Goal: Task Accomplishment & Management: Complete application form

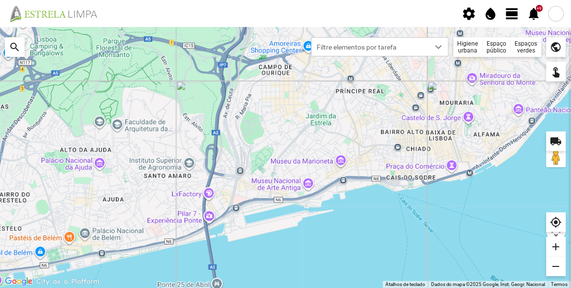
click at [527, 50] on div "Espaços verdes" at bounding box center [526, 47] width 30 height 20
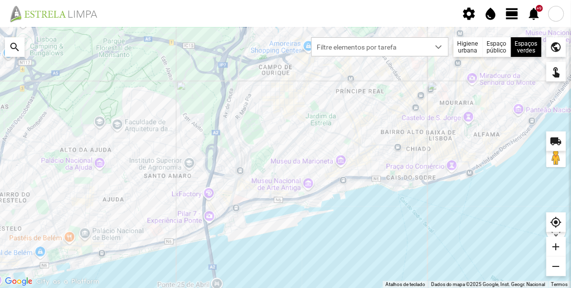
drag, startPoint x: 398, startPoint y: 149, endPoint x: 394, endPoint y: 129, distance: 20.6
click at [394, 129] on div at bounding box center [285, 157] width 571 height 261
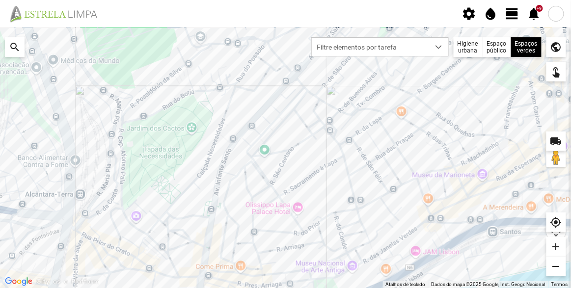
drag, startPoint x: 318, startPoint y: 134, endPoint x: 313, endPoint y: 166, distance: 32.8
click at [313, 166] on div at bounding box center [285, 157] width 571 height 261
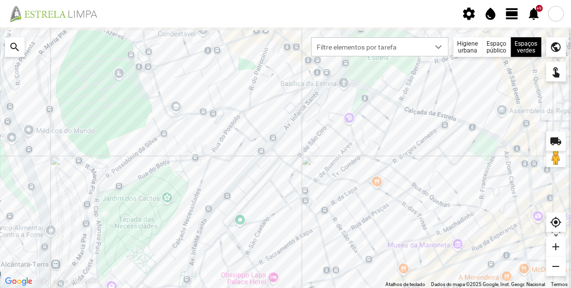
drag, startPoint x: 358, startPoint y: 112, endPoint x: 328, endPoint y: 164, distance: 59.4
click at [328, 164] on div at bounding box center [285, 157] width 571 height 261
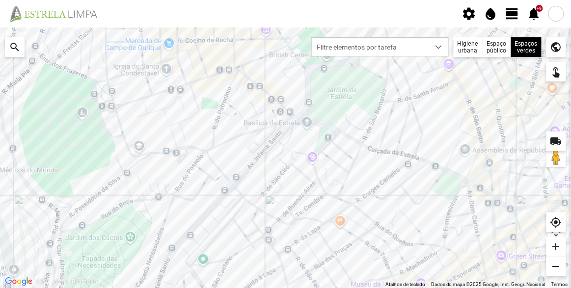
drag, startPoint x: 407, startPoint y: 120, endPoint x: 366, endPoint y: 146, distance: 48.9
click at [366, 146] on div at bounding box center [285, 157] width 571 height 261
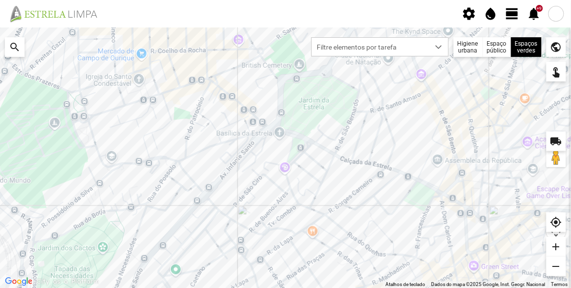
drag, startPoint x: 383, startPoint y: 153, endPoint x: 365, endPoint y: 152, distance: 18.2
click at [365, 152] on div at bounding box center [285, 157] width 571 height 261
click at [508, 67] on div at bounding box center [507, 65] width 9 height 9
click at [411, 47] on span "Filtre elementos por tarefa" at bounding box center [371, 47] width 118 height 18
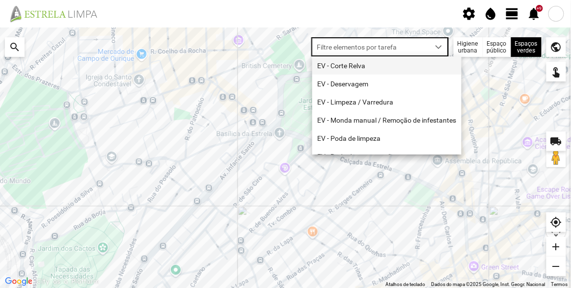
scroll to position [5, 41]
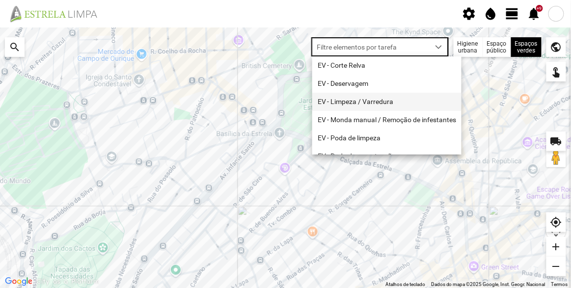
click at [366, 102] on li "EV - Limpeza / Varredura" at bounding box center [386, 102] width 149 height 18
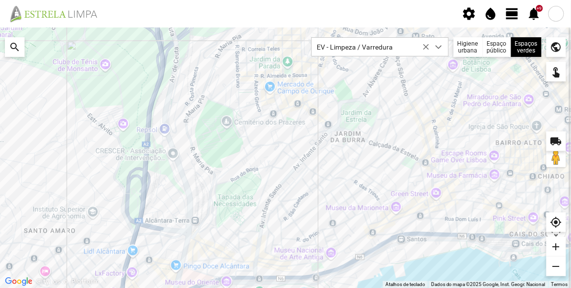
click at [185, 11] on fbc-header "settings water_drop view_day +9 notifications" at bounding box center [285, 13] width 571 height 27
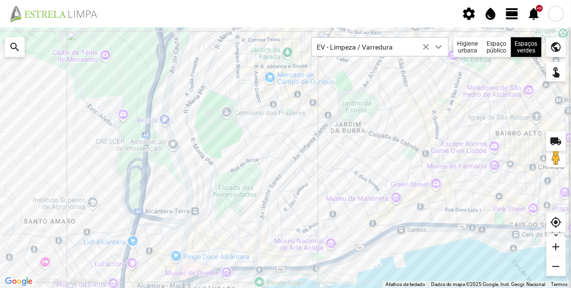
drag, startPoint x: 257, startPoint y: 124, endPoint x: 253, endPoint y: 111, distance: 13.2
click at [254, 113] on div at bounding box center [285, 157] width 571 height 261
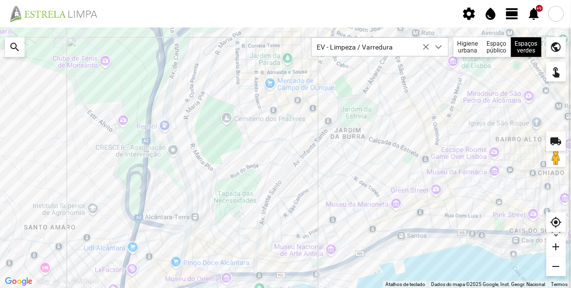
drag, startPoint x: 342, startPoint y: 173, endPoint x: 336, endPoint y: 179, distance: 8.7
click at [336, 179] on div at bounding box center [285, 157] width 571 height 261
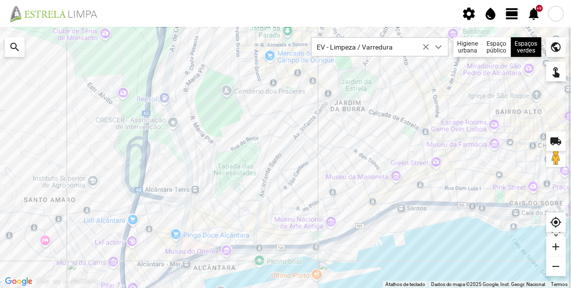
drag, startPoint x: 336, startPoint y: 177, endPoint x: 331, endPoint y: 148, distance: 29.5
click at [331, 148] on div at bounding box center [285, 157] width 571 height 261
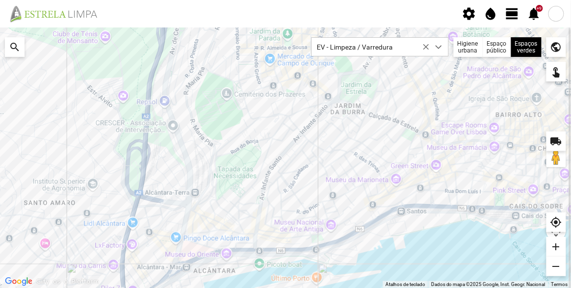
drag, startPoint x: 329, startPoint y: 149, endPoint x: 327, endPoint y: 155, distance: 5.7
click at [327, 155] on div at bounding box center [285, 157] width 571 height 261
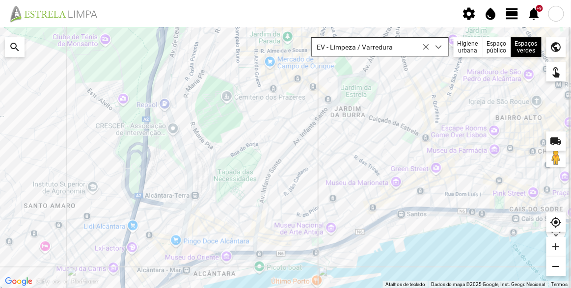
click at [429, 46] on icon at bounding box center [426, 47] width 7 height 7
click at [512, 19] on span "view_day" at bounding box center [512, 13] width 15 height 15
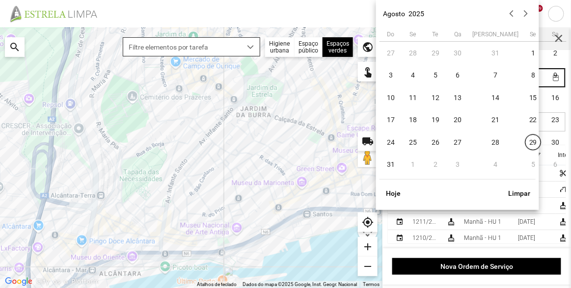
click at [498, 82] on body "settings water_drop view_day +9 notifications Para navegar no mapa com gestos d…" at bounding box center [285, 144] width 571 height 288
click at [519, 19] on div "Agosto 2025" at bounding box center [457, 13] width 156 height 21
click at [522, 17] on button "button" at bounding box center [525, 14] width 14 height 14
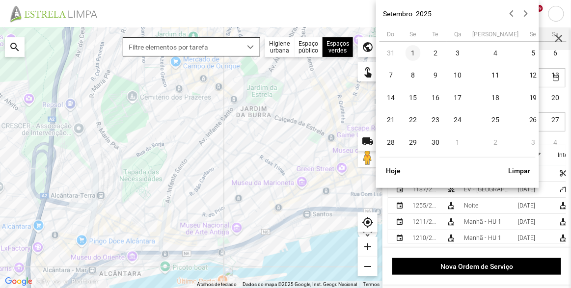
click at [412, 53] on span "1" at bounding box center [414, 53] width 16 height 16
type input "[DATE]"
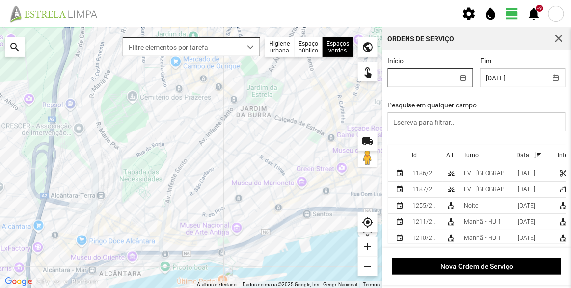
click at [426, 73] on body "settings water_drop view_day +9 notifications Para navegar no mapa com gestos d…" at bounding box center [285, 144] width 571 height 288
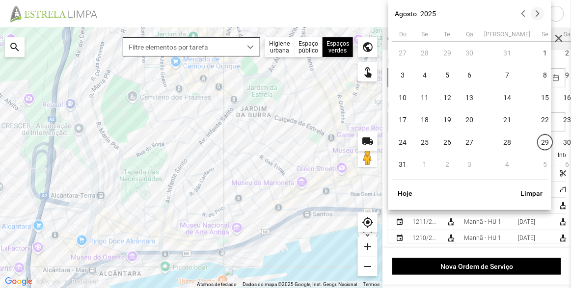
click at [541, 12] on button "button" at bounding box center [538, 14] width 14 height 14
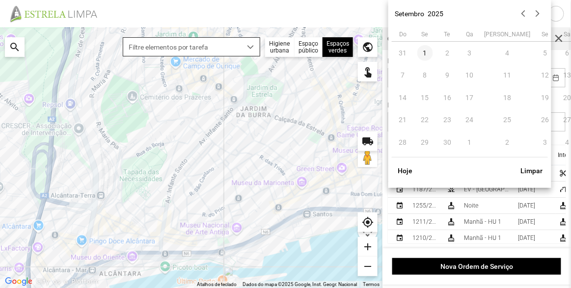
click at [427, 52] on span "1" at bounding box center [425, 53] width 16 height 16
type input "[DATE]"
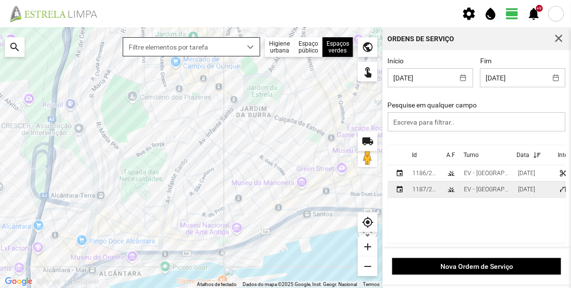
click at [489, 186] on td "EV - [GEOGRAPHIC_DATA] B" at bounding box center [487, 190] width 54 height 16
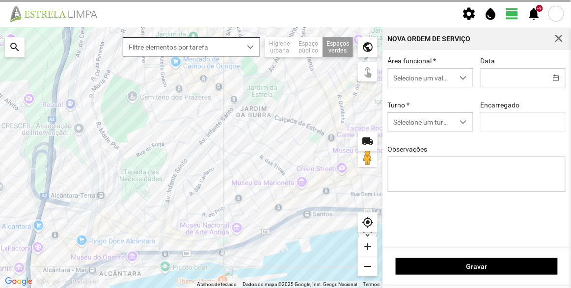
type input "[DATE]"
type textarea "[PERSON_NAME]"
type input "[PERSON_NAME]"
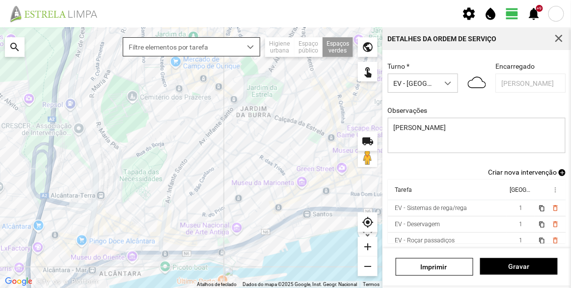
click at [537, 168] on span "Criar nova intervenção" at bounding box center [522, 172] width 69 height 8
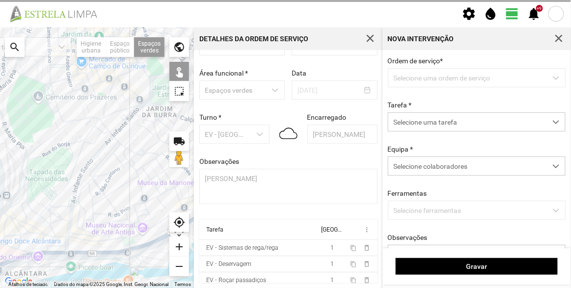
scroll to position [34, 0]
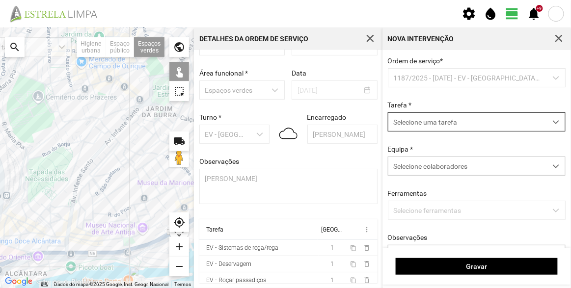
click at [438, 127] on span "Selecione uma tarefa" at bounding box center [467, 122] width 158 height 18
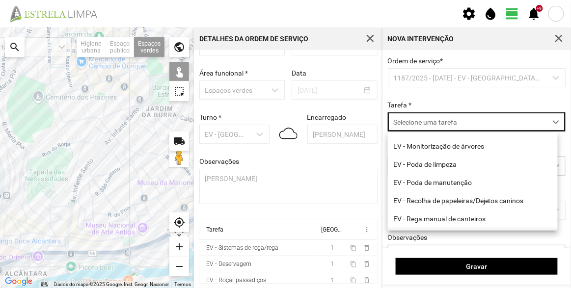
scroll to position [125, 0]
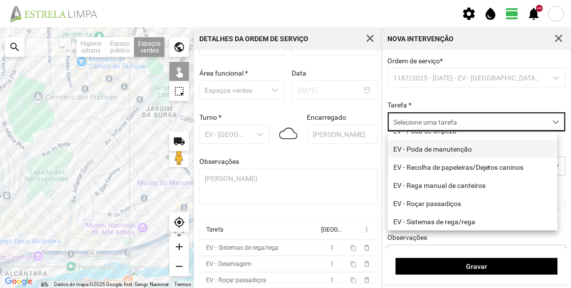
click at [439, 145] on li "EV - Poda de manutenção" at bounding box center [473, 149] width 170 height 18
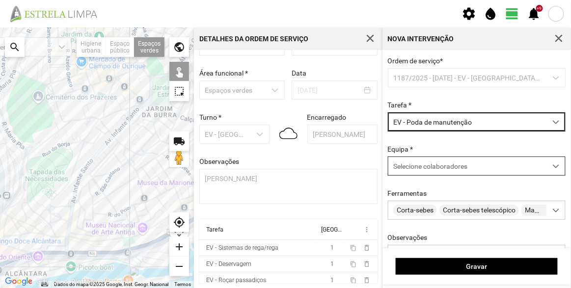
click at [437, 165] on span "Selecione colaboradores" at bounding box center [430, 166] width 74 height 8
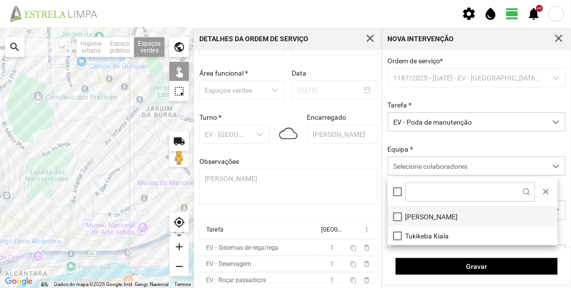
click at [431, 215] on li "[PERSON_NAME]" at bounding box center [473, 216] width 170 height 19
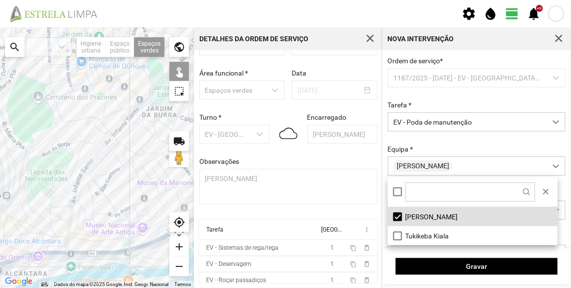
click at [446, 103] on div "Tarefa * EV - Poda de manutenção" at bounding box center [476, 116] width 185 height 30
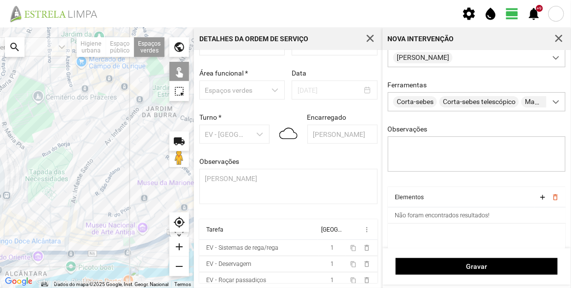
scroll to position [118, 0]
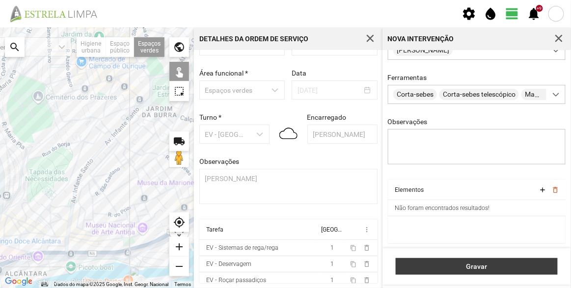
click at [464, 266] on span "Gravar" at bounding box center [477, 267] width 152 height 8
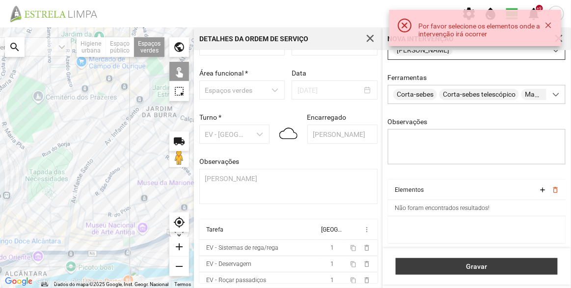
scroll to position [29, 0]
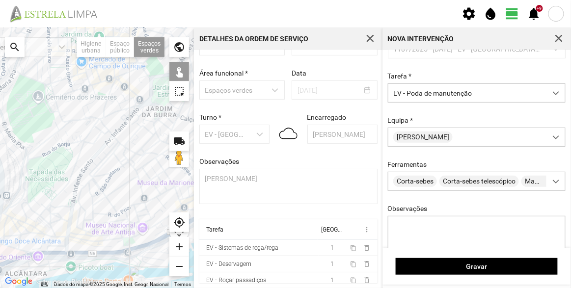
click at [29, 211] on div at bounding box center [97, 157] width 194 height 261
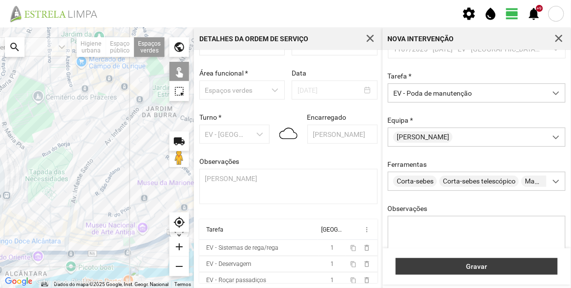
click at [441, 265] on span "Gravar" at bounding box center [477, 267] width 152 height 8
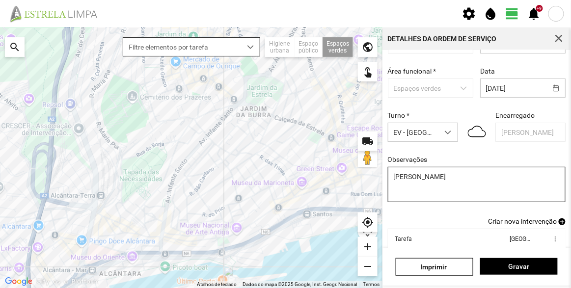
scroll to position [79, 0]
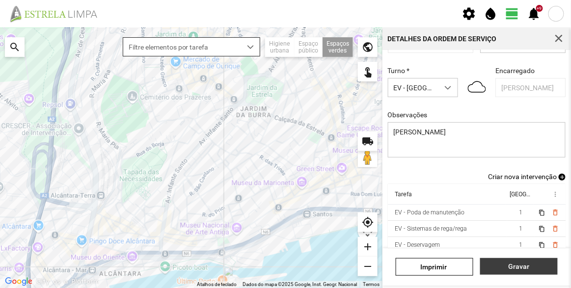
click at [522, 267] on span "Gravar" at bounding box center [519, 267] width 67 height 8
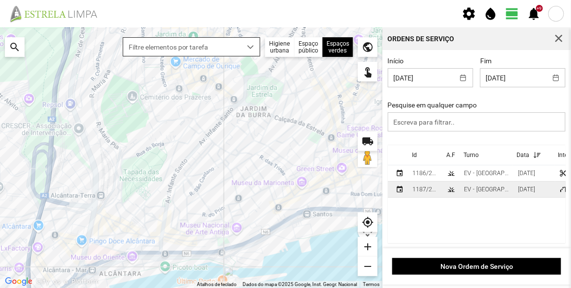
click at [518, 191] on div "[DATE]" at bounding box center [526, 189] width 17 height 7
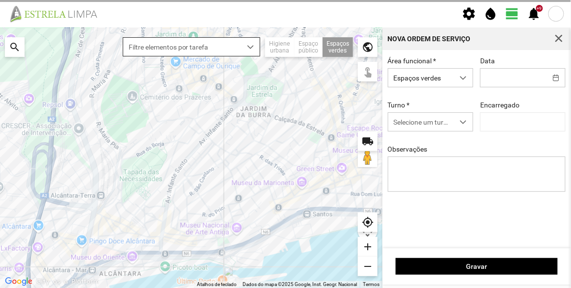
type input "[DATE]"
type input "[PERSON_NAME]"
type textarea "[PERSON_NAME]"
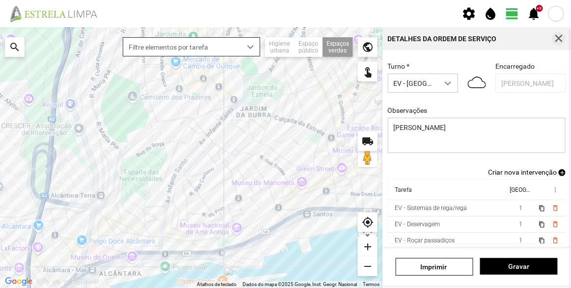
click at [560, 41] on span "button" at bounding box center [558, 38] width 9 height 9
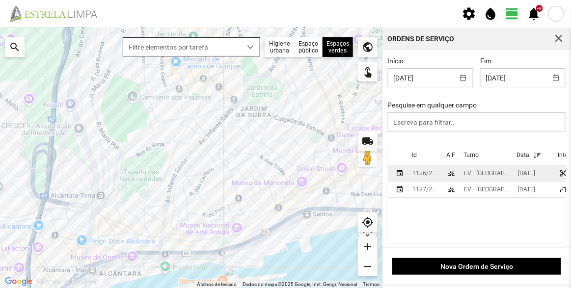
click at [460, 173] on td "EV - [GEOGRAPHIC_DATA] A" at bounding box center [487, 173] width 54 height 16
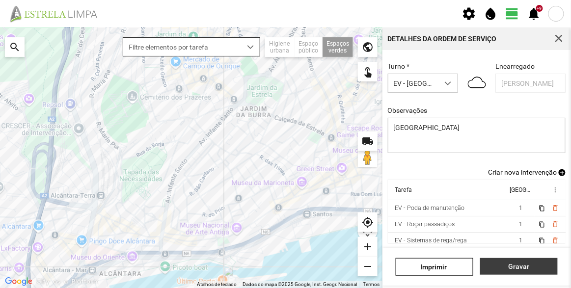
click at [515, 264] on span "Gravar" at bounding box center [519, 267] width 67 height 8
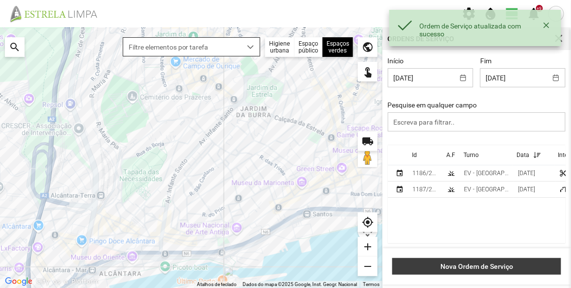
click at [480, 263] on span "Nova Ordem de Serviço" at bounding box center [477, 267] width 159 height 8
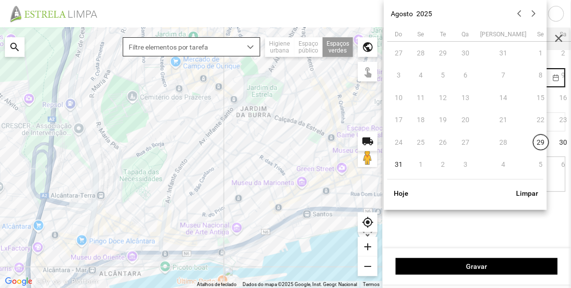
click at [503, 82] on body "settings water_drop view_day +9 notifications Para navegar no mapa com gestos d…" at bounding box center [285, 144] width 571 height 288
click at [532, 14] on button "button" at bounding box center [533, 14] width 14 height 14
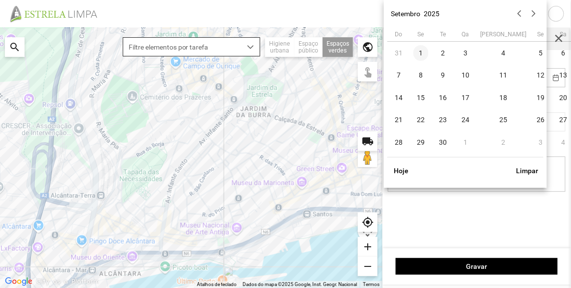
click at [417, 56] on span "1" at bounding box center [421, 53] width 16 height 16
type input "[DATE]"
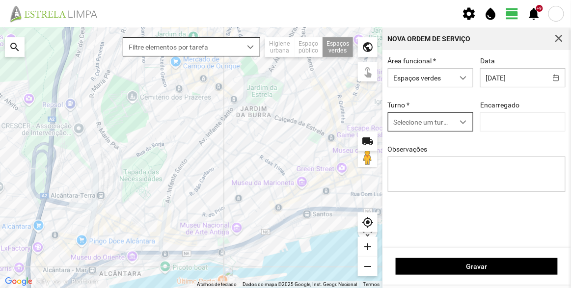
click at [431, 118] on span "Selecione um turno" at bounding box center [421, 122] width 66 height 18
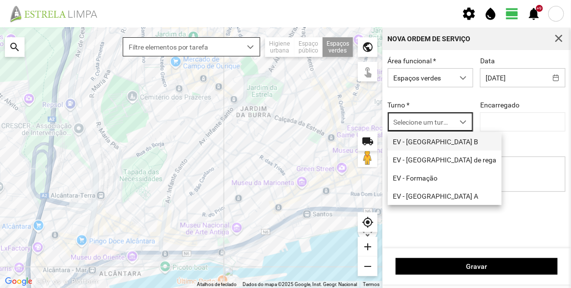
click at [420, 144] on li "EV - [GEOGRAPHIC_DATA] B" at bounding box center [445, 142] width 114 height 18
type input "[PERSON_NAME]"
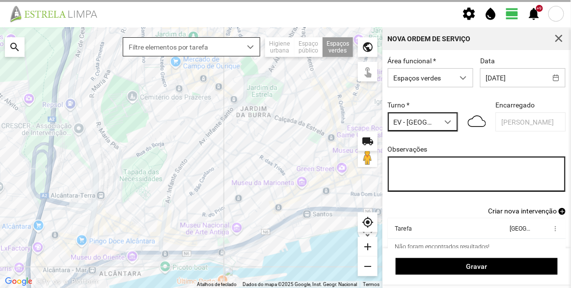
click at [428, 168] on textarea "Observações" at bounding box center [477, 174] width 178 height 35
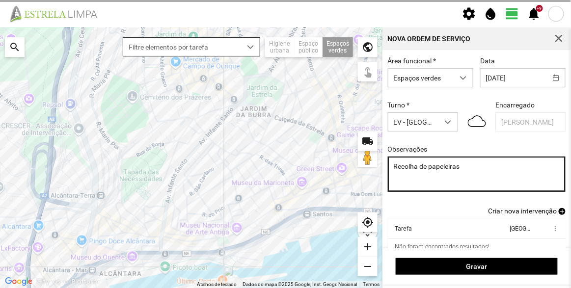
type textarea "Recolha de papeleiras"
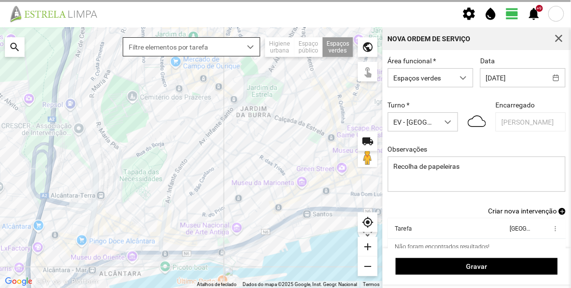
click at [532, 215] on span "Criar nova intervenção" at bounding box center [522, 211] width 69 height 8
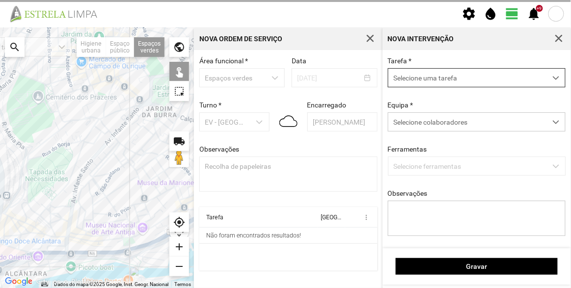
click at [434, 79] on span "Selecione uma tarefa" at bounding box center [467, 78] width 158 height 18
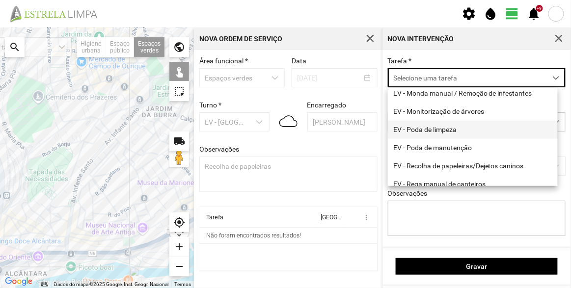
scroll to position [89, 0]
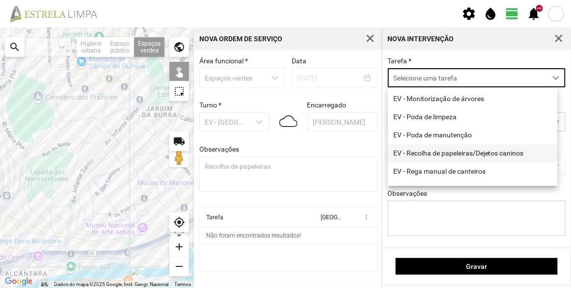
click at [441, 159] on li "EV - Recolha de papeleiras/Dejetos caninos" at bounding box center [473, 153] width 170 height 18
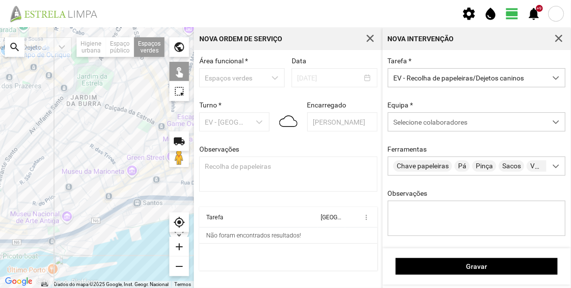
drag, startPoint x: 133, startPoint y: 138, endPoint x: 57, endPoint y: 125, distance: 76.3
click at [57, 126] on div at bounding box center [97, 157] width 194 height 261
click at [64, 89] on div at bounding box center [97, 157] width 194 height 261
click at [83, 103] on div at bounding box center [97, 157] width 194 height 261
click at [136, 90] on div at bounding box center [97, 157] width 194 height 261
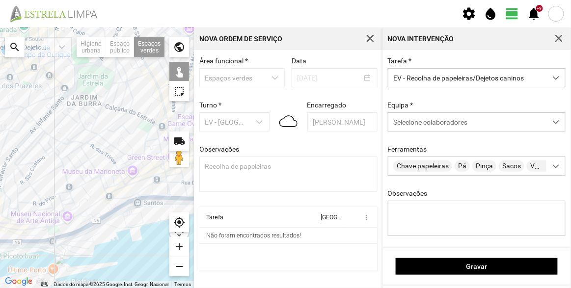
click at [158, 92] on div at bounding box center [97, 157] width 194 height 261
click at [147, 124] on div at bounding box center [97, 157] width 194 height 261
click at [153, 129] on div at bounding box center [97, 157] width 194 height 261
click at [148, 193] on div at bounding box center [97, 157] width 194 height 261
click at [51, 233] on div at bounding box center [97, 157] width 194 height 261
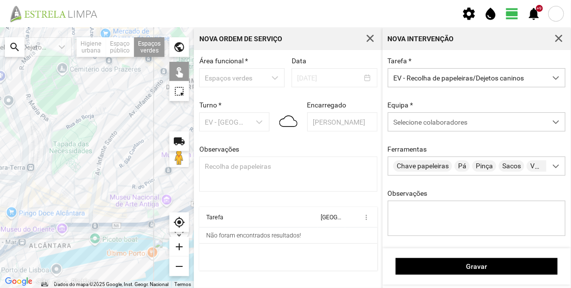
drag, startPoint x: 35, startPoint y: 222, endPoint x: 134, endPoint y: 204, distance: 100.2
click at [134, 204] on div at bounding box center [97, 157] width 194 height 261
click at [60, 202] on div at bounding box center [97, 157] width 194 height 261
click at [57, 182] on div at bounding box center [97, 157] width 194 height 261
click at [54, 183] on div at bounding box center [97, 157] width 194 height 261
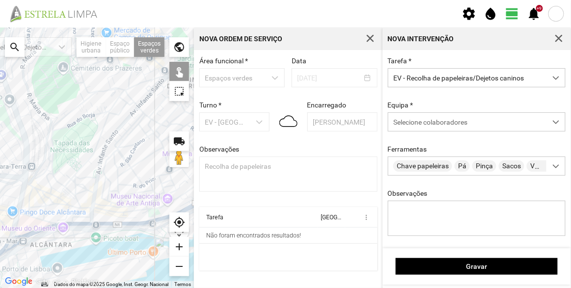
click at [79, 80] on div at bounding box center [97, 157] width 194 height 261
click at [88, 102] on div at bounding box center [97, 157] width 194 height 261
click at [103, 110] on div at bounding box center [97, 157] width 194 height 261
click at [127, 115] on div at bounding box center [97, 157] width 194 height 261
click at [131, 123] on div at bounding box center [97, 157] width 194 height 261
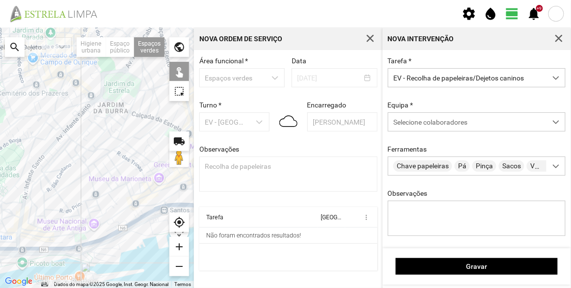
drag, startPoint x: 148, startPoint y: 144, endPoint x: 75, endPoint y: 162, distance: 74.8
click at [71, 170] on div at bounding box center [97, 157] width 194 height 261
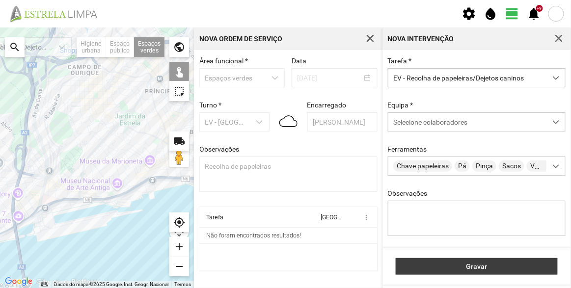
click at [465, 269] on span "Gravar" at bounding box center [477, 267] width 152 height 8
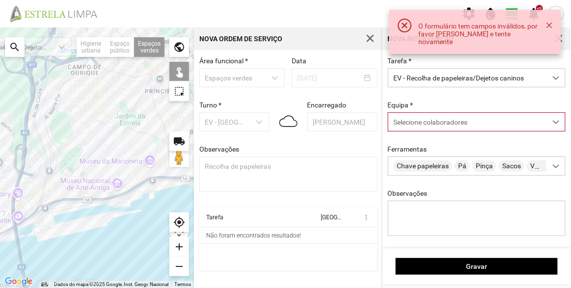
click at [425, 123] on span "Selecione colaboradores" at bounding box center [430, 122] width 74 height 8
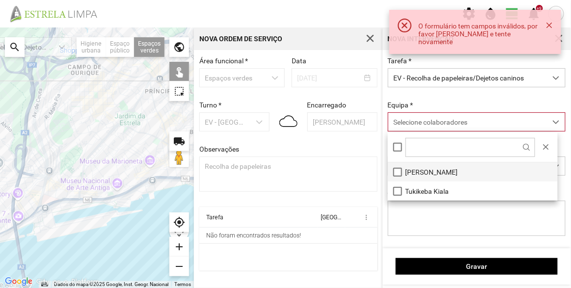
click at [416, 168] on li "[PERSON_NAME]" at bounding box center [473, 171] width 170 height 19
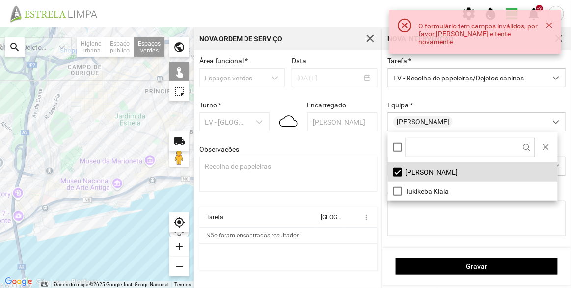
click at [428, 103] on div "Equipa * [PERSON_NAME]" at bounding box center [476, 116] width 185 height 30
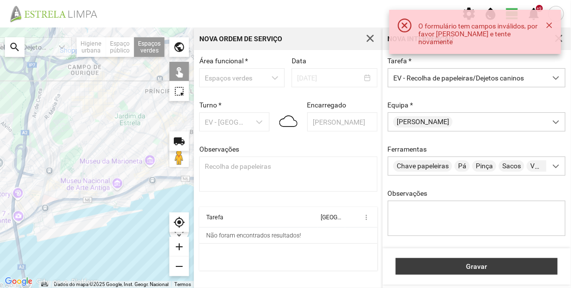
click at [460, 266] on span "Gravar" at bounding box center [477, 267] width 152 height 8
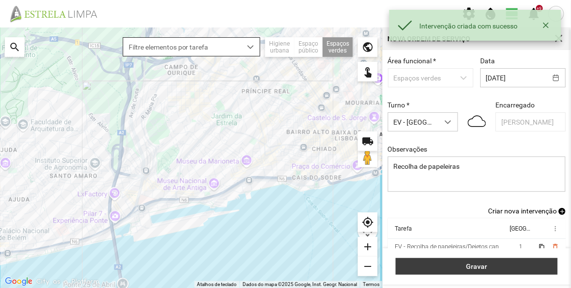
click at [495, 266] on span "Gravar" at bounding box center [477, 267] width 152 height 8
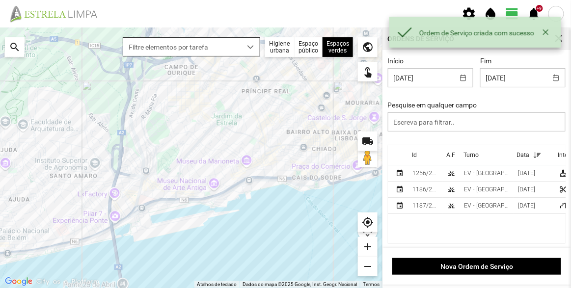
click at [412, 156] on div "Id" at bounding box center [414, 155] width 5 height 7
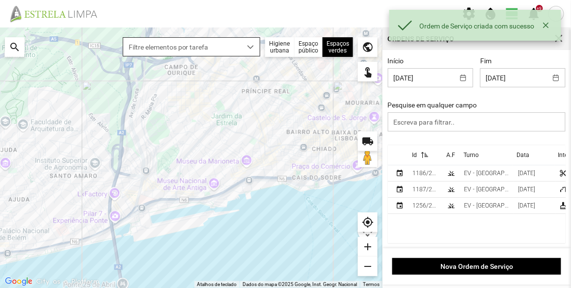
click at [413, 155] on div "Id" at bounding box center [414, 155] width 5 height 7
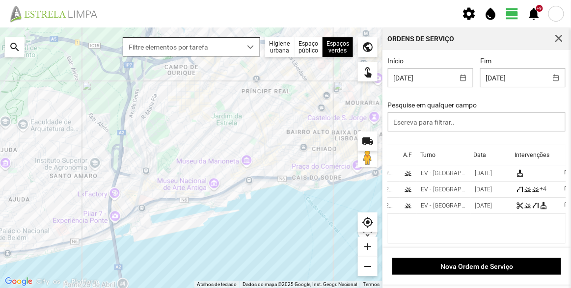
scroll to position [0, 51]
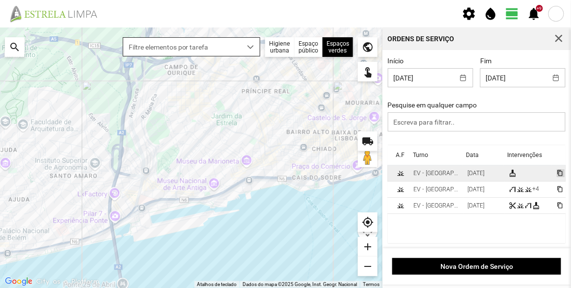
click at [557, 174] on span "content_copy" at bounding box center [560, 173] width 6 height 6
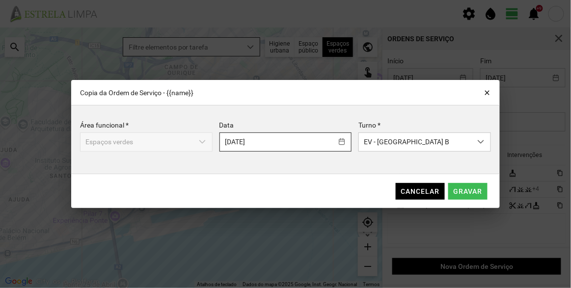
click at [289, 141] on body "settings water_drop view_day +9 notifications Para navegar no mapa com gestos d…" at bounding box center [285, 144] width 571 height 288
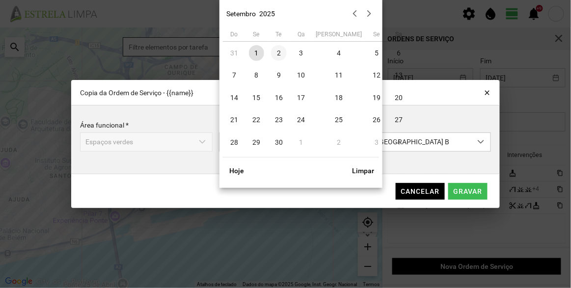
click at [279, 49] on span "2" at bounding box center [279, 53] width 16 height 16
type input "[DATE]"
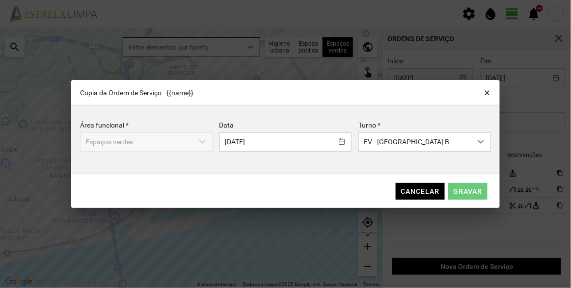
click at [471, 191] on span "Gravar" at bounding box center [468, 192] width 29 height 8
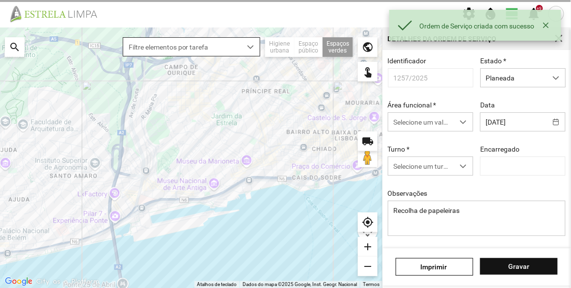
type input "[PERSON_NAME]"
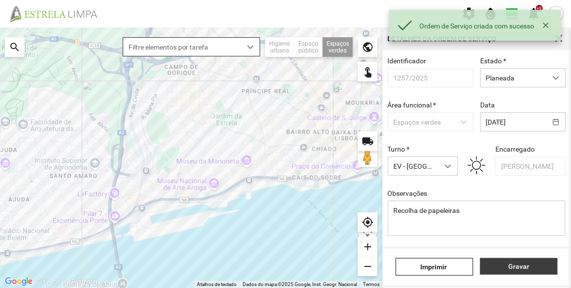
click at [522, 267] on span "Gravar" at bounding box center [519, 267] width 67 height 8
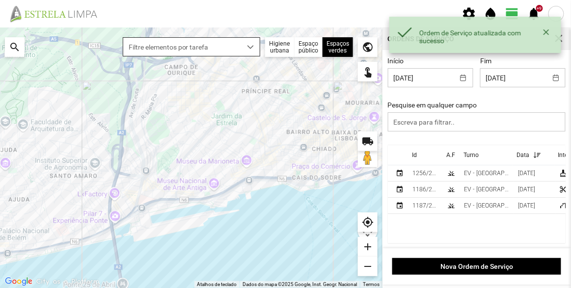
click at [420, 159] on th "Id" at bounding box center [425, 155] width 34 height 20
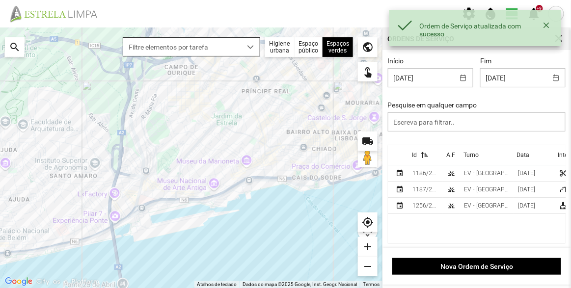
click at [410, 156] on th "Id" at bounding box center [425, 155] width 34 height 20
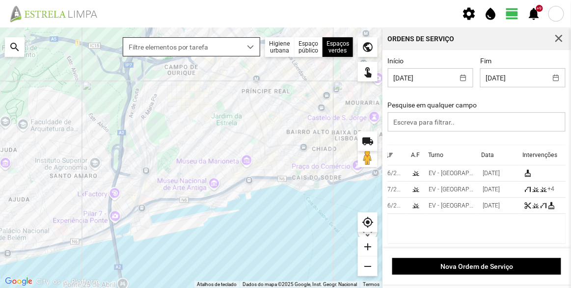
scroll to position [0, 51]
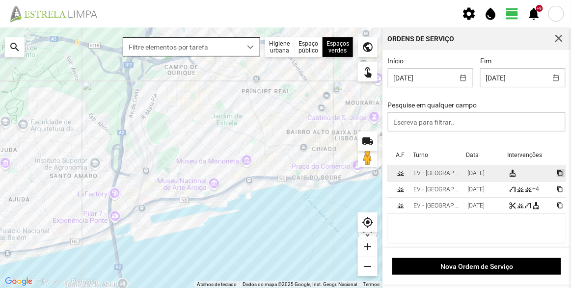
click at [557, 173] on span "content_copy" at bounding box center [560, 173] width 6 height 6
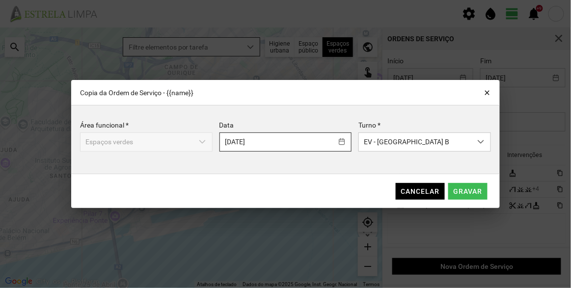
click at [295, 143] on body "settings water_drop view_day +9 notifications Para navegar no mapa com gestos d…" at bounding box center [285, 144] width 571 height 288
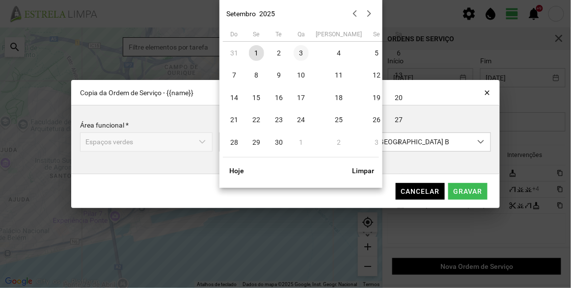
click at [304, 52] on span "3" at bounding box center [302, 53] width 16 height 16
type input "[DATE]"
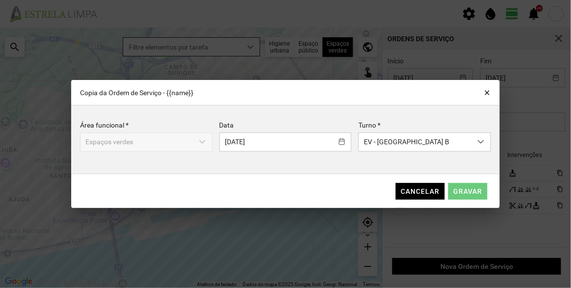
click at [474, 193] on span "Gravar" at bounding box center [468, 192] width 29 height 8
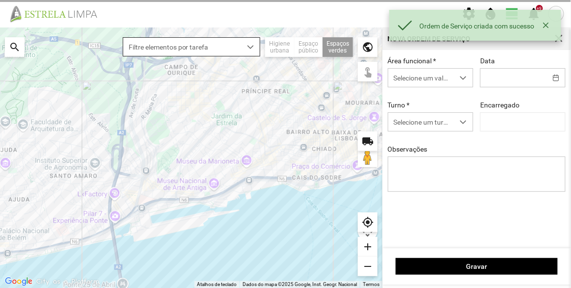
type input "[DATE]"
type textarea "Recolha de papeleiras"
type input "[PERSON_NAME]"
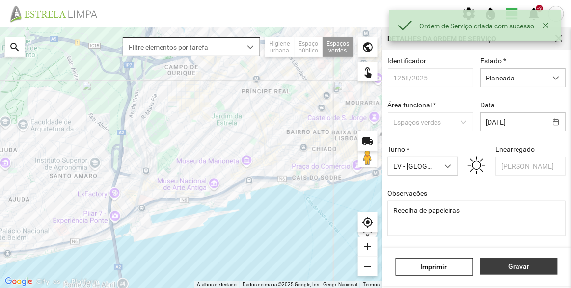
click at [525, 271] on button "Gravar" at bounding box center [519, 266] width 78 height 17
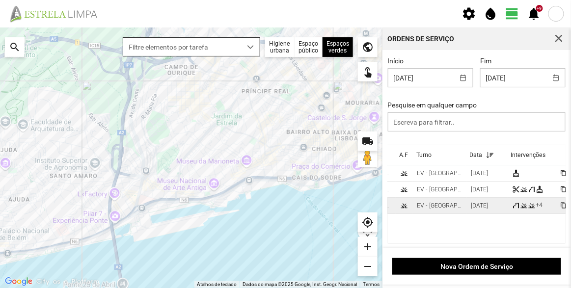
scroll to position [0, 51]
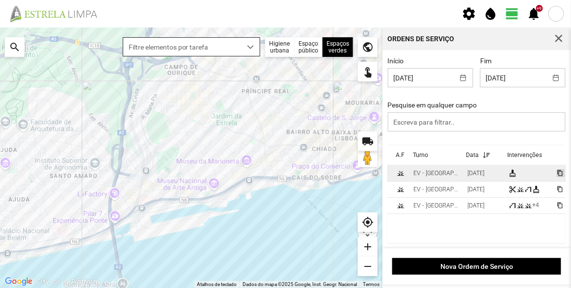
click at [557, 174] on span "content_copy" at bounding box center [560, 173] width 6 height 6
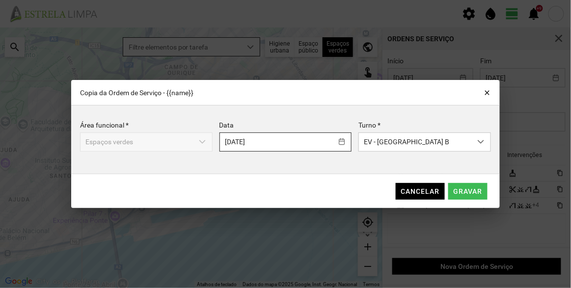
click at [289, 140] on body "settings water_drop view_day +9 notifications Para navegar no mapa com gestos d…" at bounding box center [285, 144] width 571 height 288
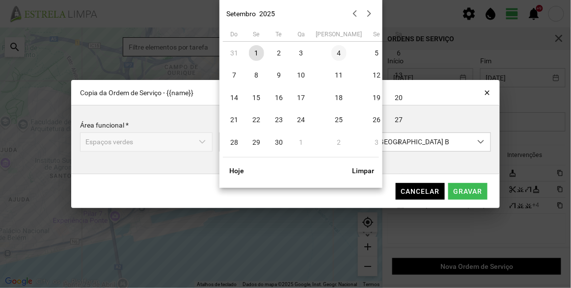
click at [331, 53] on span "4" at bounding box center [339, 53] width 16 height 16
type input "[DATE]"
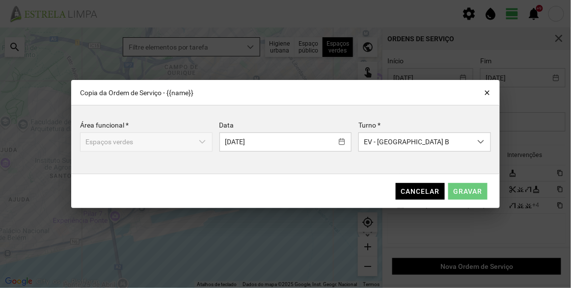
click at [469, 191] on span "Gravar" at bounding box center [468, 192] width 29 height 8
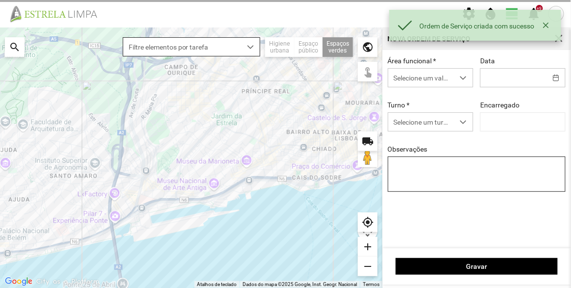
type input "[DATE]"
type textarea "Recolha de papeleiras"
type input "[PERSON_NAME]"
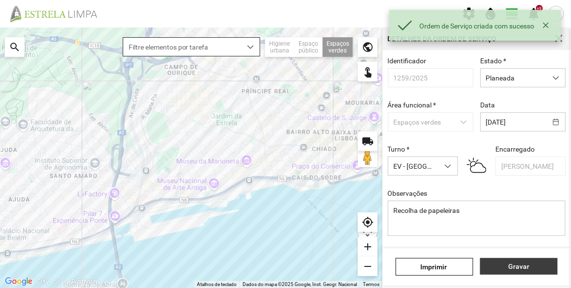
click at [520, 264] on span "Gravar" at bounding box center [519, 267] width 67 height 8
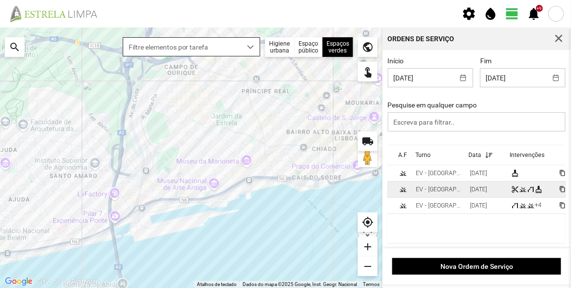
scroll to position [0, 51]
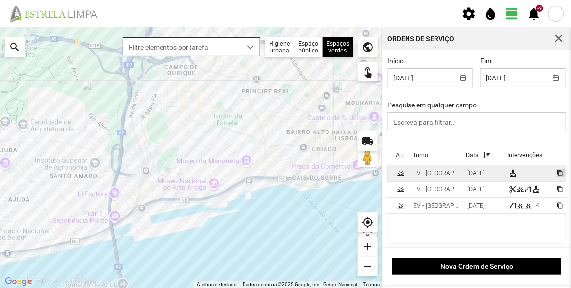
click at [557, 173] on span "content_copy" at bounding box center [560, 173] width 6 height 6
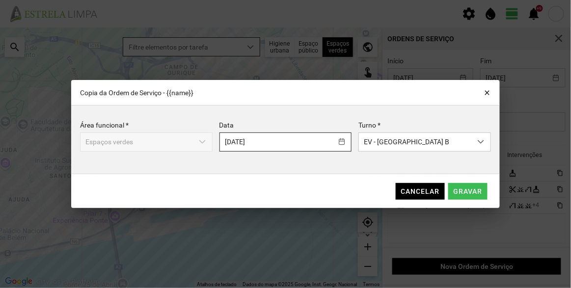
click at [301, 142] on body "settings water_drop view_day +9 notifications Para navegar no mapa com gestos d…" at bounding box center [285, 144] width 571 height 288
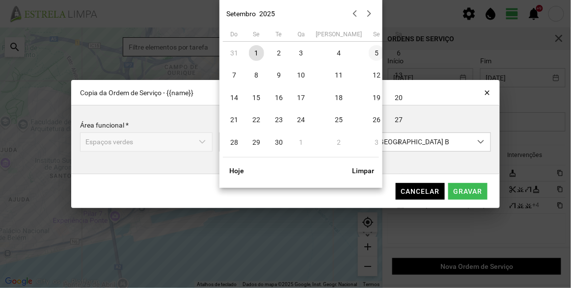
click at [369, 51] on span "5" at bounding box center [377, 53] width 16 height 16
type input "[DATE]"
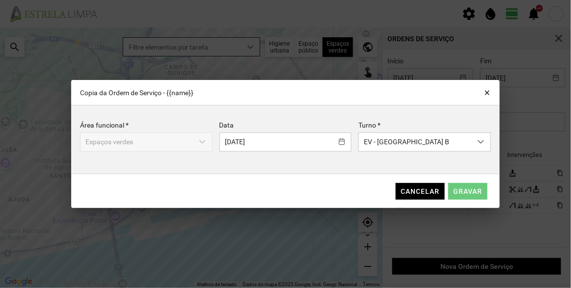
click at [476, 193] on span "Gravar" at bounding box center [468, 192] width 29 height 8
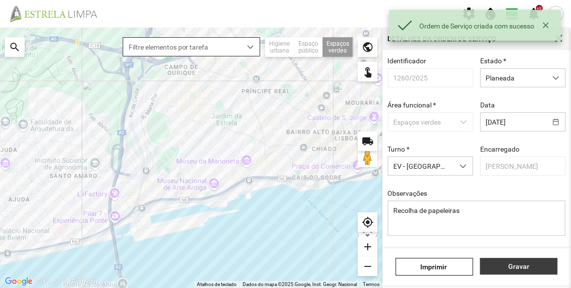
click at [517, 263] on span "Gravar" at bounding box center [519, 267] width 67 height 8
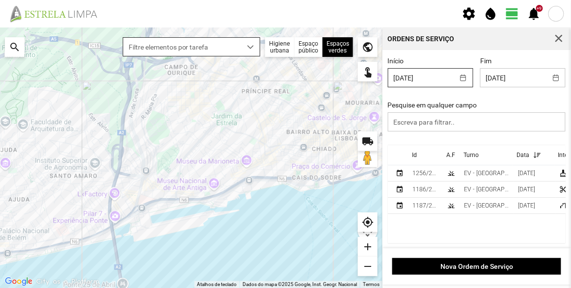
click at [433, 77] on input "[DATE]" at bounding box center [421, 78] width 66 height 18
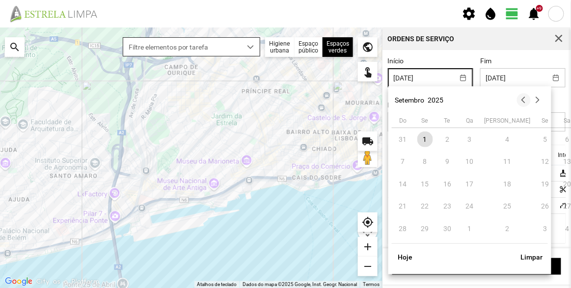
click at [523, 98] on button "button" at bounding box center [524, 100] width 14 height 14
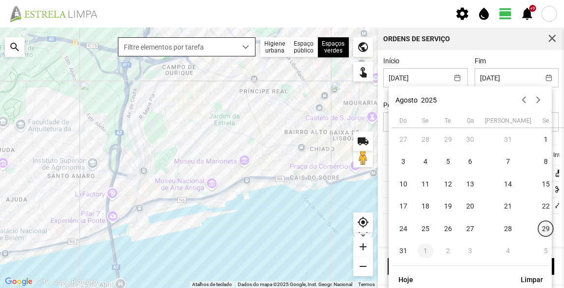
click at [538, 228] on span "29" at bounding box center [546, 229] width 16 height 16
type input "29/08/2025"
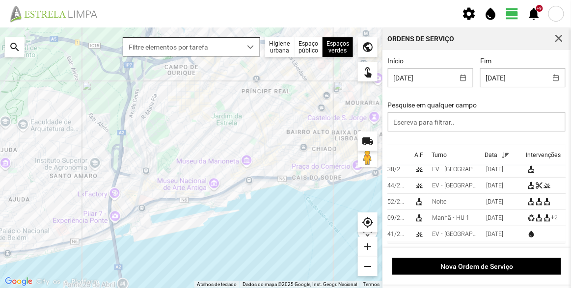
scroll to position [155, 32]
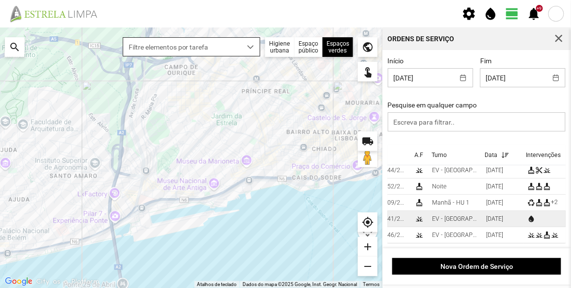
click at [448, 216] on div "EV - [GEOGRAPHIC_DATA] A" at bounding box center [455, 219] width 46 height 7
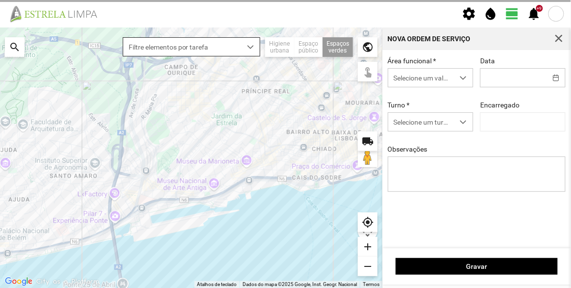
type input "29/08/2025"
type input "[PERSON_NAME]"
type textarea "Sede e Viveiro, [GEOGRAPHIC_DATA] Antiga e Condomínio do Quelhas e Av. Infante …"
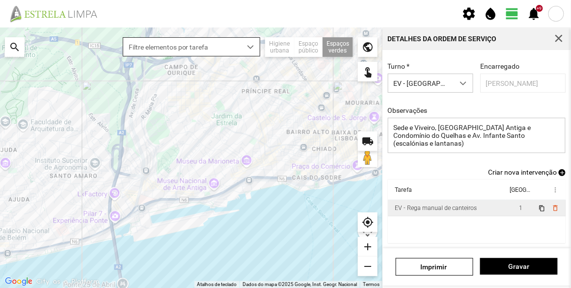
click at [427, 208] on div "EV - Rega manual de canteiros" at bounding box center [436, 208] width 82 height 7
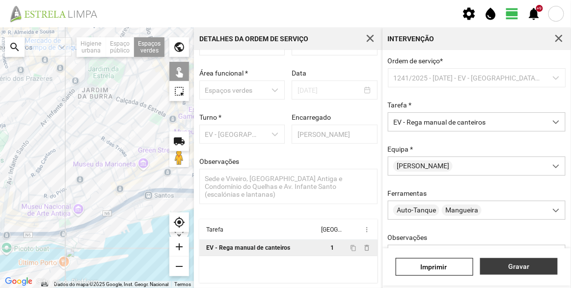
click at [519, 269] on span "Gravar" at bounding box center [519, 267] width 67 height 8
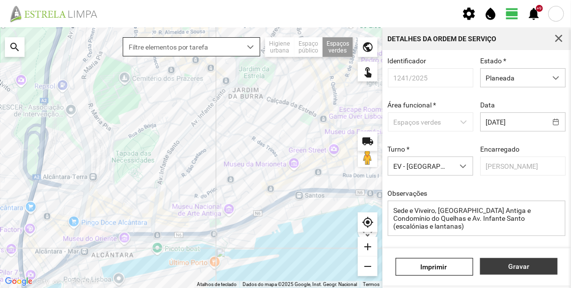
click at [521, 267] on span "Gravar" at bounding box center [519, 267] width 67 height 8
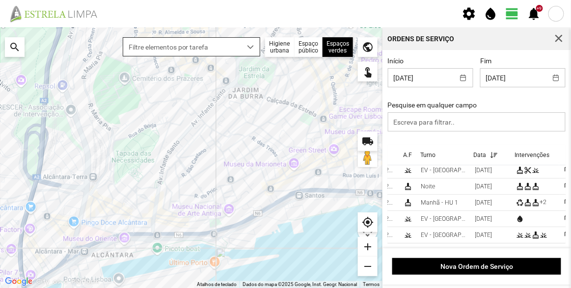
scroll to position [155, 49]
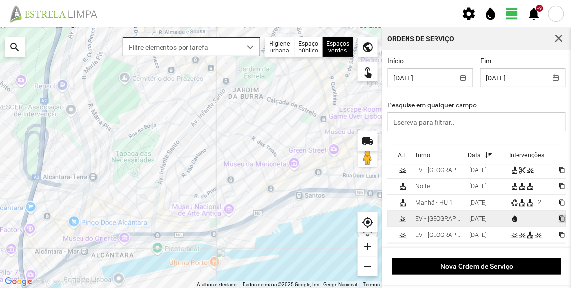
click at [559, 216] on span "content_copy" at bounding box center [562, 219] width 6 height 6
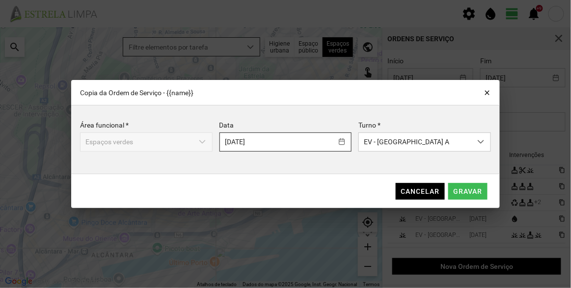
click at [273, 146] on body "settings water_drop view_day +9 notifications Para navegar no mapa com gestos d…" at bounding box center [285, 144] width 571 height 288
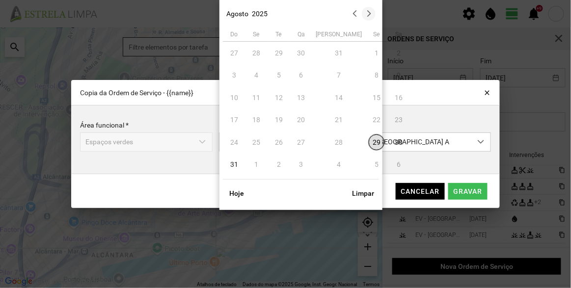
click at [371, 18] on button "button" at bounding box center [369, 14] width 14 height 14
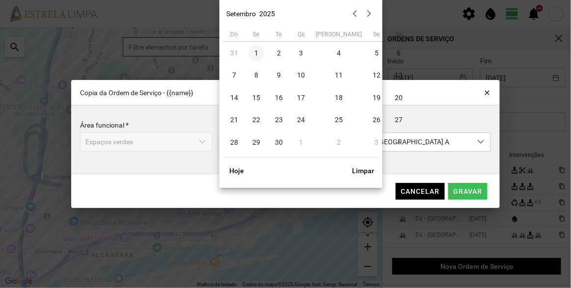
click at [255, 54] on span "1" at bounding box center [257, 53] width 16 height 16
type input "[DATE]"
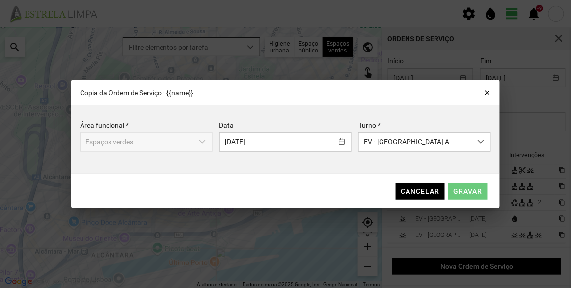
click at [476, 192] on span "Gravar" at bounding box center [468, 192] width 29 height 8
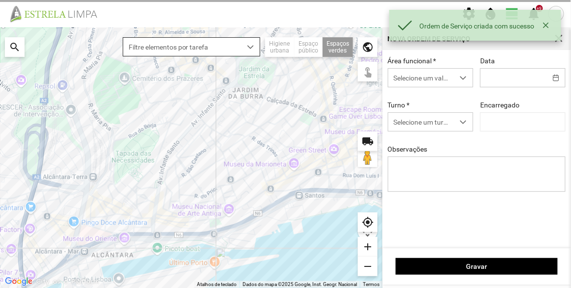
type input "[DATE]"
type textarea "Sede e Viveiro, [GEOGRAPHIC_DATA] Antiga e Condomínio do Quelhas e Av. Infante …"
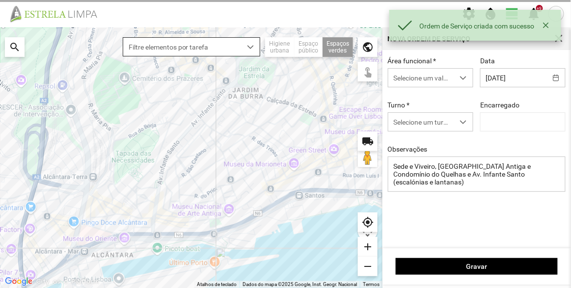
type input "[PERSON_NAME]"
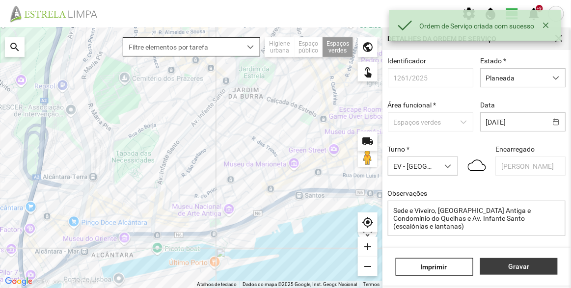
click at [510, 263] on span "Gravar" at bounding box center [519, 267] width 67 height 8
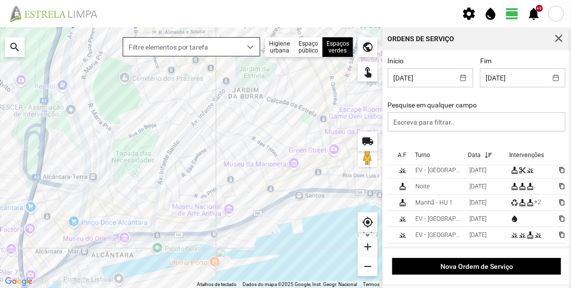
scroll to position [171, 58]
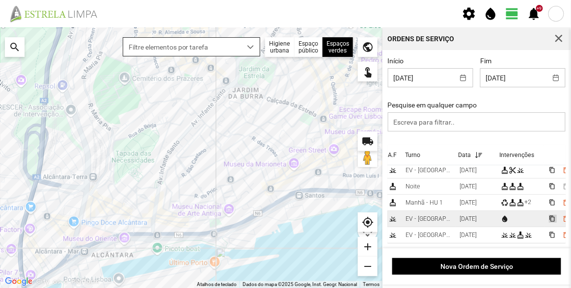
click at [549, 216] on span "content_copy" at bounding box center [552, 219] width 6 height 6
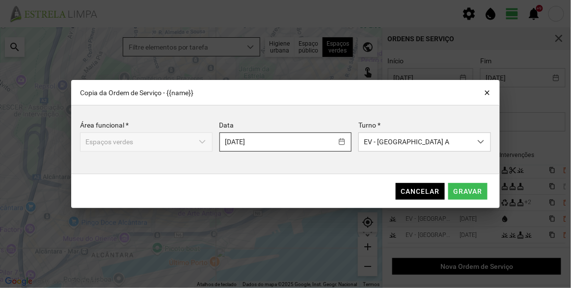
click at [260, 141] on body "settings water_drop view_day +9 notifications Para navegar no mapa com gestos d…" at bounding box center [285, 144] width 571 height 288
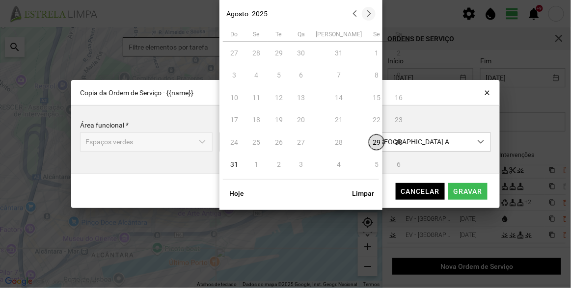
click at [365, 16] on button "button" at bounding box center [369, 14] width 14 height 14
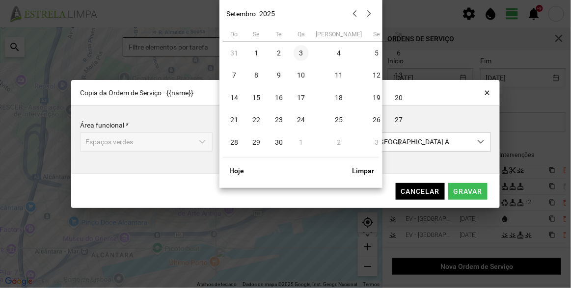
click at [301, 53] on span "3" at bounding box center [302, 53] width 16 height 16
type input "[DATE]"
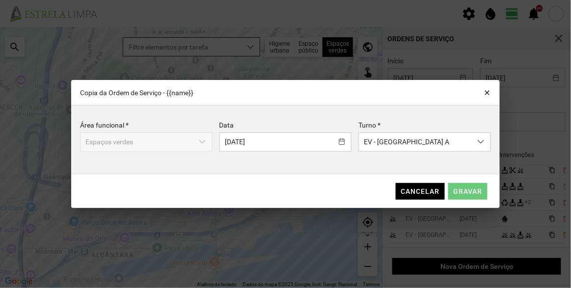
click at [480, 191] on span "Gravar" at bounding box center [468, 192] width 29 height 8
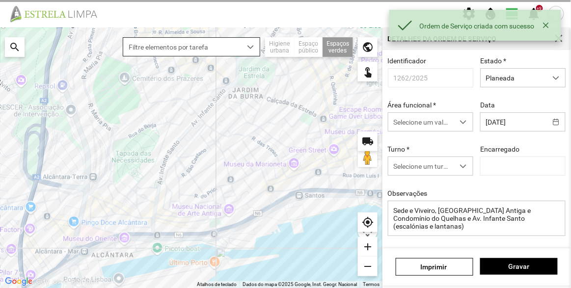
type input "[PERSON_NAME]"
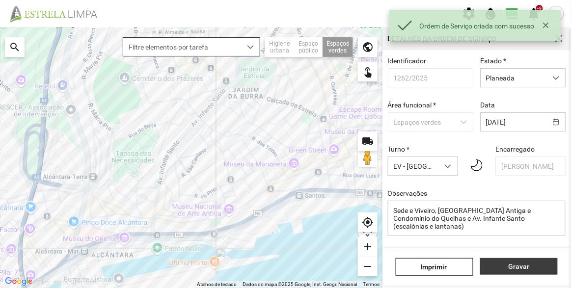
click at [540, 266] on span "Gravar" at bounding box center [519, 267] width 67 height 8
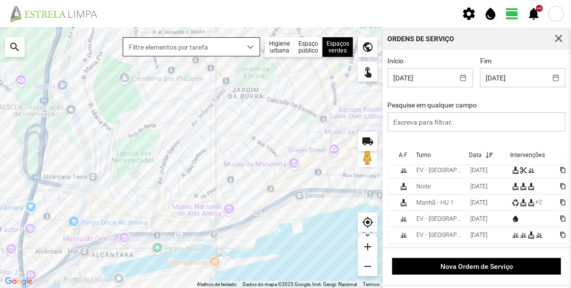
scroll to position [171, 58]
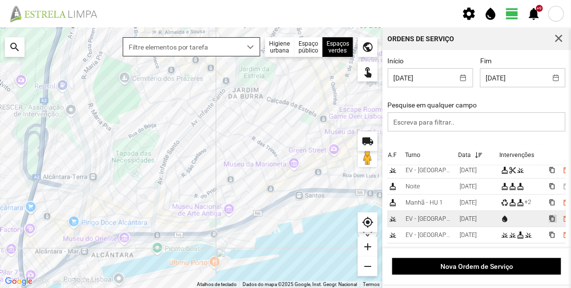
click at [549, 216] on span "content_copy" at bounding box center [552, 219] width 6 height 6
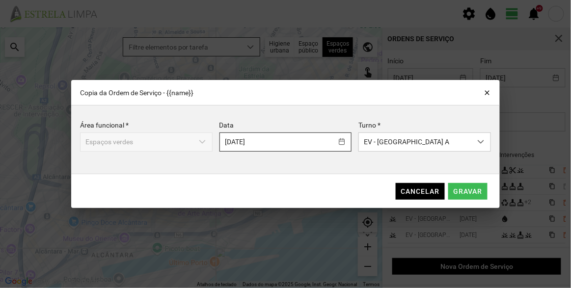
click at [268, 144] on body "settings water_drop view_day +9 notifications Para navegar no mapa com gestos d…" at bounding box center [285, 144] width 571 height 288
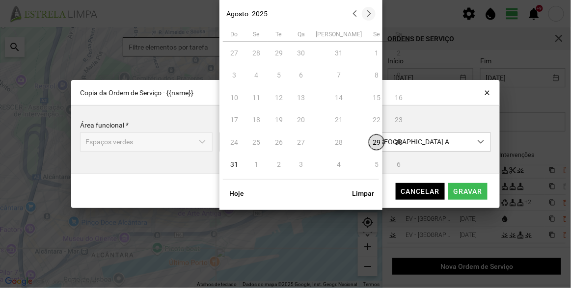
click at [367, 16] on button "button" at bounding box center [369, 14] width 14 height 14
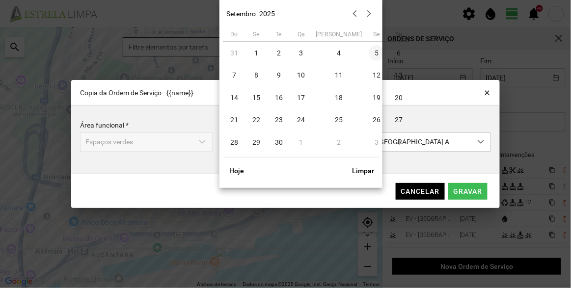
click at [369, 53] on span "5" at bounding box center [377, 53] width 16 height 16
type input "[DATE]"
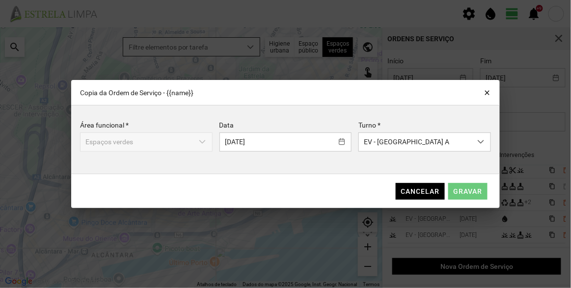
click at [469, 190] on span "Gravar" at bounding box center [468, 192] width 29 height 8
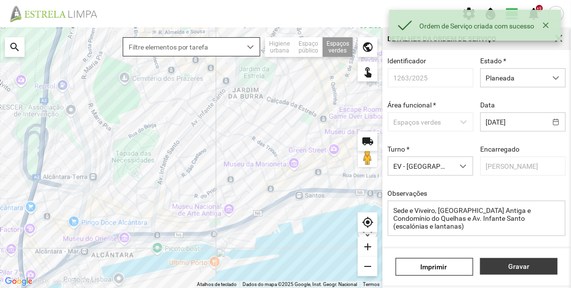
click at [515, 266] on span "Gravar" at bounding box center [519, 267] width 67 height 8
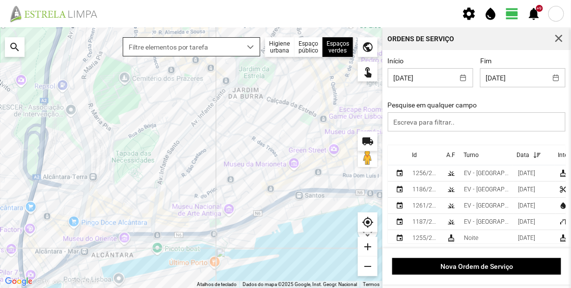
click at [229, 46] on span "Filtre elementos por tarefa" at bounding box center [182, 47] width 118 height 18
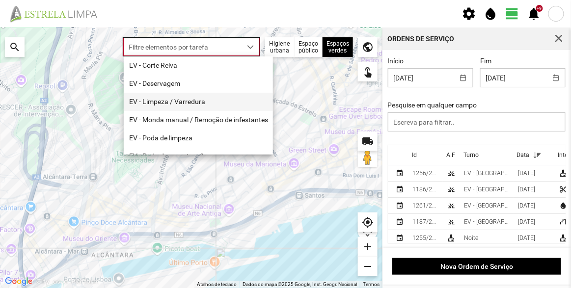
click at [201, 103] on li "EV - Limpeza / Varredura" at bounding box center [198, 102] width 149 height 18
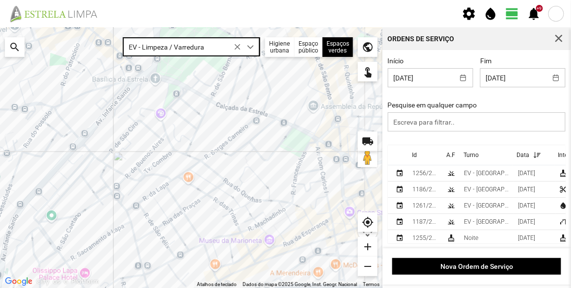
click at [134, 73] on div at bounding box center [191, 157] width 382 height 261
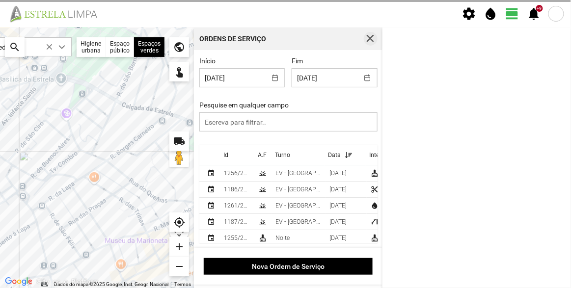
click at [370, 37] on span "button" at bounding box center [370, 38] width 9 height 9
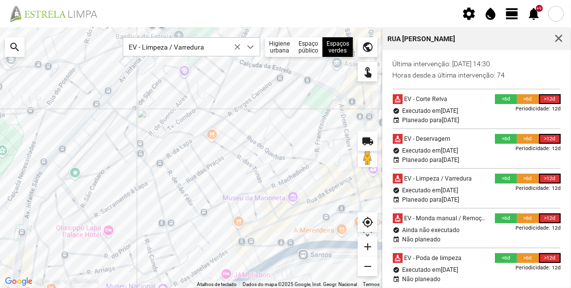
drag, startPoint x: 176, startPoint y: 183, endPoint x: 200, endPoint y: 139, distance: 49.9
click at [200, 139] on div at bounding box center [191, 157] width 382 height 261
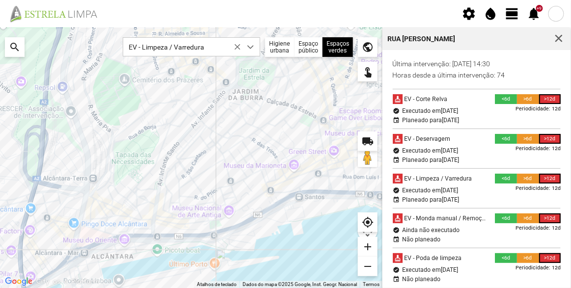
click at [438, 10] on fbc-header "settings water_drop view_day +9 notifications" at bounding box center [285, 13] width 571 height 27
click at [425, 18] on fbc-header "settings water_drop view_day +9 notifications" at bounding box center [285, 13] width 571 height 27
drag, startPoint x: 355, startPoint y: 110, endPoint x: 339, endPoint y: 104, distance: 17.7
click at [339, 111] on div at bounding box center [191, 157] width 382 height 261
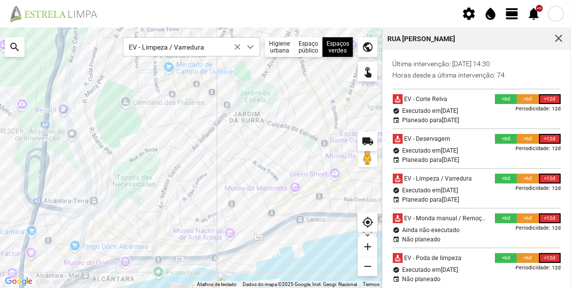
drag, startPoint x: 167, startPoint y: 87, endPoint x: 169, endPoint y: 115, distance: 28.0
click at [169, 115] on div at bounding box center [191, 157] width 382 height 261
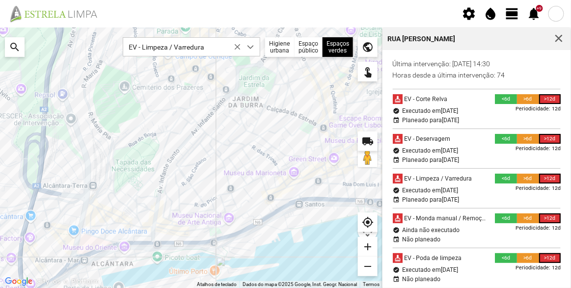
drag, startPoint x: 225, startPoint y: 158, endPoint x: 201, endPoint y: 135, distance: 33.0
click at [201, 135] on div at bounding box center [191, 157] width 382 height 261
drag, startPoint x: 205, startPoint y: 132, endPoint x: 202, endPoint y: 147, distance: 15.4
click at [202, 147] on div at bounding box center [191, 157] width 382 height 261
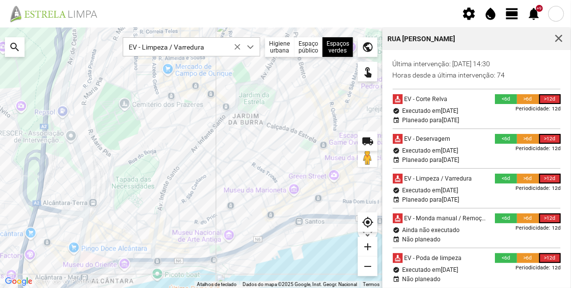
drag, startPoint x: 205, startPoint y: 136, endPoint x: 199, endPoint y: 145, distance: 10.8
click at [199, 145] on div at bounding box center [191, 157] width 382 height 261
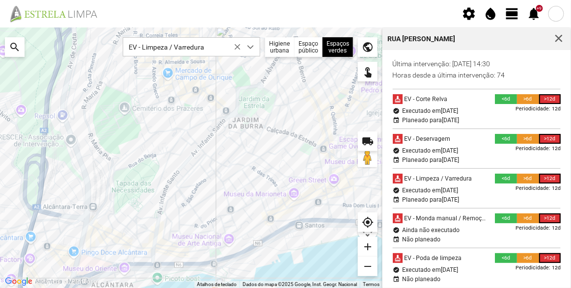
click at [204, 136] on div at bounding box center [191, 157] width 382 height 261
click at [563, 38] on span "button" at bounding box center [558, 38] width 9 height 9
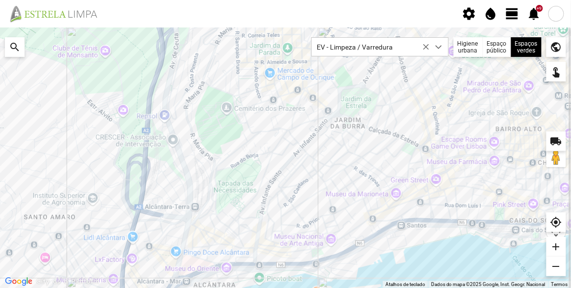
click at [511, 13] on span "view_day" at bounding box center [512, 13] width 15 height 15
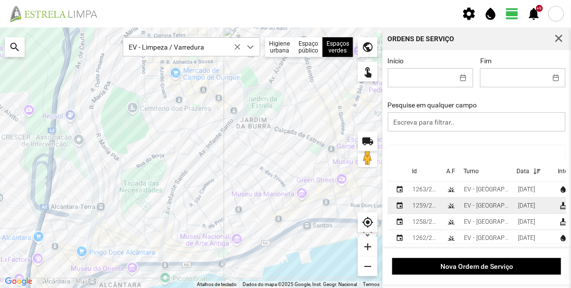
scroll to position [44, 0]
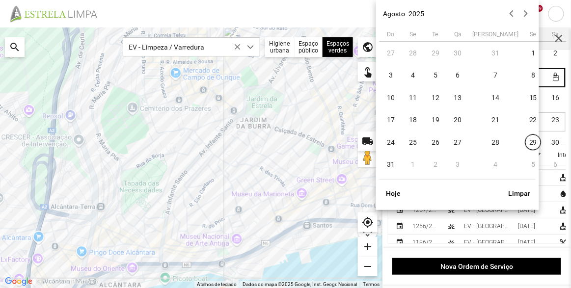
click at [509, 83] on body "settings water_drop view_day +9 notifications Para navegar no mapa com gestos d…" at bounding box center [285, 144] width 571 height 288
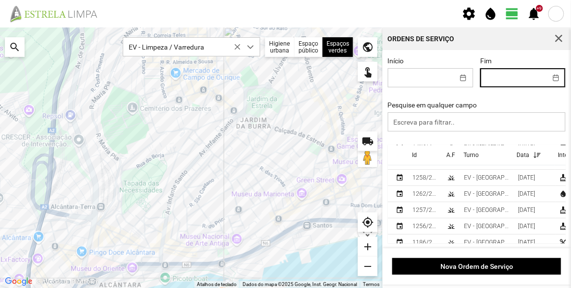
click at [339, 14] on fbc-header "settings water_drop view_day +9 notifications" at bounding box center [285, 13] width 571 height 27
click at [517, 81] on body "settings water_drop view_day +9 notifications Para navegar no mapa com gestos d…" at bounding box center [285, 144] width 571 height 288
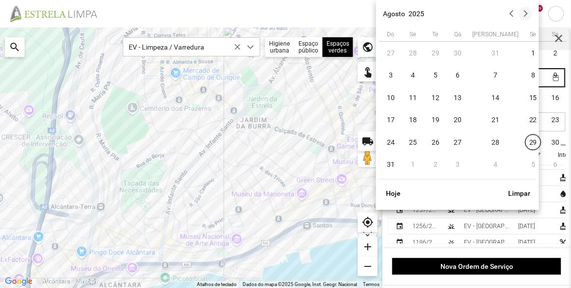
click at [523, 16] on button "button" at bounding box center [525, 14] width 14 height 14
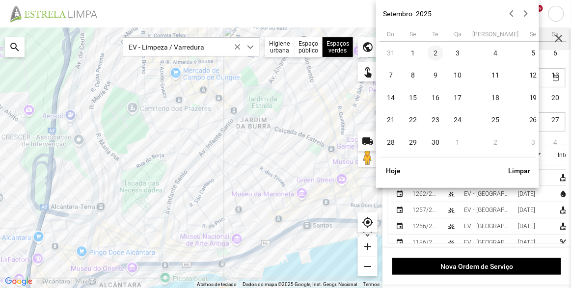
click at [434, 53] on span "2" at bounding box center [436, 53] width 16 height 16
type input "[DATE]"
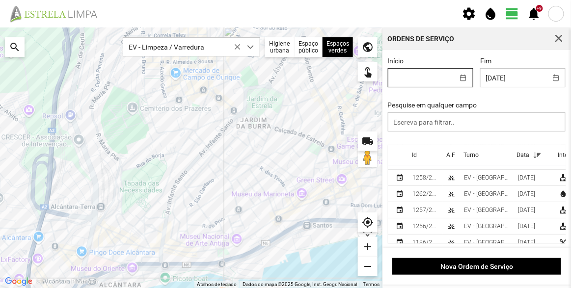
scroll to position [0, 0]
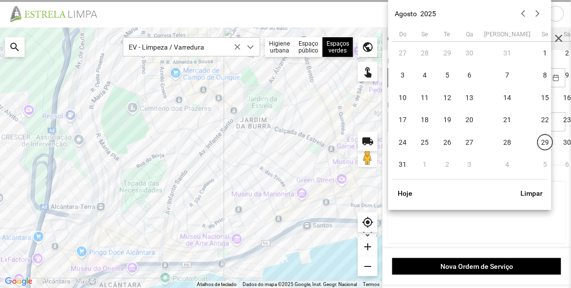
click at [433, 81] on body "settings water_drop view_day +9 notifications Para navegar no mapa com gestos d…" at bounding box center [285, 144] width 571 height 288
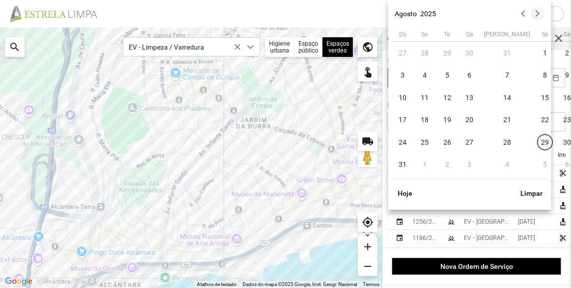
click at [541, 18] on button "button" at bounding box center [538, 14] width 14 height 14
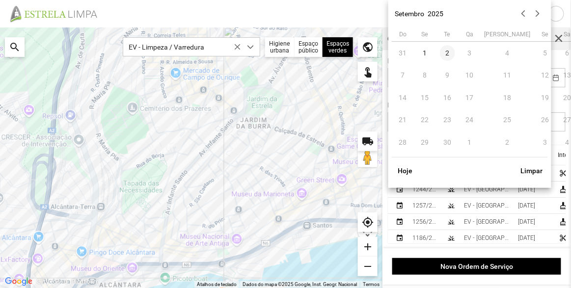
click at [450, 50] on span "2" at bounding box center [448, 53] width 16 height 16
type input "[DATE]"
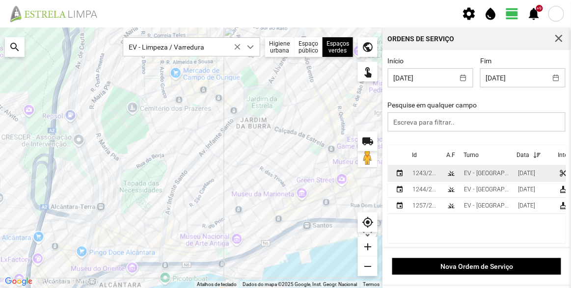
click at [497, 174] on td "EV - [GEOGRAPHIC_DATA] A" at bounding box center [487, 173] width 54 height 16
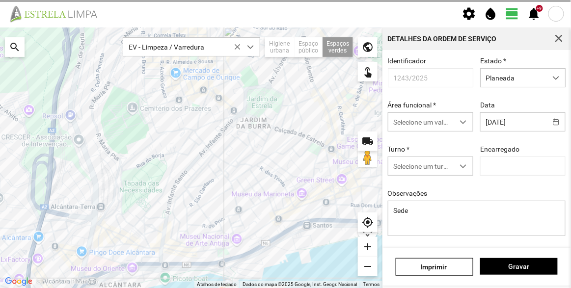
type input "[PERSON_NAME]"
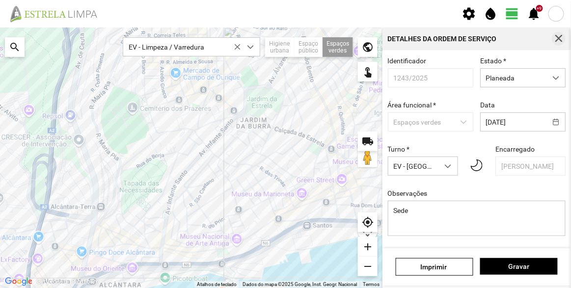
click at [557, 36] on span "button" at bounding box center [558, 38] width 9 height 9
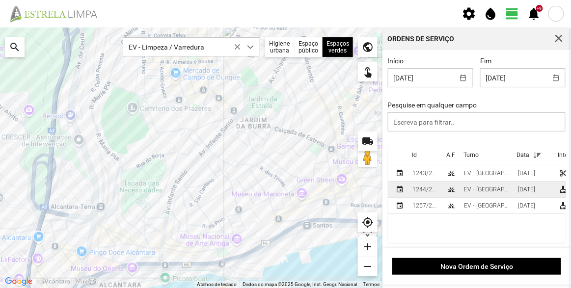
click at [471, 196] on td "EV - [GEOGRAPHIC_DATA] A" at bounding box center [487, 190] width 54 height 16
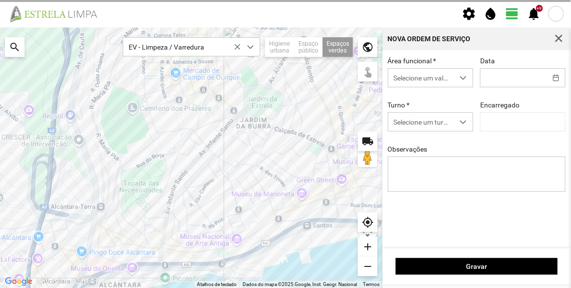
type input "[DATE]"
type textarea "[GEOGRAPHIC_DATA]"
type input "[PERSON_NAME]"
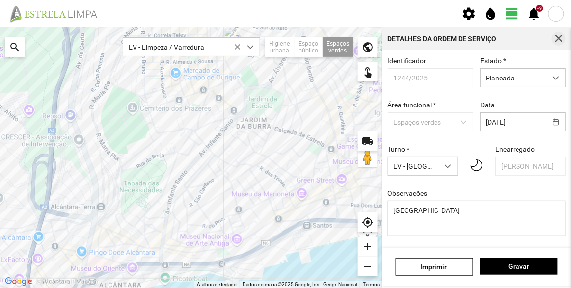
click at [558, 38] on span "button" at bounding box center [558, 38] width 9 height 9
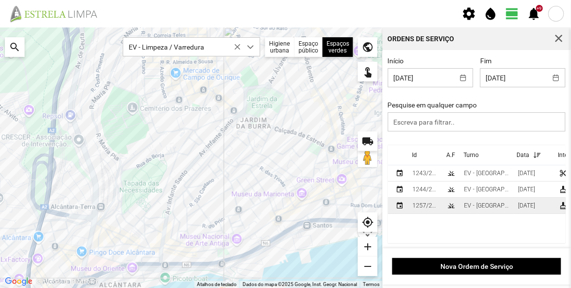
click at [465, 209] on div "EV - [GEOGRAPHIC_DATA] B" at bounding box center [487, 205] width 46 height 7
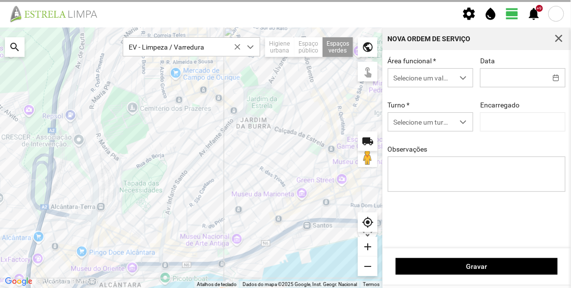
type input "[DATE]"
type input "[PERSON_NAME]"
type textarea "Recolha de papeleiras"
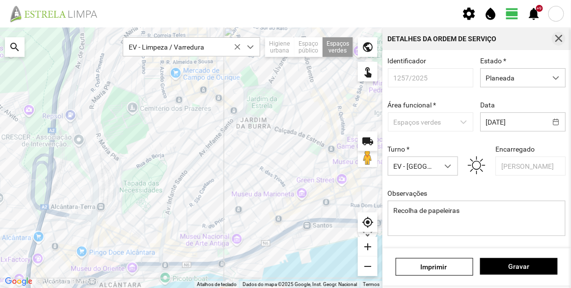
click at [556, 40] on span "button" at bounding box center [558, 38] width 9 height 9
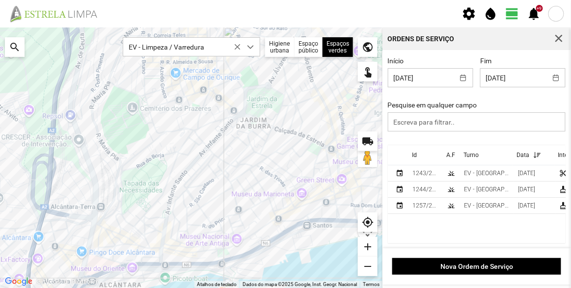
click at [340, 177] on div at bounding box center [191, 157] width 382 height 261
click at [559, 36] on span "button" at bounding box center [558, 38] width 9 height 9
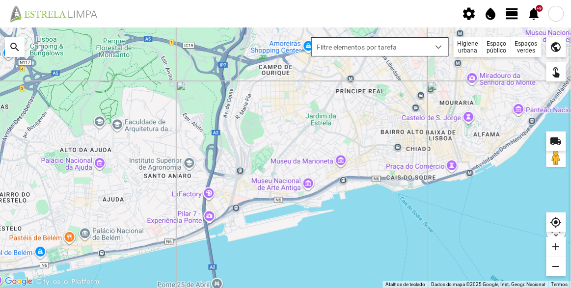
click at [420, 51] on span "Filtre elementos por tarefa" at bounding box center [371, 47] width 118 height 18
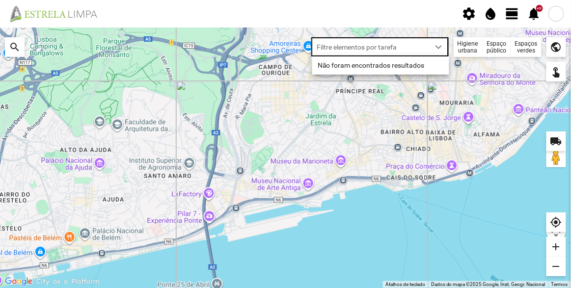
click at [524, 45] on div "Espaços verdes" at bounding box center [526, 47] width 30 height 20
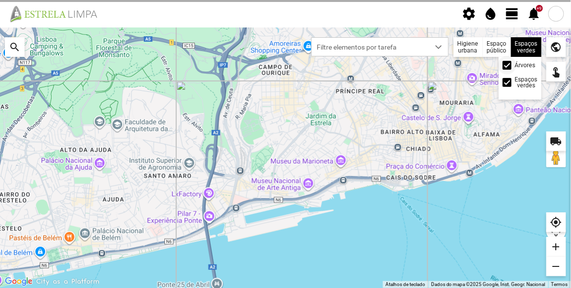
click at [510, 65] on div at bounding box center [507, 65] width 9 height 9
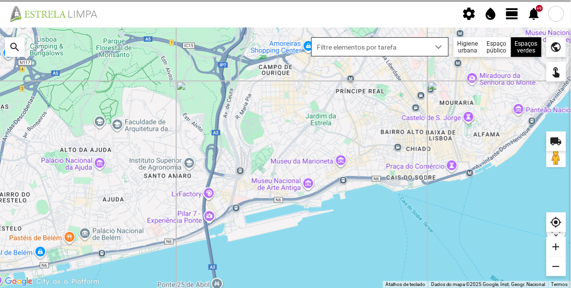
click at [418, 54] on span "Filtre elementos por tarefa" at bounding box center [371, 47] width 118 height 18
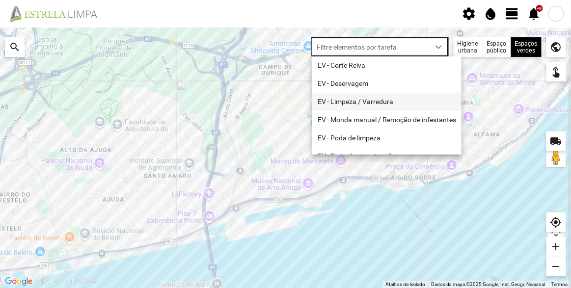
click at [359, 104] on li "EV - Limpeza / Varredura" at bounding box center [386, 102] width 149 height 18
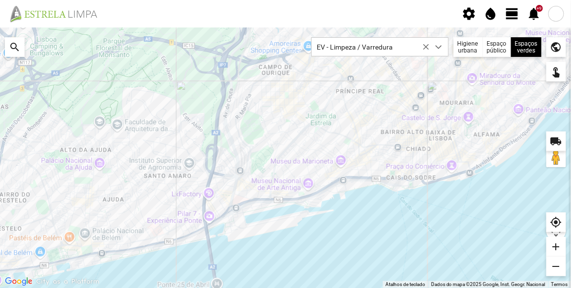
click at [411, 180] on div at bounding box center [285, 157] width 571 height 261
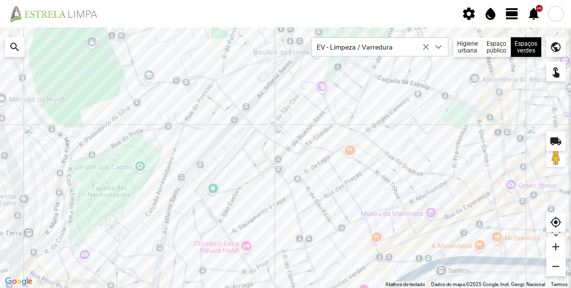
drag, startPoint x: 331, startPoint y: 163, endPoint x: 323, endPoint y: 195, distance: 33.1
click at [323, 195] on div at bounding box center [285, 157] width 571 height 261
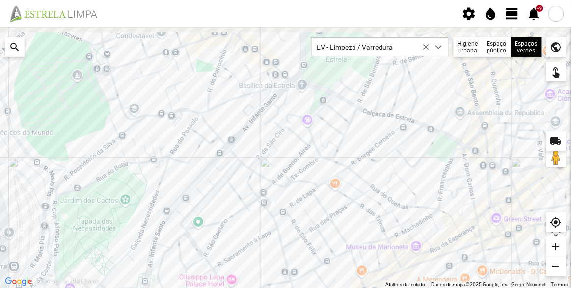
drag, startPoint x: 312, startPoint y: 162, endPoint x: 302, endPoint y: 184, distance: 24.4
click at [302, 184] on div at bounding box center [285, 157] width 571 height 261
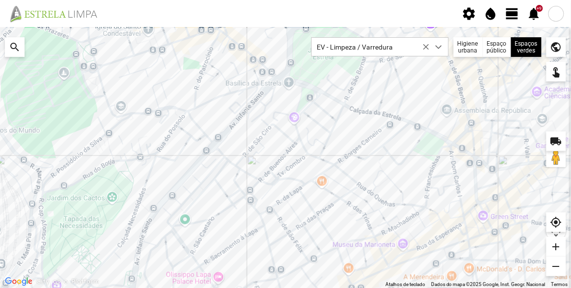
drag, startPoint x: 271, startPoint y: 166, endPoint x: 270, endPoint y: 150, distance: 16.3
click at [270, 150] on div at bounding box center [285, 157] width 571 height 261
click at [514, 13] on span "view_day" at bounding box center [512, 13] width 15 height 15
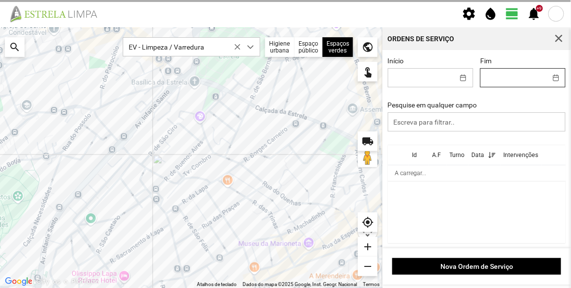
click at [514, 83] on body "settings water_drop view_day +9 notifications Para navegar no mapa com gestos d…" at bounding box center [285, 144] width 571 height 288
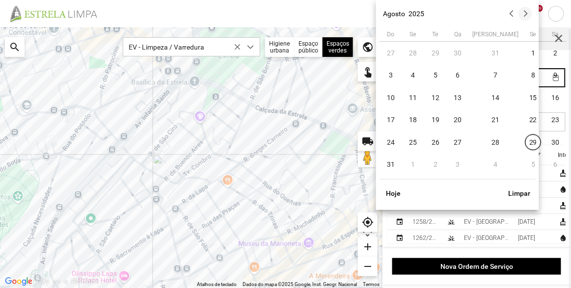
click at [523, 16] on button "button" at bounding box center [525, 14] width 14 height 14
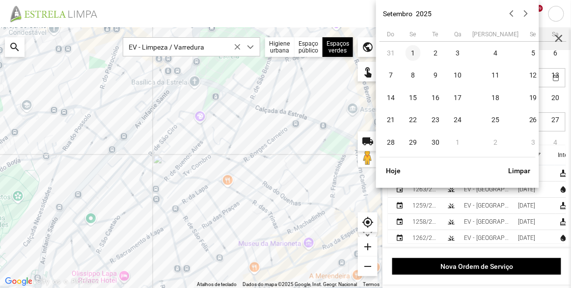
click at [414, 51] on span "1" at bounding box center [414, 53] width 16 height 16
type input "[DATE]"
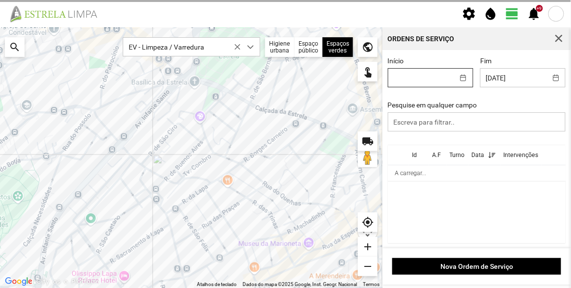
click at [433, 76] on body "settings water_drop view_day +9 notifications Para navegar no mapa com gestos d…" at bounding box center [285, 144] width 571 height 288
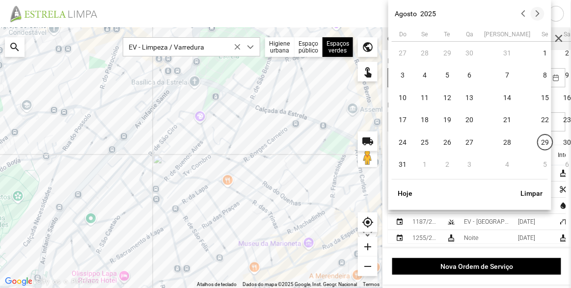
click at [535, 14] on button "button" at bounding box center [538, 14] width 14 height 14
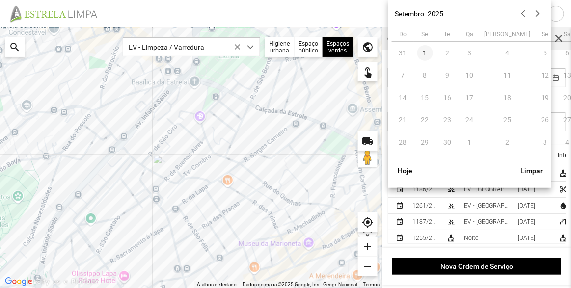
click at [427, 54] on span "1" at bounding box center [425, 53] width 16 height 16
type input "[DATE]"
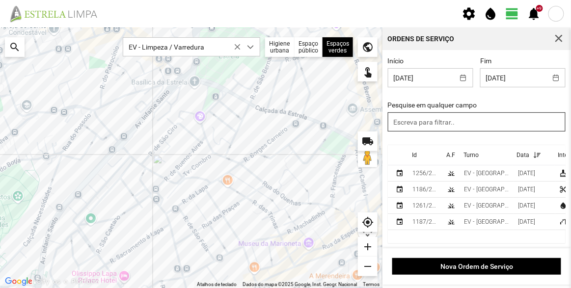
scroll to position [1, 0]
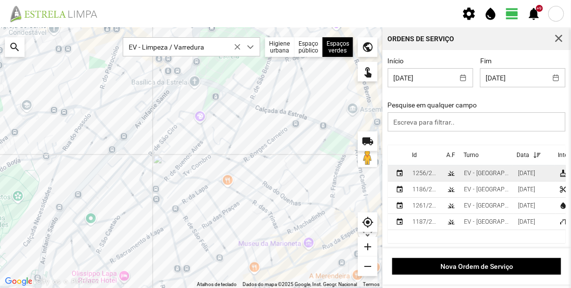
click at [518, 176] on div "[DATE]" at bounding box center [526, 173] width 17 height 7
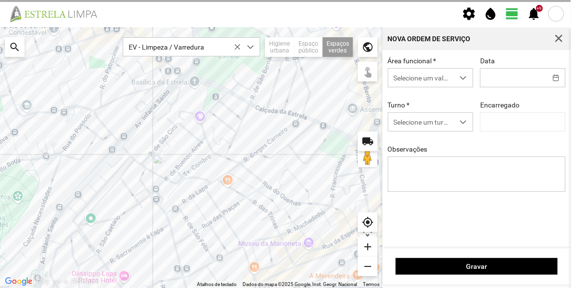
type input "[DATE]"
type input "[PERSON_NAME]"
type textarea "Recolha de papeleiras"
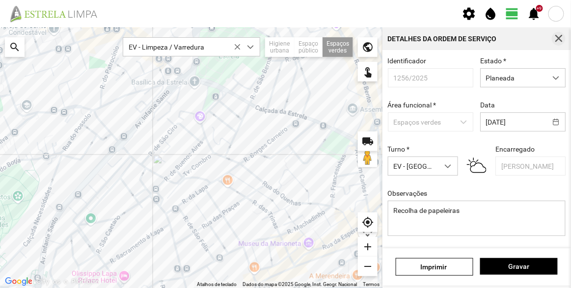
click at [555, 39] on span "button" at bounding box center [558, 38] width 9 height 9
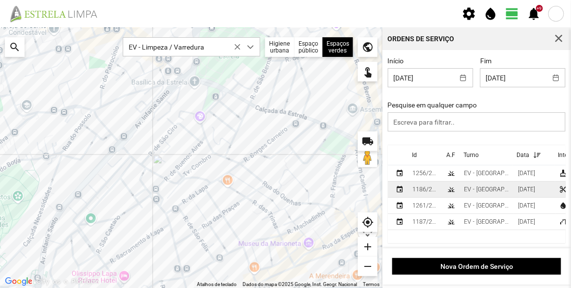
click at [518, 190] on div "[DATE]" at bounding box center [526, 189] width 17 height 7
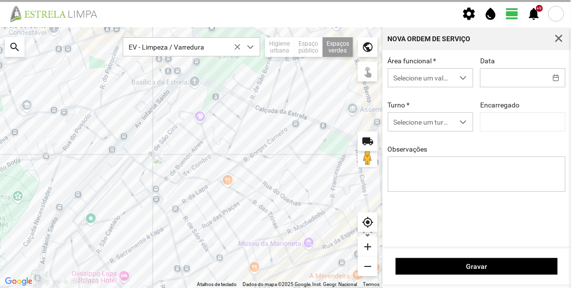
type input "[DATE]"
type input "[PERSON_NAME]"
type textarea "[GEOGRAPHIC_DATA]"
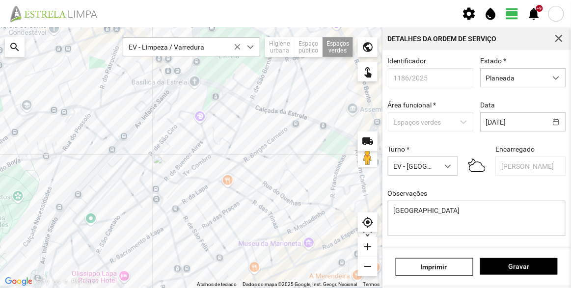
click at [554, 44] on div at bounding box center [559, 39] width 14 height 14
click at [558, 41] on span "button" at bounding box center [558, 38] width 9 height 9
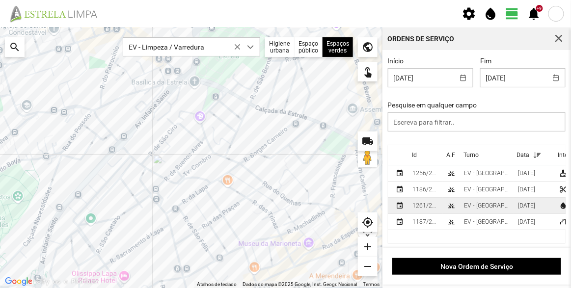
click at [514, 205] on td "[DATE]" at bounding box center [534, 206] width 41 height 16
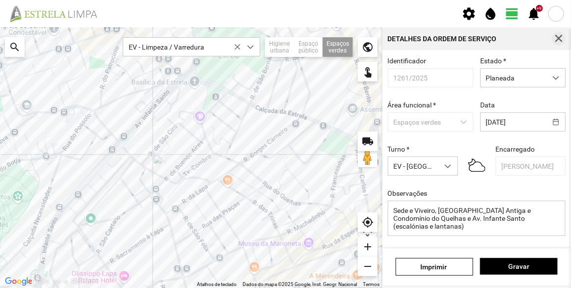
click at [559, 44] on button "button" at bounding box center [559, 39] width 14 height 14
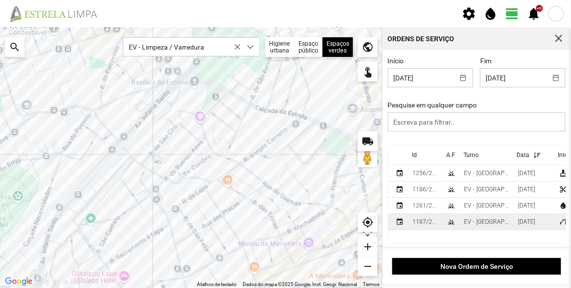
click at [489, 222] on div "EV - [GEOGRAPHIC_DATA] B" at bounding box center [487, 221] width 46 height 7
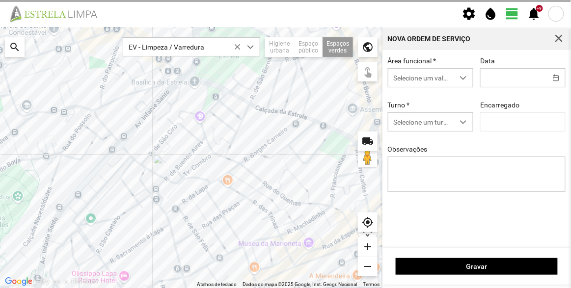
type input "[DATE]"
type input "[PERSON_NAME]"
type textarea "[PERSON_NAME]"
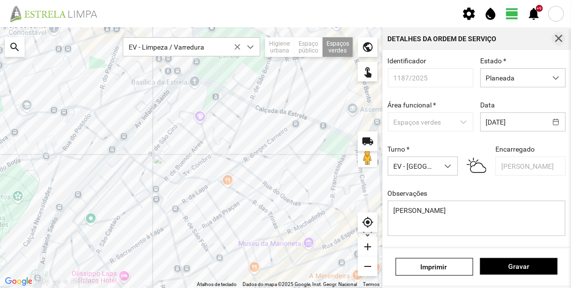
click at [559, 40] on span "button" at bounding box center [558, 38] width 9 height 9
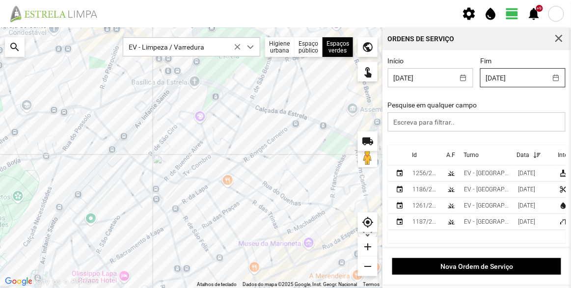
click at [510, 82] on input "[DATE]" at bounding box center [514, 78] width 66 height 18
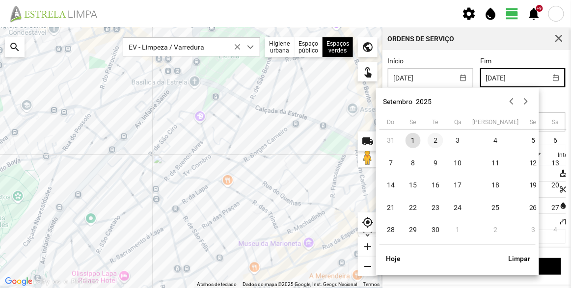
click at [434, 140] on span "2" at bounding box center [436, 141] width 16 height 16
type input "[DATE]"
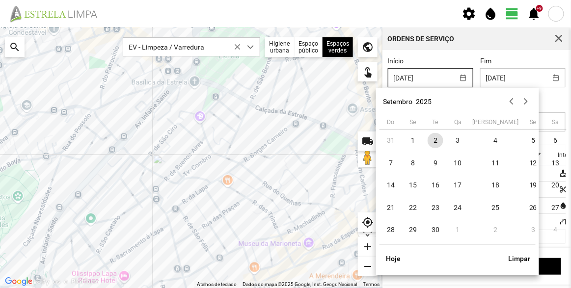
click at [422, 78] on input "[DATE]" at bounding box center [421, 78] width 66 height 18
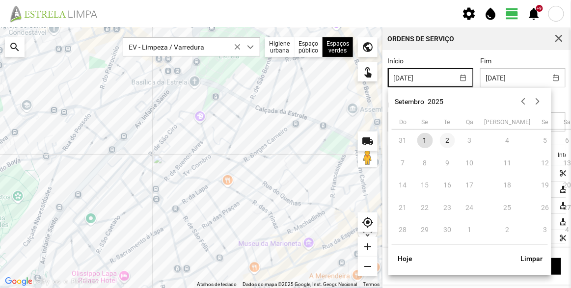
click at [446, 147] on span "2" at bounding box center [448, 141] width 16 height 16
type input "[DATE]"
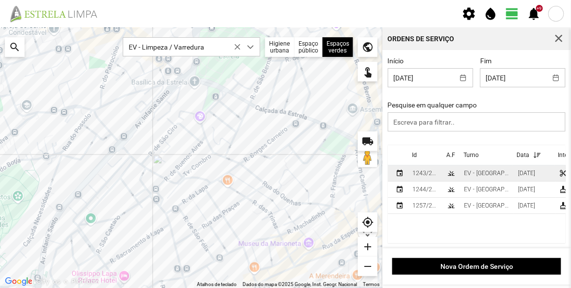
click at [484, 175] on div "EV - [GEOGRAPHIC_DATA] A" at bounding box center [487, 173] width 46 height 7
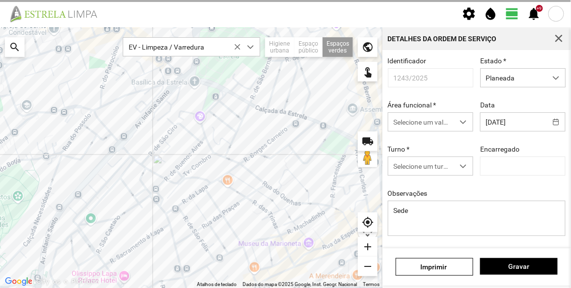
type input "[PERSON_NAME]"
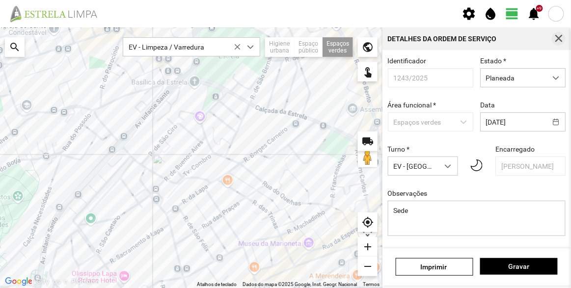
click at [563, 36] on span "button" at bounding box center [558, 38] width 9 height 9
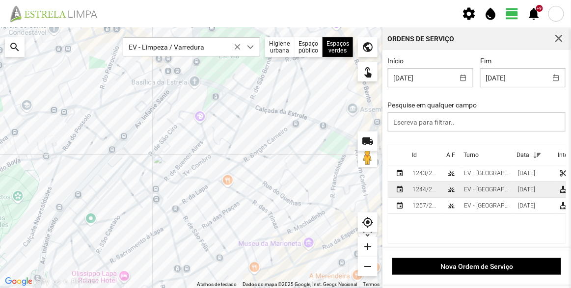
click at [463, 192] on td "EV - [GEOGRAPHIC_DATA] A" at bounding box center [487, 190] width 54 height 16
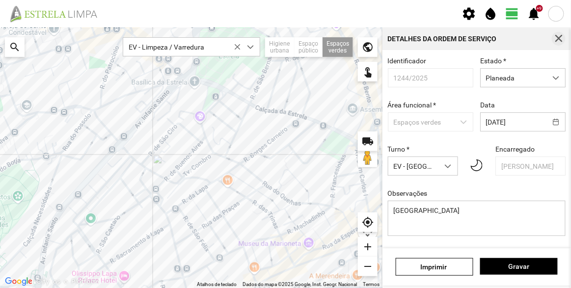
click at [558, 39] on span "button" at bounding box center [558, 38] width 9 height 9
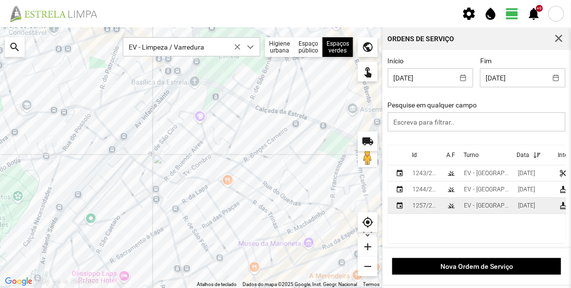
click at [458, 206] on td "grass" at bounding box center [451, 206] width 17 height 16
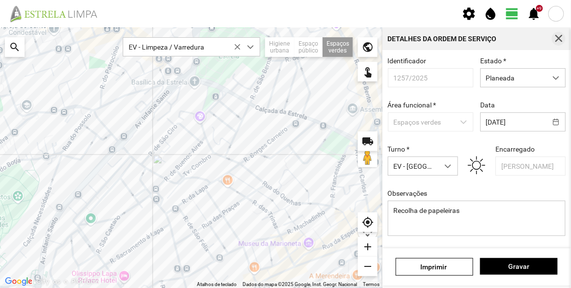
click at [558, 41] on span "button" at bounding box center [558, 38] width 9 height 9
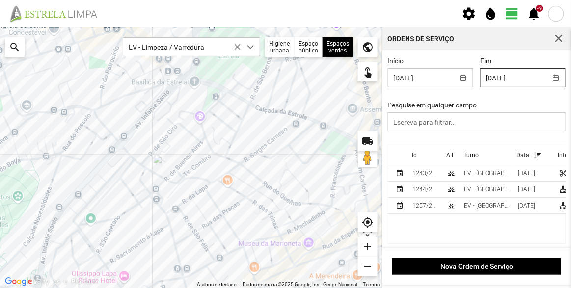
click at [499, 74] on input "[DATE]" at bounding box center [514, 78] width 66 height 18
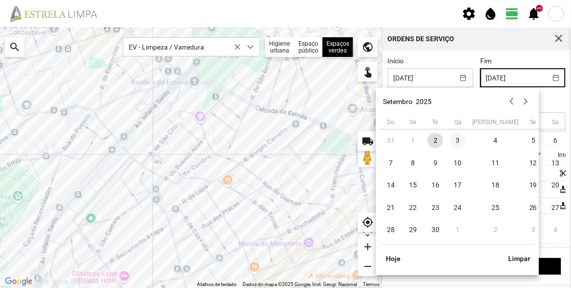
click at [457, 137] on span "3" at bounding box center [458, 141] width 16 height 16
type input "[DATE]"
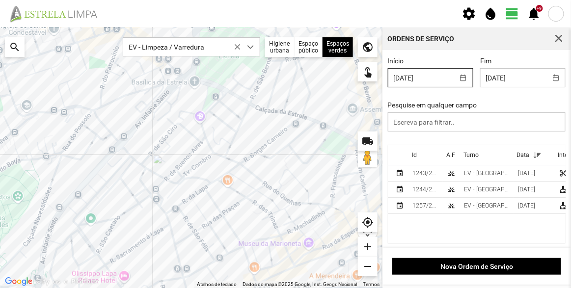
click at [436, 74] on input "[DATE]" at bounding box center [421, 78] width 66 height 18
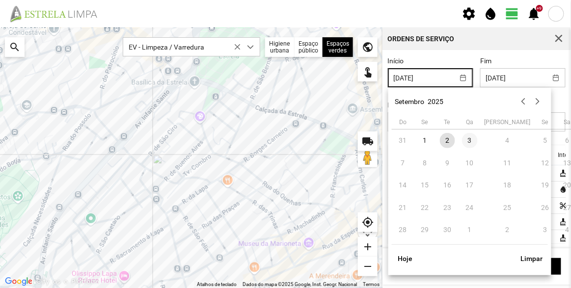
click at [470, 138] on span "3" at bounding box center [470, 141] width 16 height 16
type input "[DATE]"
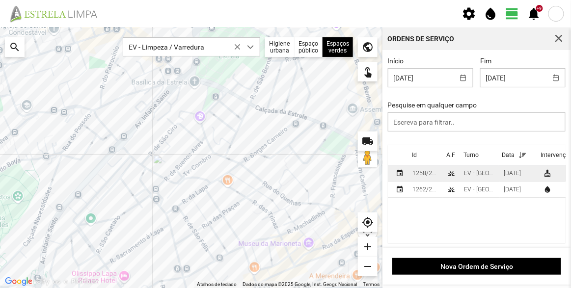
click at [478, 176] on div "EV - [GEOGRAPHIC_DATA] B" at bounding box center [480, 173] width 32 height 7
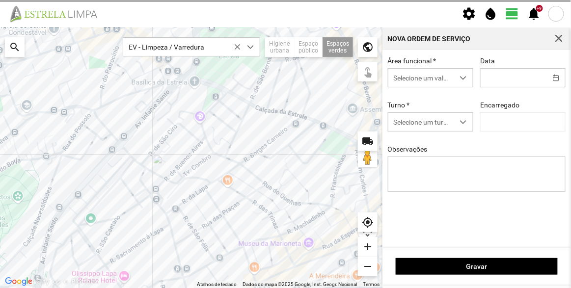
type input "[DATE]"
type input "[PERSON_NAME]"
type textarea "Recolha de papeleiras"
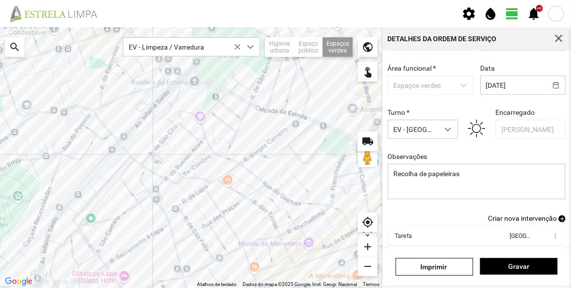
scroll to position [85, 0]
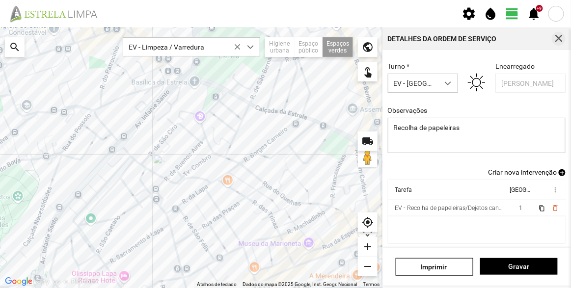
click at [560, 32] on button "button" at bounding box center [559, 39] width 14 height 14
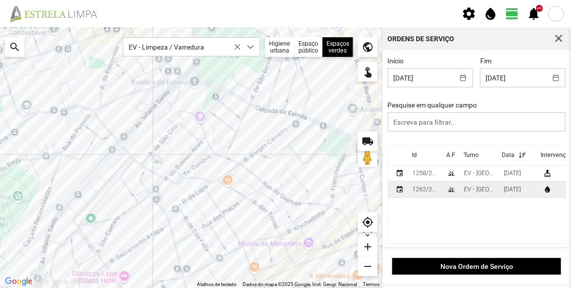
click at [469, 184] on td "EV - [GEOGRAPHIC_DATA] A" at bounding box center [480, 190] width 40 height 16
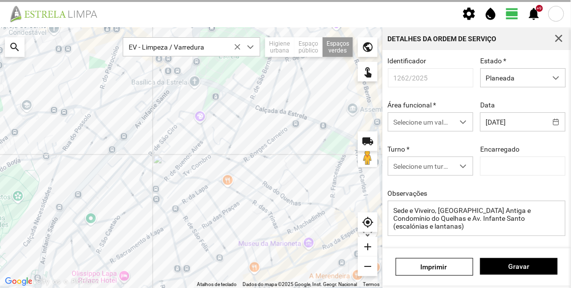
type input "[PERSON_NAME]"
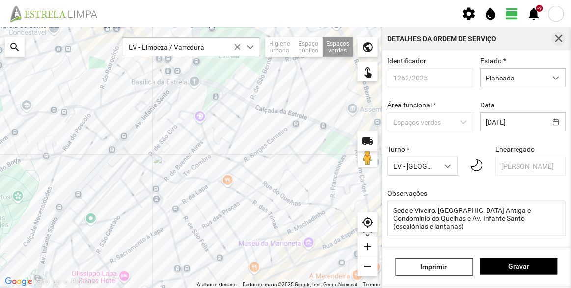
click at [560, 43] on button "button" at bounding box center [559, 39] width 14 height 14
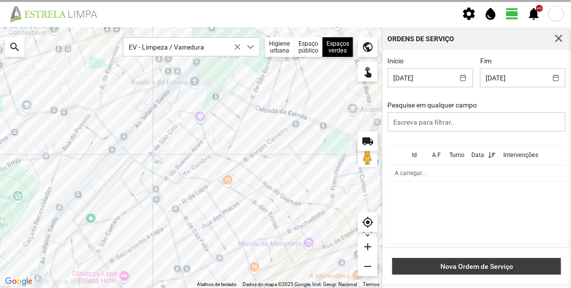
click at [494, 268] on span "Nova Ordem de Serviço" at bounding box center [477, 267] width 159 height 8
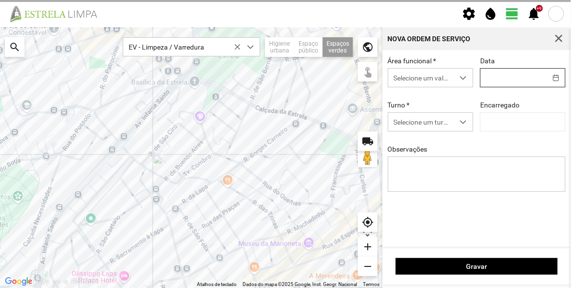
click at [504, 80] on body "settings water_drop view_day +9 notifications Para navegar no mapa com gestos d…" at bounding box center [285, 144] width 571 height 288
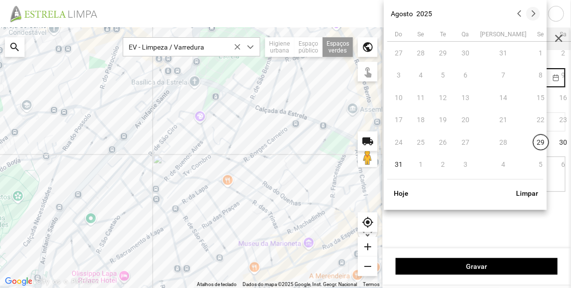
click at [533, 13] on button "button" at bounding box center [533, 14] width 14 height 14
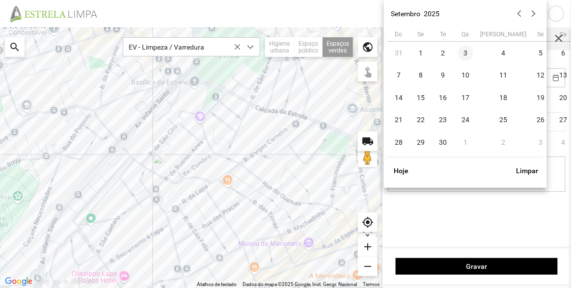
click at [460, 54] on span "3" at bounding box center [466, 53] width 16 height 16
type input "[DATE]"
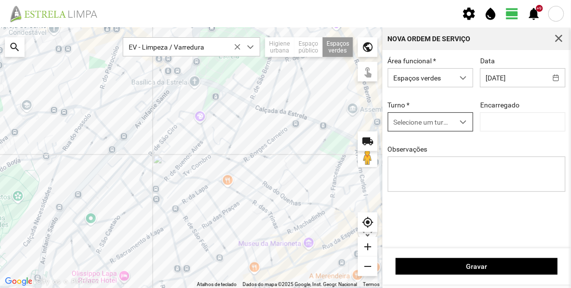
click at [430, 124] on span "Selecione um turno" at bounding box center [421, 122] width 66 height 18
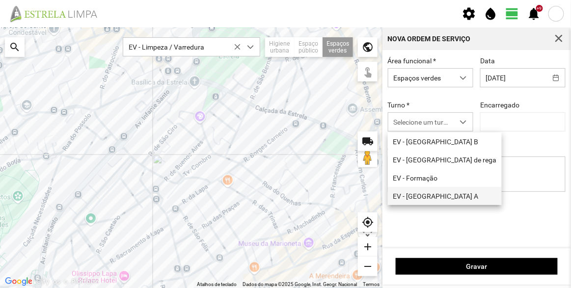
click at [424, 198] on li "EV - [GEOGRAPHIC_DATA] A" at bounding box center [445, 196] width 114 height 18
type input "[PERSON_NAME]"
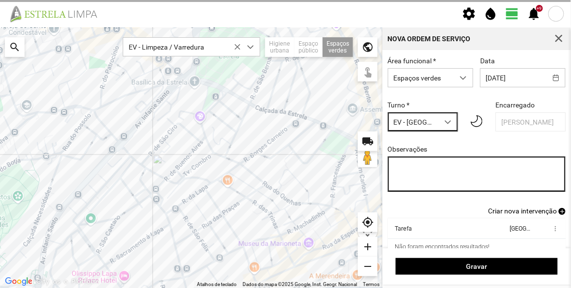
click at [473, 173] on textarea "Observações" at bounding box center [477, 174] width 178 height 35
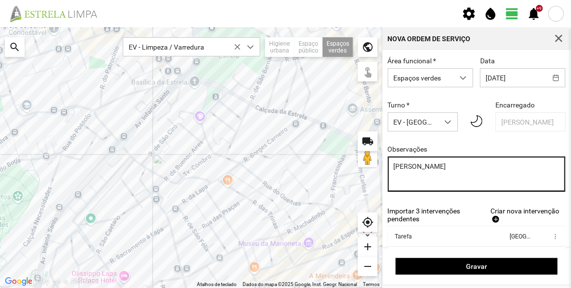
type textarea "[PERSON_NAME]"
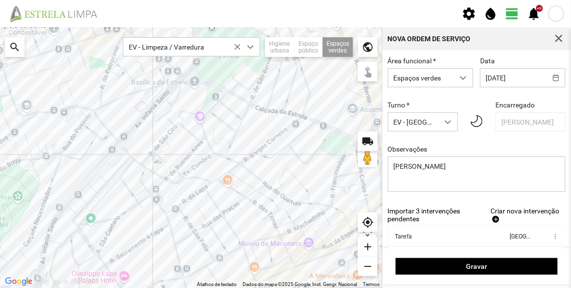
click at [518, 215] on span "Criar nova intervenção" at bounding box center [524, 211] width 69 height 8
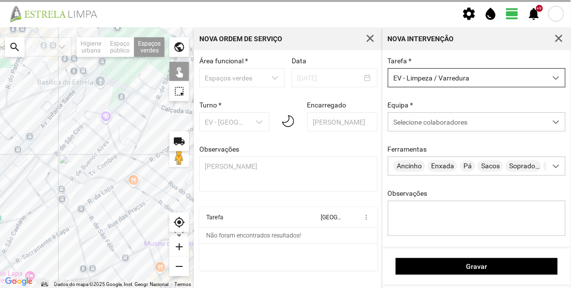
click at [437, 121] on span "Selecione colaboradores" at bounding box center [430, 122] width 74 height 8
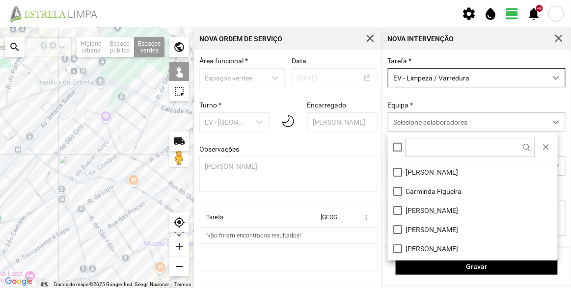
click at [433, 75] on span "EV - Limpeza / Varredura" at bounding box center [467, 78] width 158 height 18
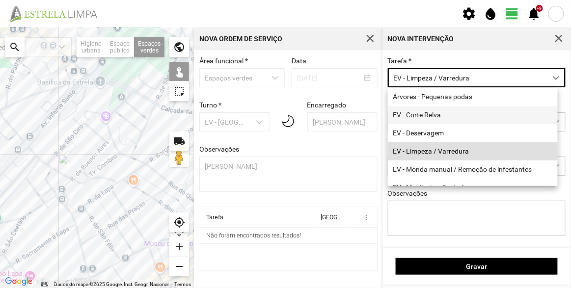
click at [433, 114] on li "EV - Corte Relva" at bounding box center [473, 115] width 170 height 18
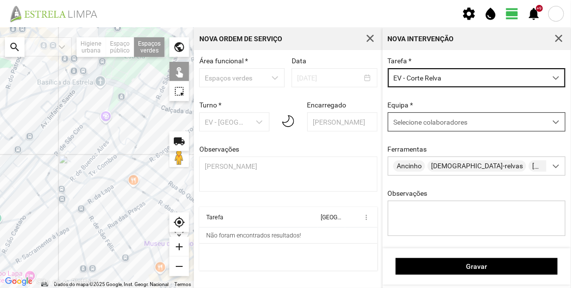
click at [429, 124] on span "Selecione colaboradores" at bounding box center [430, 122] width 74 height 8
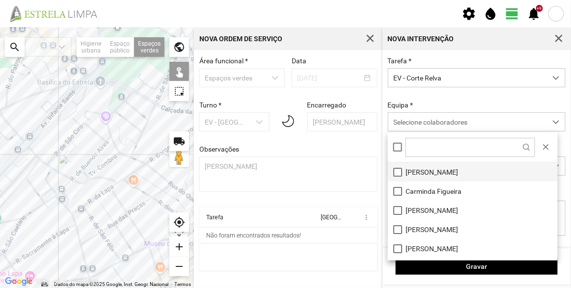
click at [431, 168] on li "[PERSON_NAME]" at bounding box center [473, 171] width 170 height 19
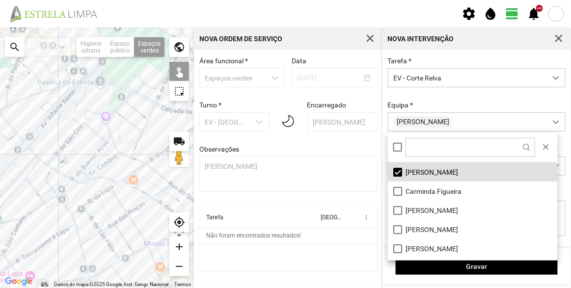
click at [76, 80] on div at bounding box center [97, 157] width 194 height 261
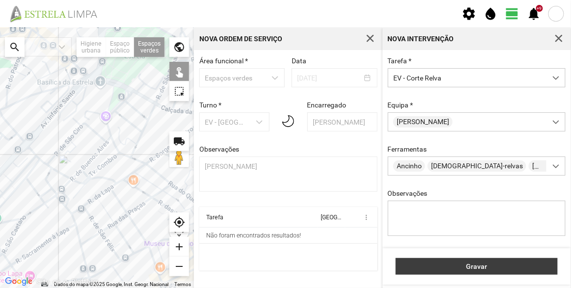
click at [469, 259] on button "Gravar" at bounding box center [477, 266] width 162 height 17
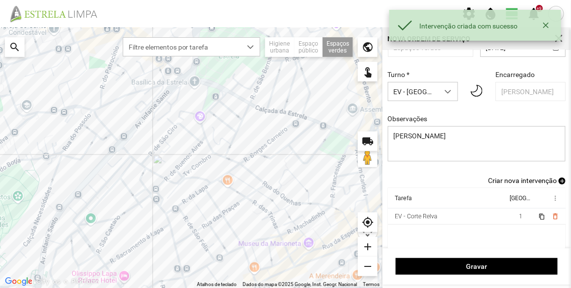
scroll to position [41, 0]
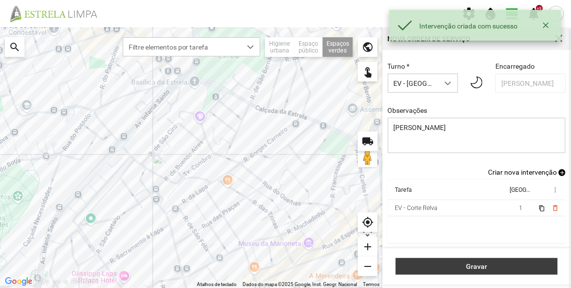
click at [473, 268] on span "Gravar" at bounding box center [477, 267] width 152 height 8
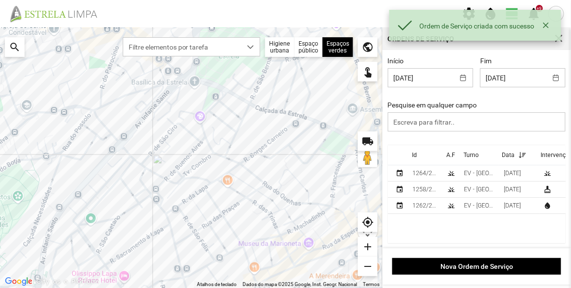
click at [414, 156] on div "Id" at bounding box center [414, 155] width 5 height 7
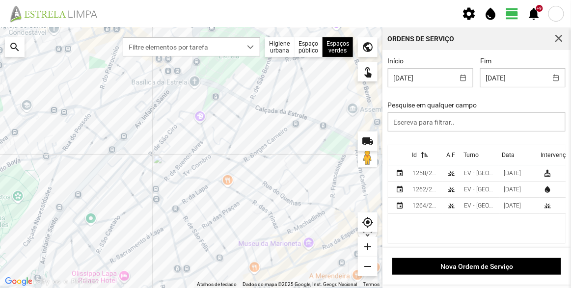
click at [414, 156] on div "Id" at bounding box center [414, 155] width 5 height 7
click at [418, 173] on div "1264/2025" at bounding box center [425, 173] width 27 height 7
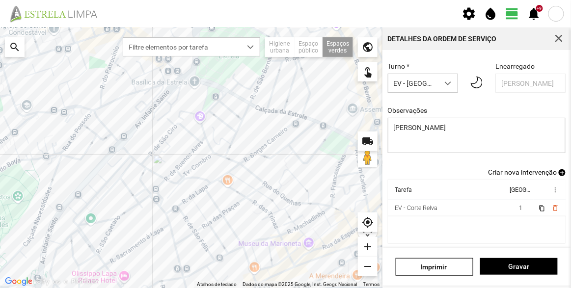
scroll to position [85, 0]
click at [531, 174] on span "Criar nova intervenção" at bounding box center [522, 172] width 69 height 8
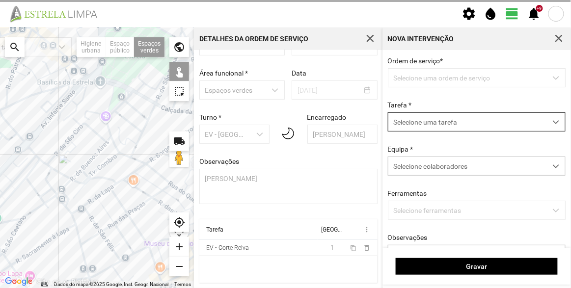
click at [439, 128] on span "Selecione uma tarefa" at bounding box center [467, 122] width 158 height 18
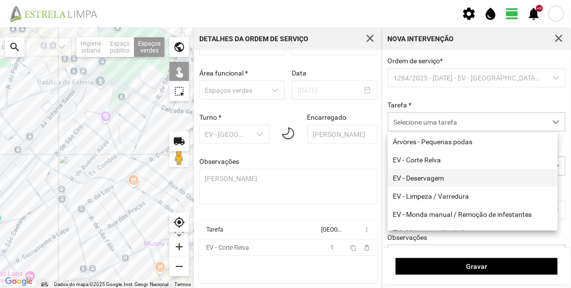
click at [436, 176] on li "EV - Deservagem" at bounding box center [473, 178] width 170 height 18
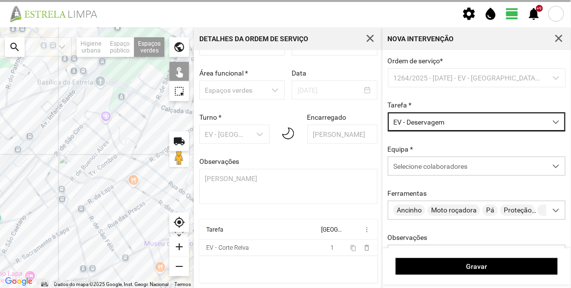
click at [450, 148] on div "Equipa * Selecione colaboradores" at bounding box center [476, 160] width 185 height 30
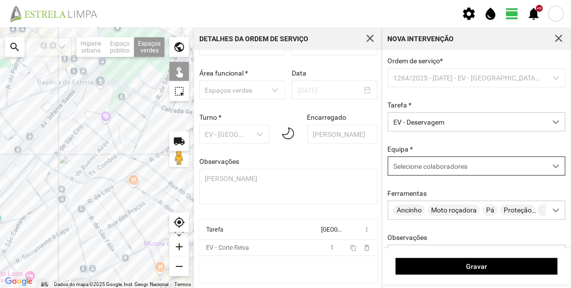
click at [450, 174] on div "Selecione colaboradores" at bounding box center [467, 166] width 158 height 18
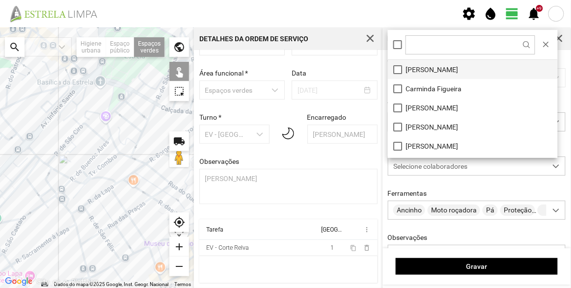
click at [426, 72] on li "[PERSON_NAME]" at bounding box center [473, 69] width 170 height 19
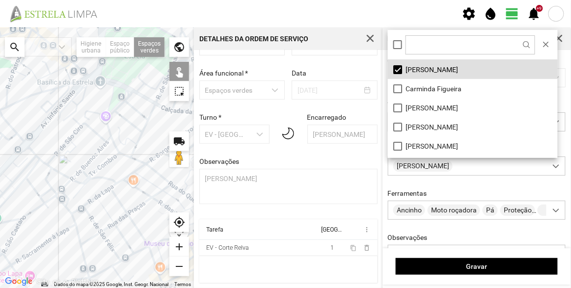
click at [79, 76] on div at bounding box center [97, 157] width 194 height 261
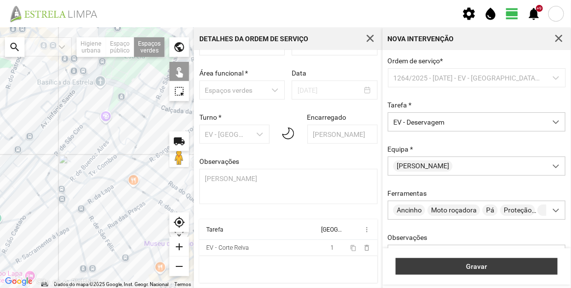
click at [460, 262] on button "Gravar" at bounding box center [477, 266] width 162 height 17
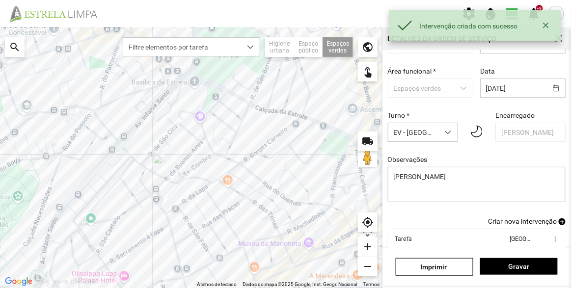
click at [529, 221] on span "Criar nova intervenção" at bounding box center [522, 221] width 69 height 8
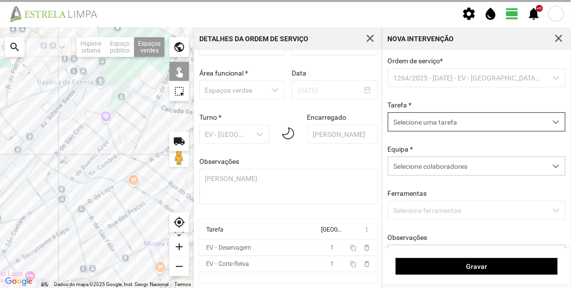
click at [427, 120] on span "Selecione uma tarefa" at bounding box center [467, 122] width 158 height 18
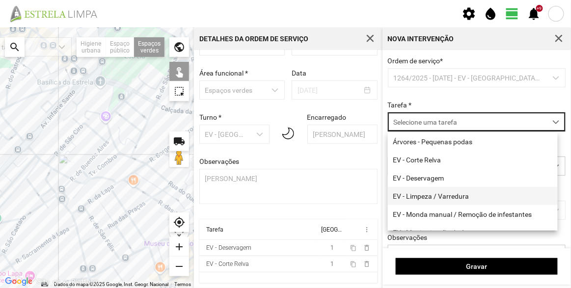
click at [438, 195] on li "EV - Limpeza / Varredura" at bounding box center [473, 196] width 170 height 18
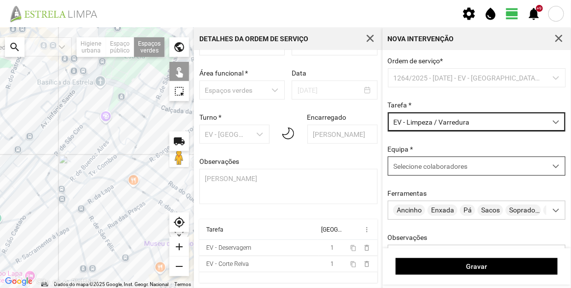
click at [442, 168] on span "Selecione colaboradores" at bounding box center [430, 166] width 74 height 8
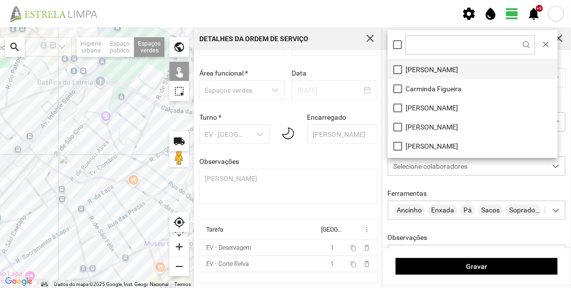
click at [419, 69] on li "[PERSON_NAME]" at bounding box center [473, 69] width 170 height 19
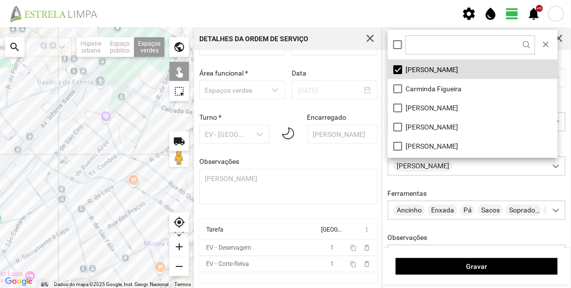
click at [79, 78] on div at bounding box center [97, 157] width 194 height 261
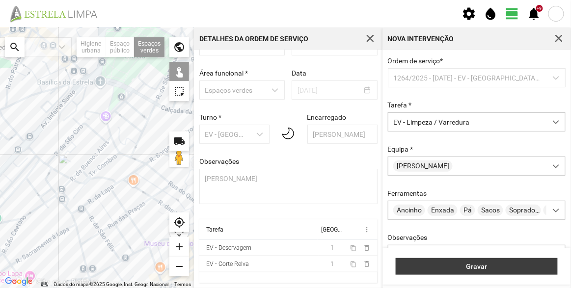
click at [475, 269] on span "Gravar" at bounding box center [477, 267] width 152 height 8
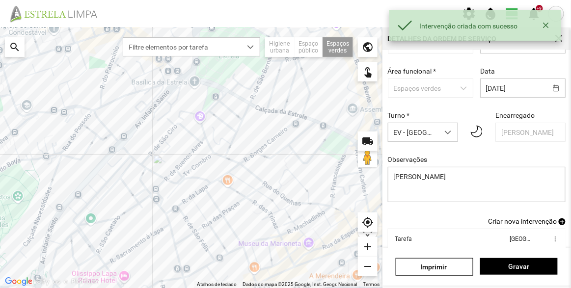
click at [505, 220] on span "Criar nova intervenção" at bounding box center [522, 221] width 69 height 8
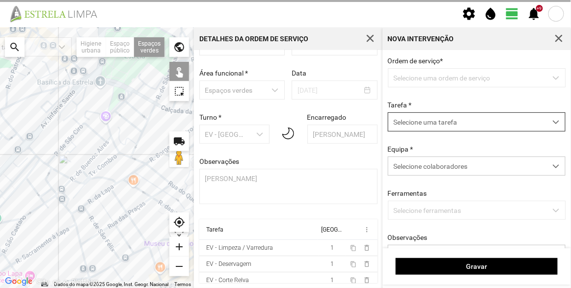
click at [427, 114] on span "Selecione uma tarefa" at bounding box center [467, 122] width 158 height 18
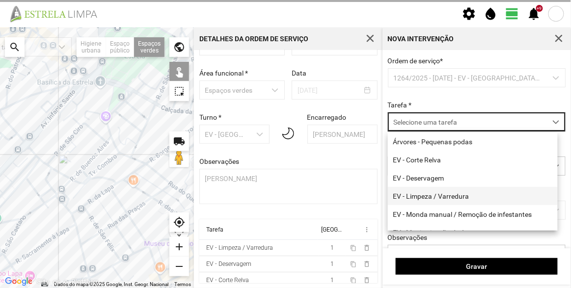
scroll to position [125, 0]
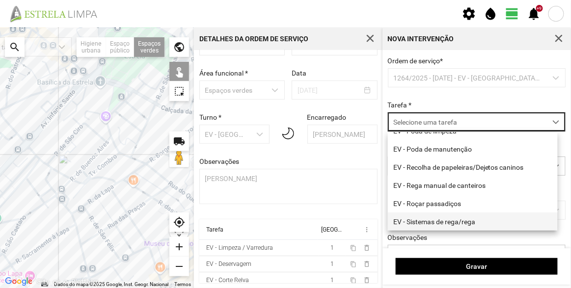
click at [446, 227] on li "EV - Sistemas de rega/rega" at bounding box center [473, 222] width 170 height 18
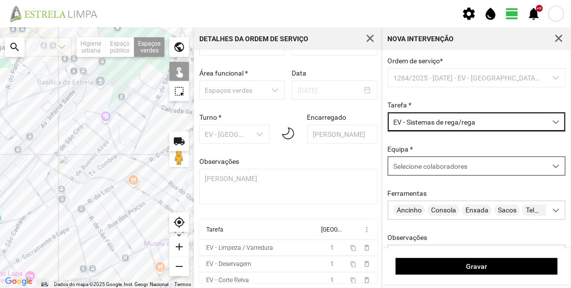
click at [445, 169] on span "Selecione colaboradores" at bounding box center [430, 166] width 74 height 8
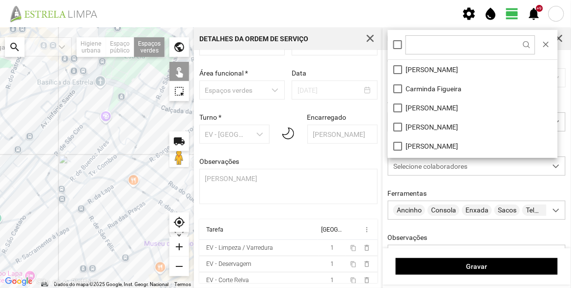
scroll to position [5, 41]
click at [423, 69] on li "[PERSON_NAME]" at bounding box center [473, 69] width 170 height 19
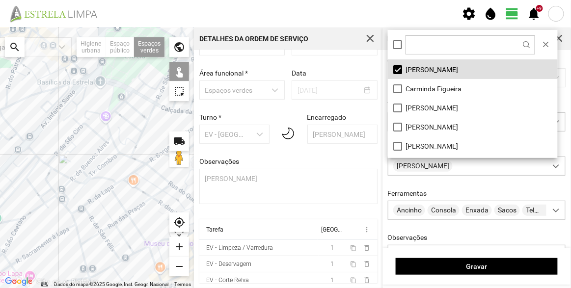
click at [78, 81] on div at bounding box center [97, 157] width 194 height 261
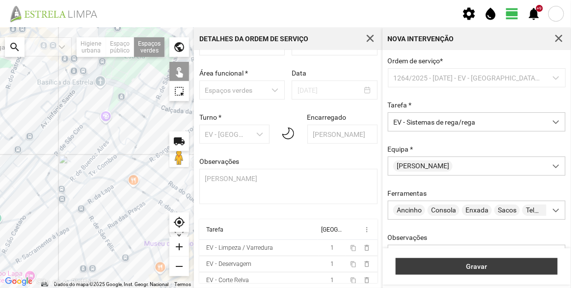
click at [484, 264] on span "Gravar" at bounding box center [477, 267] width 152 height 8
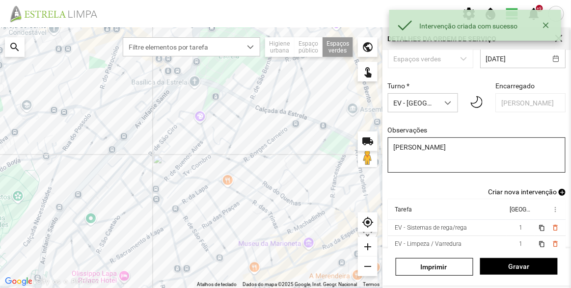
scroll to position [85, 0]
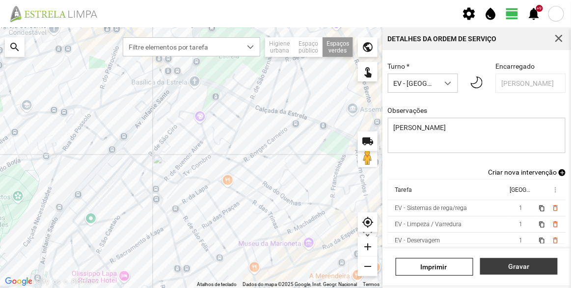
click at [518, 266] on span "Gravar" at bounding box center [519, 267] width 67 height 8
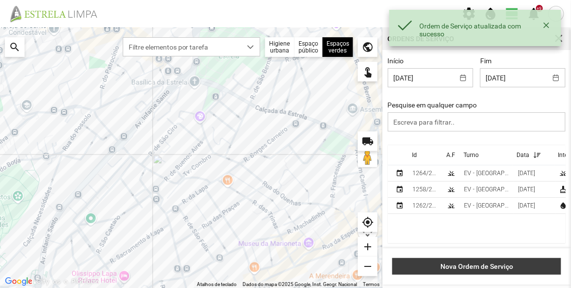
click at [509, 267] on span "Nova Ordem de Serviço" at bounding box center [477, 267] width 159 height 8
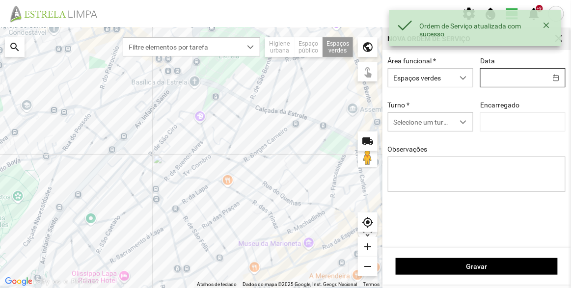
click at [506, 83] on body "Ordem de Serviço atualizada com sucesso settings water_drop view_day +9 notific…" at bounding box center [285, 144] width 571 height 288
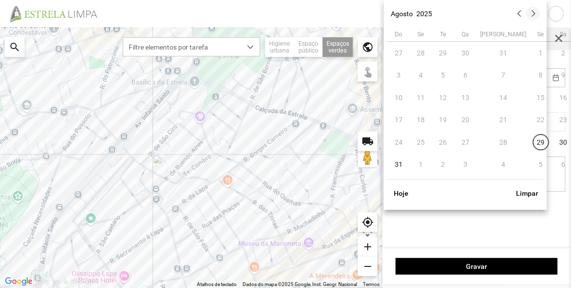
click at [532, 12] on button "button" at bounding box center [533, 14] width 14 height 14
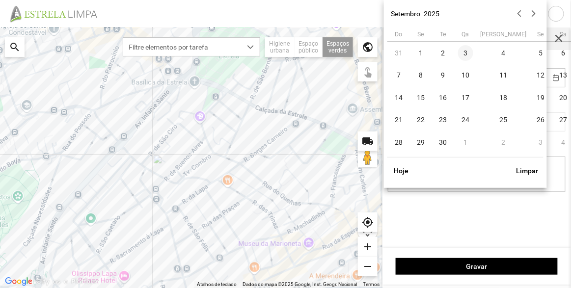
click at [460, 54] on span "3" at bounding box center [466, 53] width 16 height 16
type input "[DATE]"
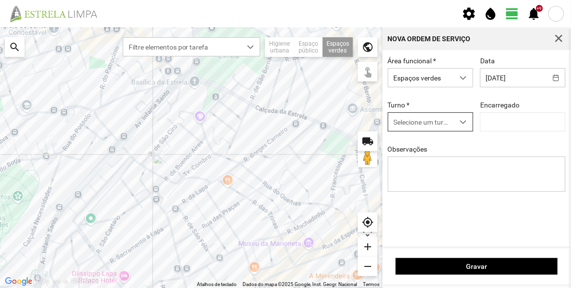
click at [445, 125] on span "Selecione um turno" at bounding box center [421, 122] width 66 height 18
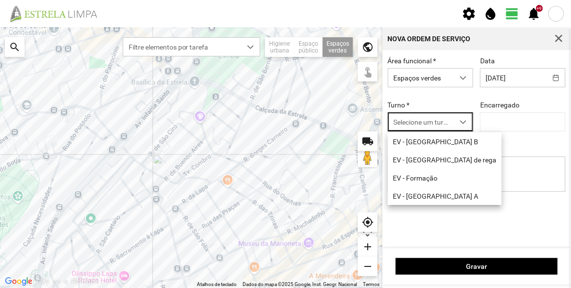
scroll to position [5, 41]
click at [427, 196] on li "EV - [GEOGRAPHIC_DATA] A" at bounding box center [445, 196] width 114 height 18
type input "[PERSON_NAME]"
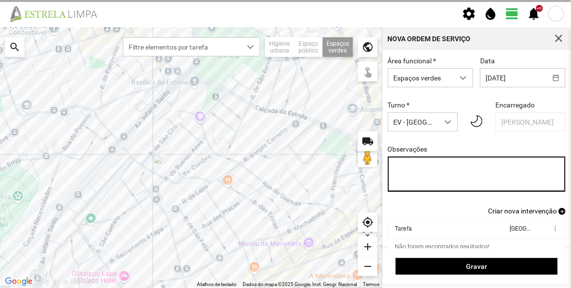
click at [448, 172] on textarea "Observações" at bounding box center [477, 174] width 178 height 35
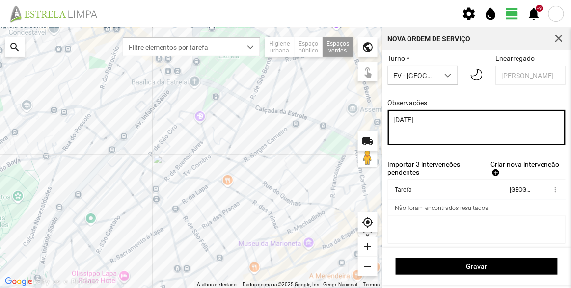
scroll to position [49, 0]
type textarea "[DATE]"
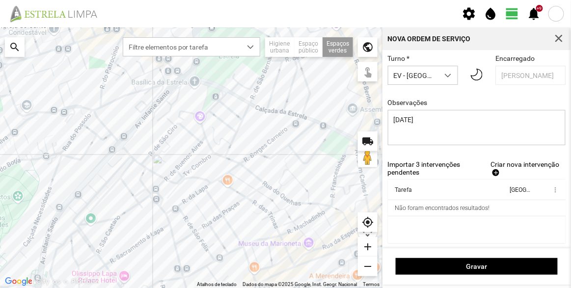
click at [518, 163] on span "Criar nova intervenção" at bounding box center [524, 165] width 69 height 8
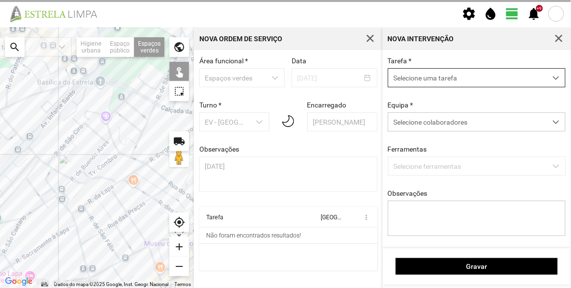
click at [431, 123] on span "Selecione colaboradores" at bounding box center [430, 122] width 74 height 8
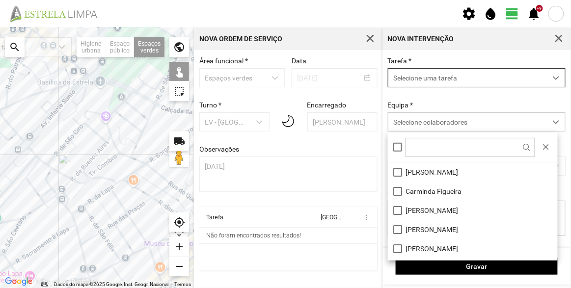
click at [423, 74] on span "Selecione uma tarefa" at bounding box center [467, 78] width 158 height 18
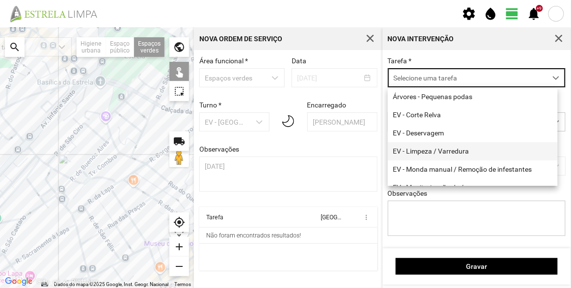
click at [445, 155] on li "EV - Limpeza / Varredura" at bounding box center [473, 151] width 170 height 18
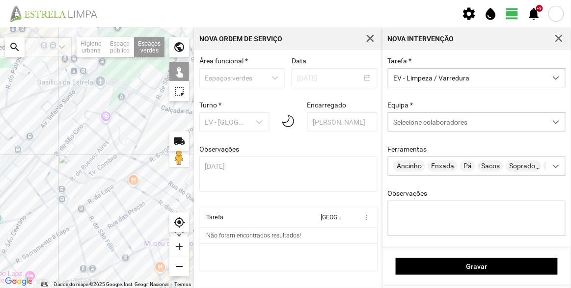
click at [114, 100] on div at bounding box center [97, 157] width 194 height 261
click at [424, 121] on span "Selecione colaboradores" at bounding box center [430, 122] width 74 height 8
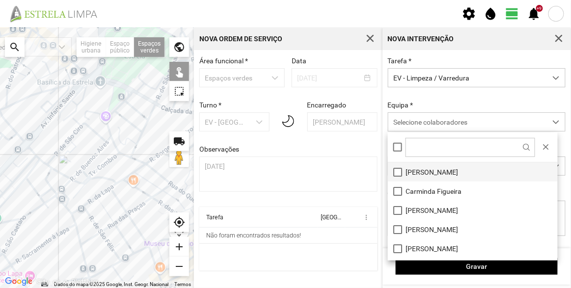
click at [422, 167] on li "[PERSON_NAME]" at bounding box center [473, 171] width 170 height 19
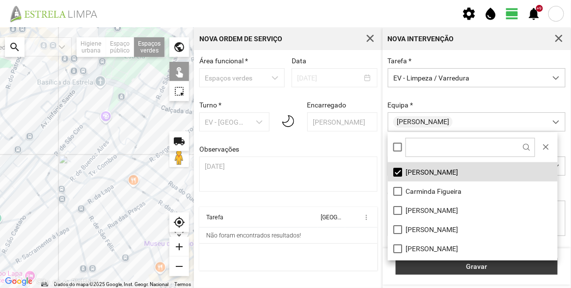
click at [484, 264] on span "Gravar" at bounding box center [477, 267] width 152 height 8
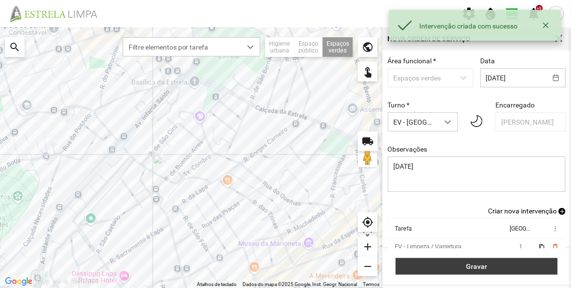
click at [487, 264] on span "Gravar" at bounding box center [477, 267] width 152 height 8
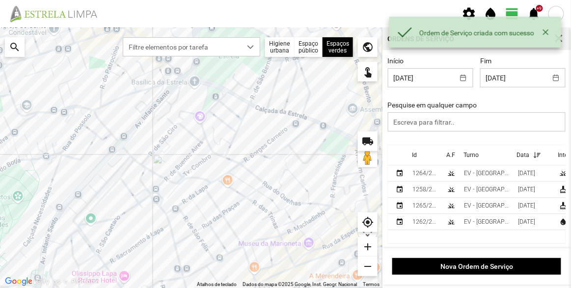
click at [410, 155] on th "Id" at bounding box center [425, 155] width 34 height 20
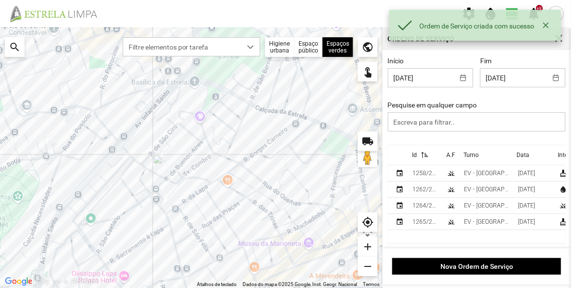
click at [413, 155] on div "Id" at bounding box center [414, 155] width 5 height 7
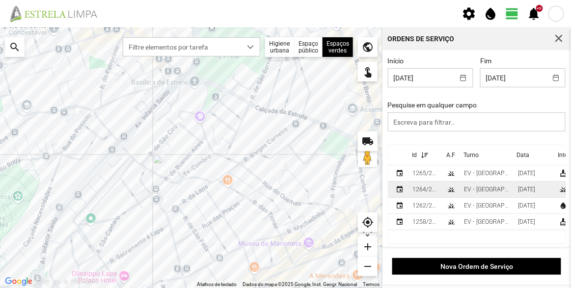
click at [424, 189] on div "1264/2025" at bounding box center [425, 189] width 27 height 7
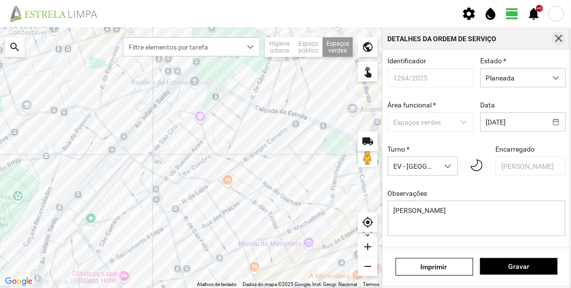
click at [565, 39] on button "button" at bounding box center [559, 39] width 14 height 14
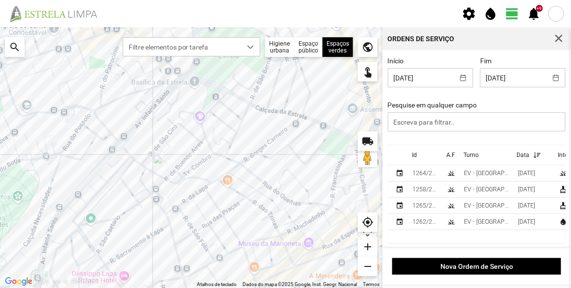
click at [420, 156] on th "Id" at bounding box center [425, 155] width 34 height 20
click at [418, 156] on p-sorticon at bounding box center [423, 155] width 12 height 7
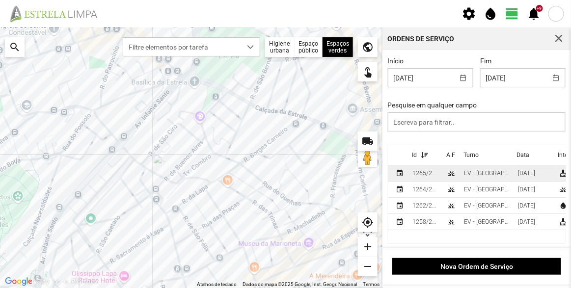
click at [424, 177] on div "1265/2025" at bounding box center [425, 173] width 27 height 7
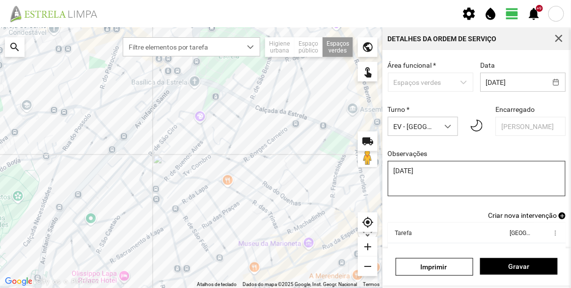
scroll to position [85, 0]
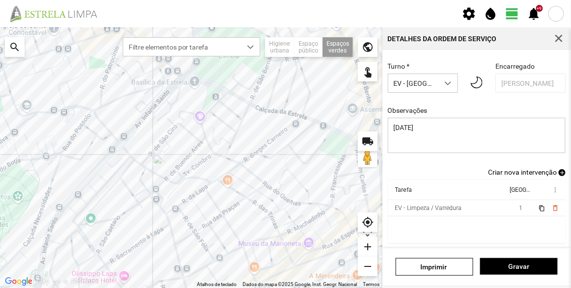
click at [532, 171] on span "Criar nova intervenção" at bounding box center [522, 172] width 69 height 8
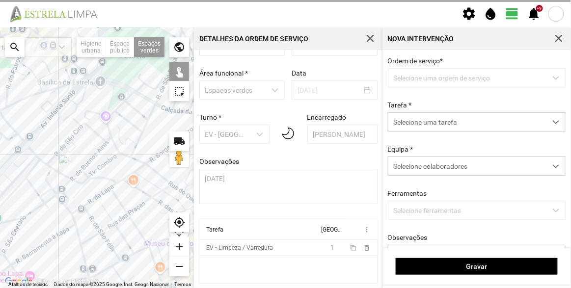
scroll to position [34, 0]
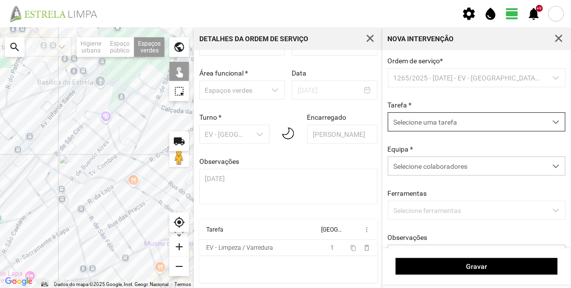
click at [468, 121] on span "Selecione uma tarefa" at bounding box center [467, 122] width 158 height 18
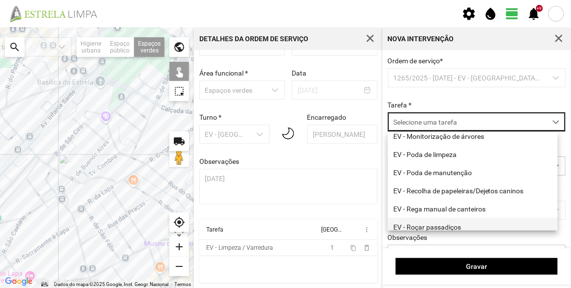
scroll to position [125, 0]
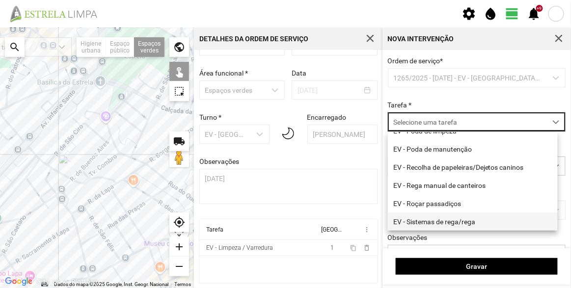
click at [449, 217] on li "EV - Sistemas de rega/rega" at bounding box center [473, 222] width 170 height 18
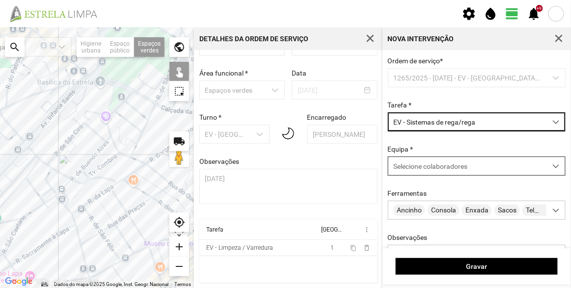
click at [438, 160] on div "Selecione colaboradores" at bounding box center [467, 166] width 158 height 18
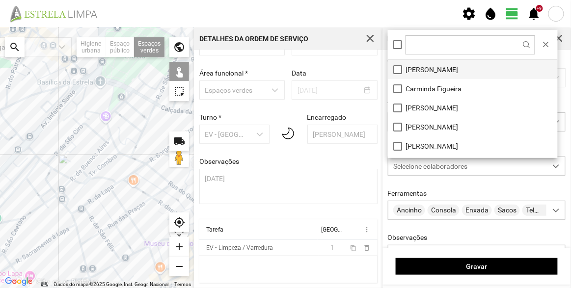
click at [427, 65] on li "[PERSON_NAME]" at bounding box center [473, 69] width 170 height 19
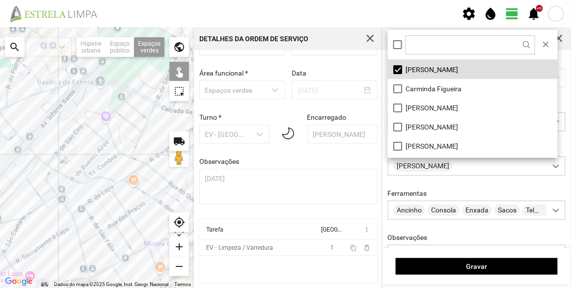
click at [115, 97] on div at bounding box center [97, 157] width 194 height 261
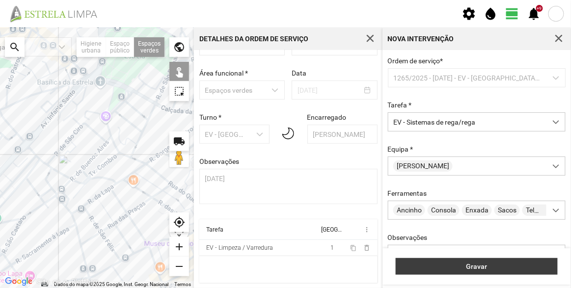
click at [507, 266] on span "Gravar" at bounding box center [477, 267] width 152 height 8
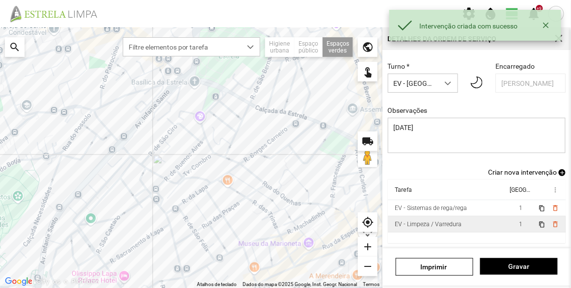
scroll to position [85, 0]
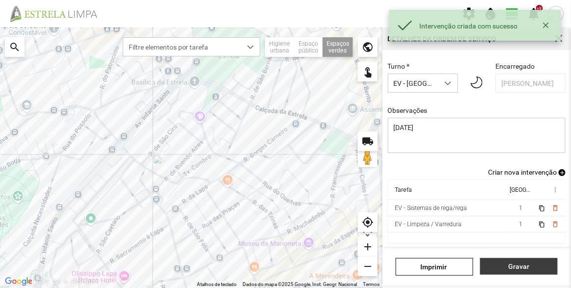
click at [525, 264] on span "Gravar" at bounding box center [519, 267] width 67 height 8
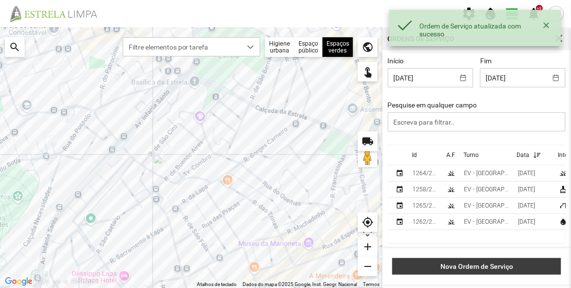
click at [515, 266] on span "Nova Ordem de Serviço" at bounding box center [477, 267] width 159 height 8
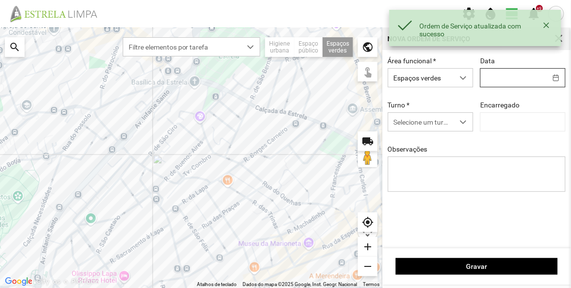
click at [510, 82] on body "Ordem de Serviço atualizada com sucesso settings water_drop view_day +9 notific…" at bounding box center [285, 144] width 571 height 288
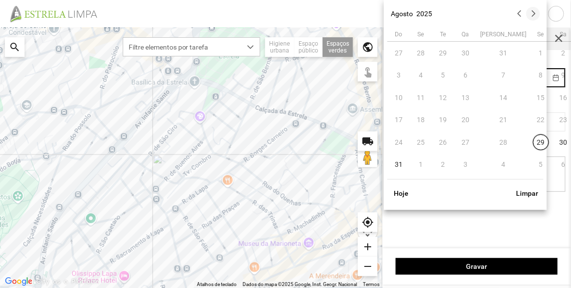
click at [539, 14] on button "button" at bounding box center [533, 14] width 14 height 14
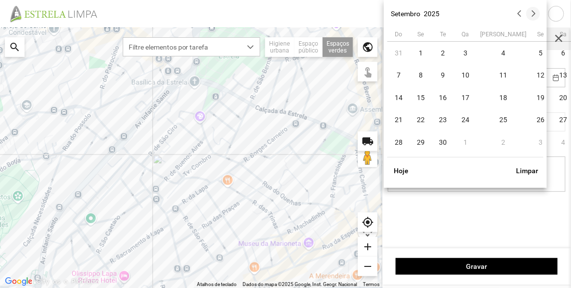
click at [536, 14] on button "button" at bounding box center [533, 14] width 14 height 14
click at [522, 15] on button "button" at bounding box center [520, 14] width 14 height 14
click at [466, 48] on span "3" at bounding box center [466, 53] width 16 height 16
type input "[DATE]"
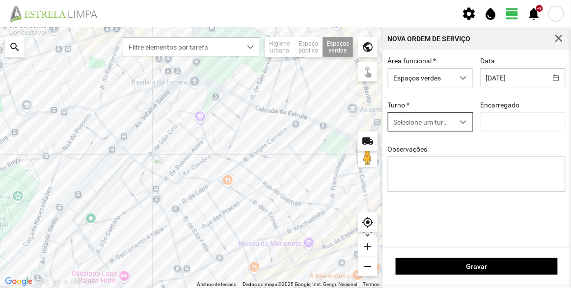
click at [432, 125] on span "Selecione um turno" at bounding box center [421, 122] width 66 height 18
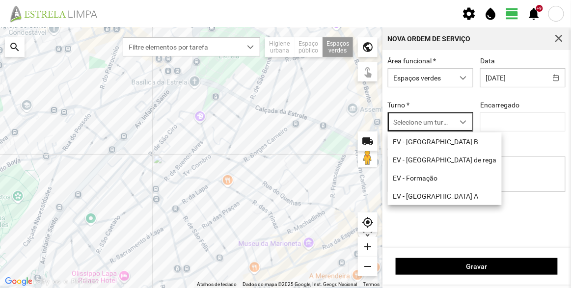
scroll to position [5, 41]
click at [434, 144] on li "EV - [GEOGRAPHIC_DATA] B" at bounding box center [445, 142] width 114 height 18
type input "[PERSON_NAME]"
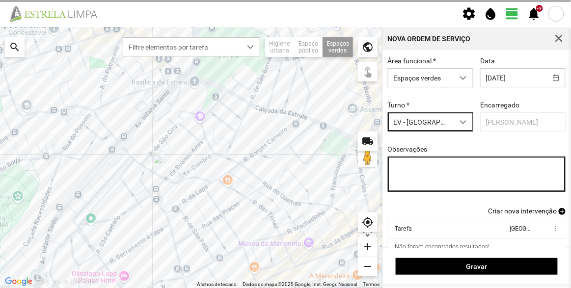
click at [439, 176] on textarea "Observações" at bounding box center [477, 174] width 178 height 35
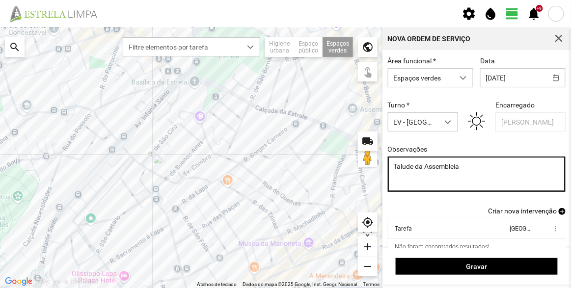
scroll to position [41, 0]
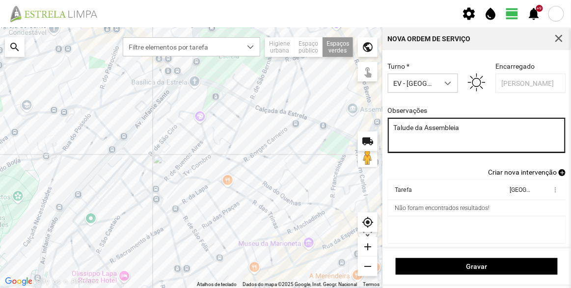
type textarea "Talude da Assembleia"
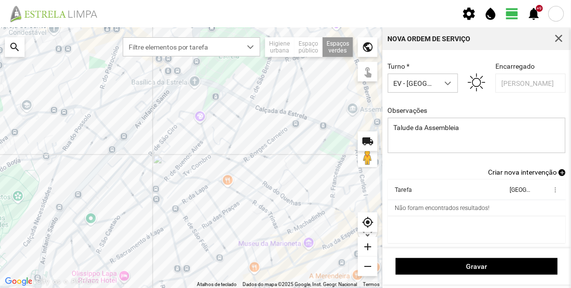
click at [514, 168] on span "Criar nova intervenção" at bounding box center [522, 172] width 69 height 8
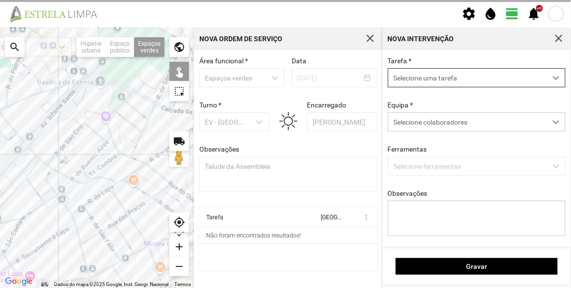
click at [442, 78] on span "Selecione uma tarefa" at bounding box center [467, 78] width 158 height 18
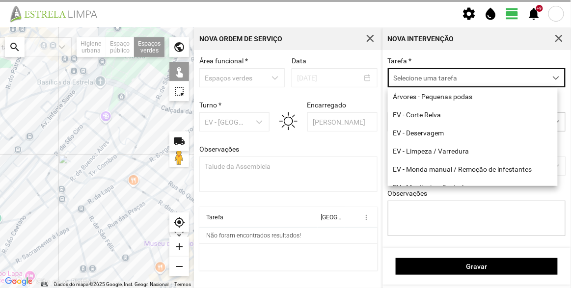
scroll to position [5, 41]
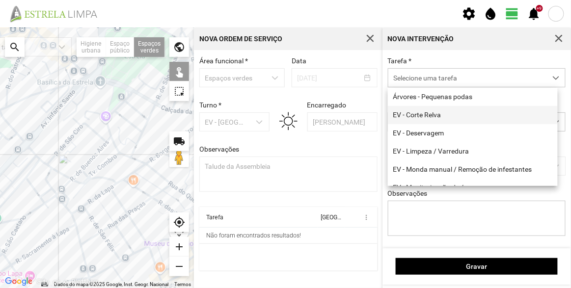
click at [433, 115] on li "EV - Corte Relva" at bounding box center [473, 115] width 170 height 18
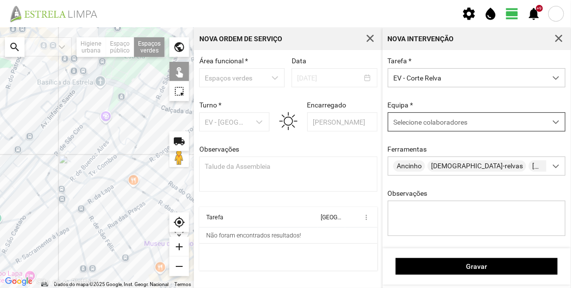
click at [433, 119] on span "Selecione colaboradores" at bounding box center [430, 122] width 74 height 8
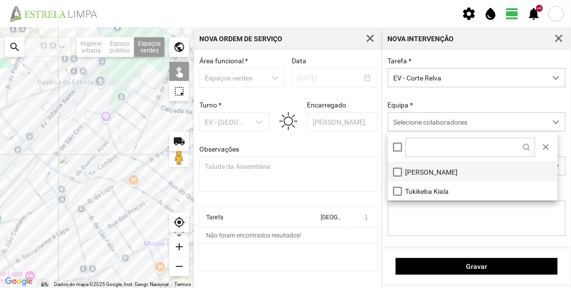
click at [435, 169] on li "[PERSON_NAME]" at bounding box center [473, 171] width 170 height 19
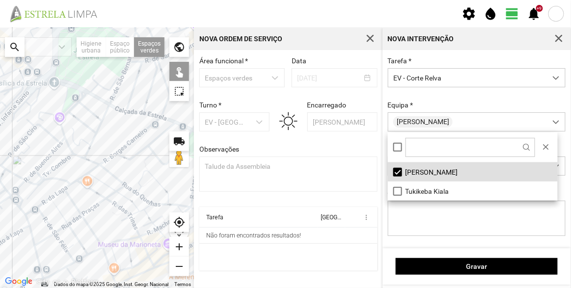
drag, startPoint x: 111, startPoint y: 146, endPoint x: 2, endPoint y: 158, distance: 109.1
click at [2, 158] on div at bounding box center [97, 157] width 194 height 261
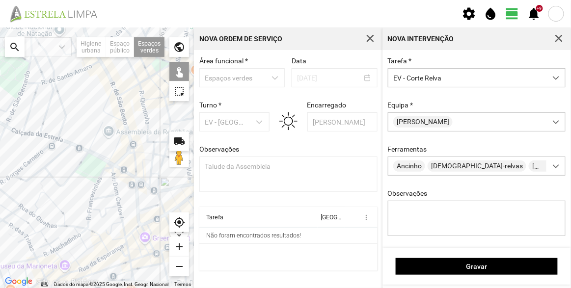
click at [121, 149] on div at bounding box center [97, 157] width 194 height 261
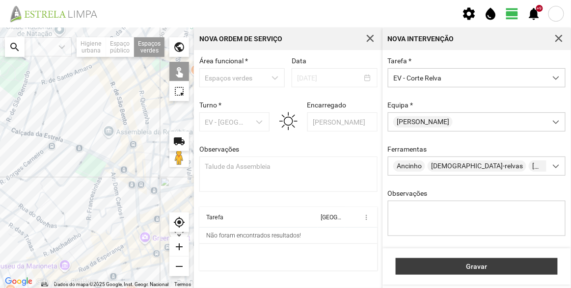
click at [469, 274] on button "Gravar" at bounding box center [477, 266] width 162 height 17
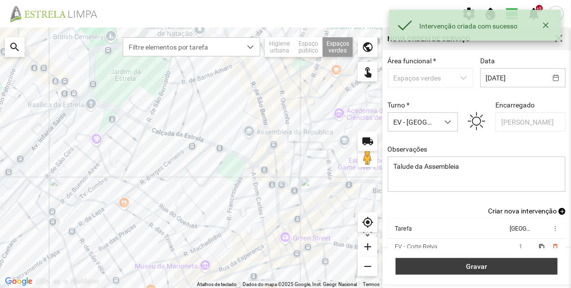
click at [471, 263] on span "Gravar" at bounding box center [477, 267] width 152 height 8
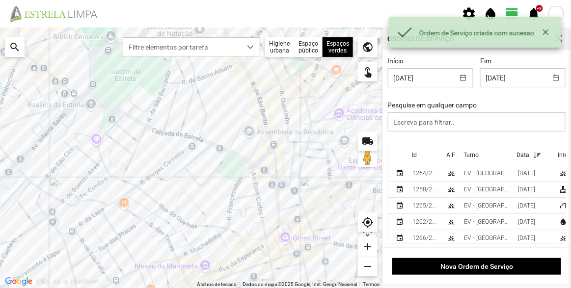
click at [414, 150] on th "Id" at bounding box center [425, 155] width 34 height 20
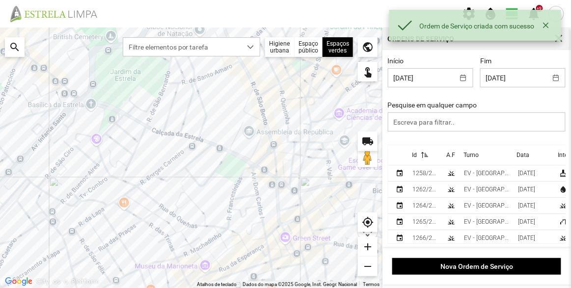
click at [415, 155] on div "Id" at bounding box center [414, 155] width 5 height 7
click at [423, 172] on div "1266/2025" at bounding box center [425, 173] width 27 height 7
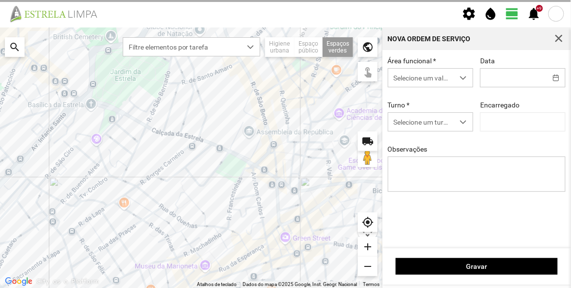
type input "[DATE]"
type input "[PERSON_NAME]"
type textarea "Talude da Assembleia"
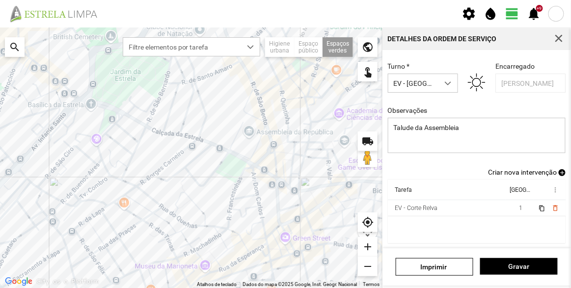
click at [520, 172] on span "Criar nova intervenção" at bounding box center [522, 172] width 69 height 8
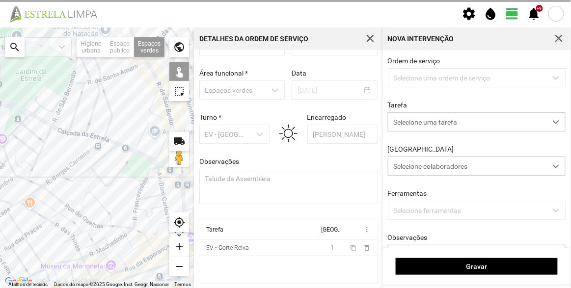
scroll to position [34, 0]
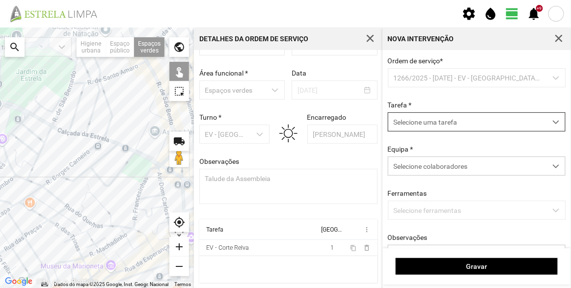
click at [443, 120] on span "Selecione uma tarefa" at bounding box center [467, 122] width 158 height 18
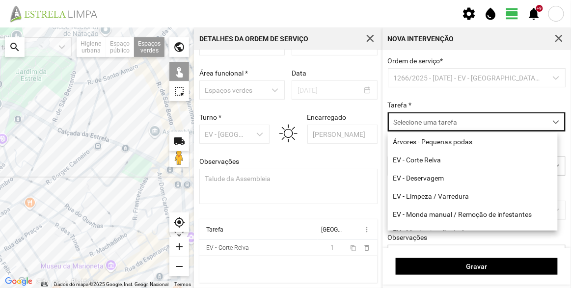
scroll to position [5, 41]
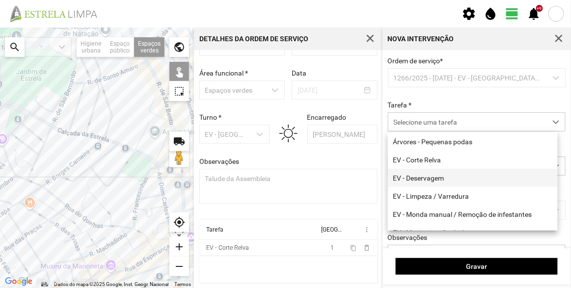
click at [434, 177] on li "EV - Deservagem" at bounding box center [473, 178] width 170 height 18
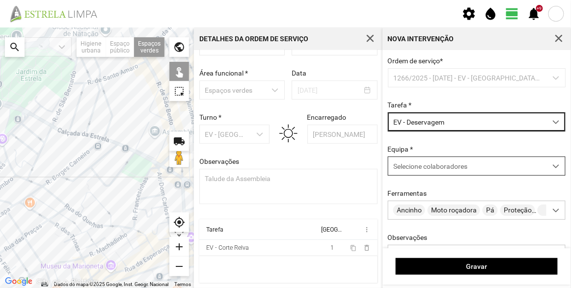
click at [453, 167] on span "Selecione colaboradores" at bounding box center [430, 166] width 74 height 8
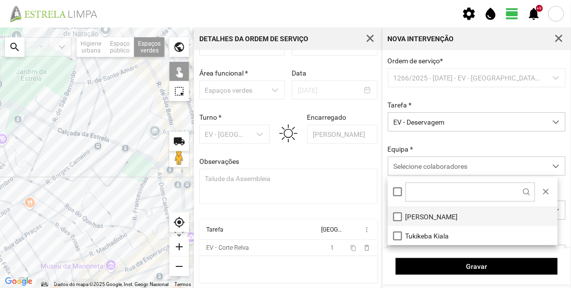
click at [447, 211] on li "[PERSON_NAME]" at bounding box center [473, 216] width 170 height 19
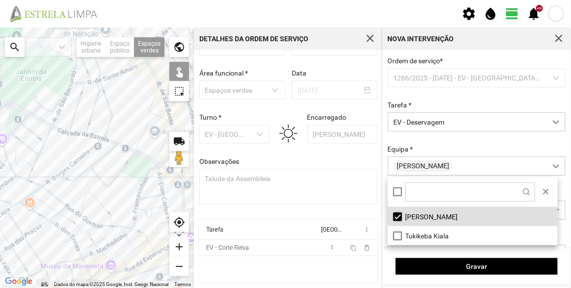
click at [452, 138] on div "Ordem de serviço * 1266/2025 - [DATE] - EV - [GEOGRAPHIC_DATA] B Tarefa * EV - …" at bounding box center [476, 176] width 185 height 239
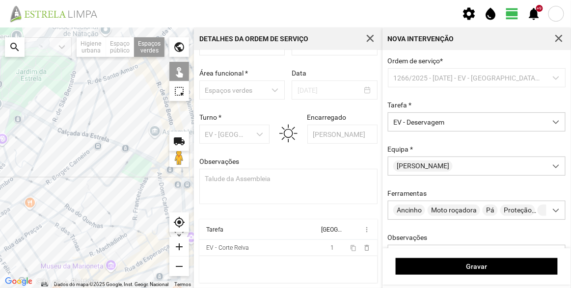
click at [432, 146] on div "Equipa * [PERSON_NAME]" at bounding box center [476, 160] width 185 height 30
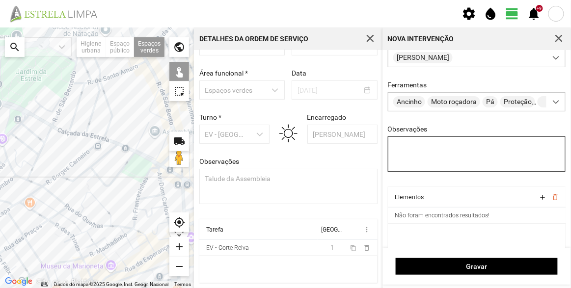
scroll to position [118, 0]
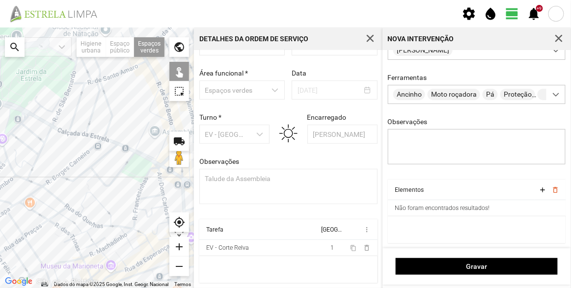
click at [164, 154] on div at bounding box center [97, 157] width 194 height 261
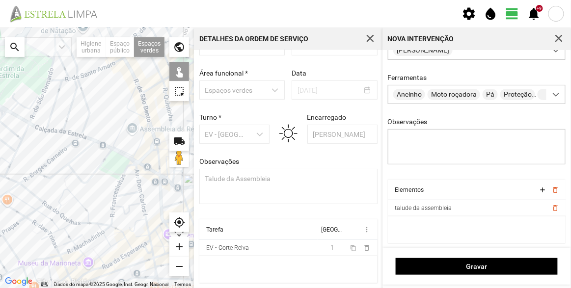
drag, startPoint x: 145, startPoint y: 140, endPoint x: 95, endPoint y: 133, distance: 51.1
click at [95, 133] on div at bounding box center [97, 157] width 194 height 261
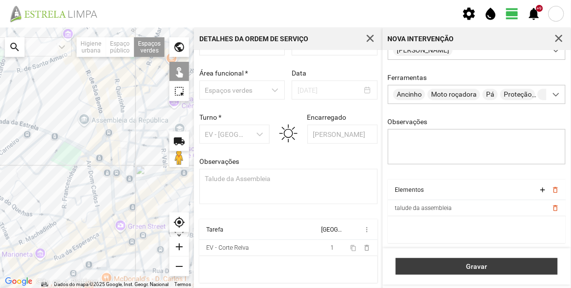
click at [473, 265] on span "Gravar" at bounding box center [477, 267] width 152 height 8
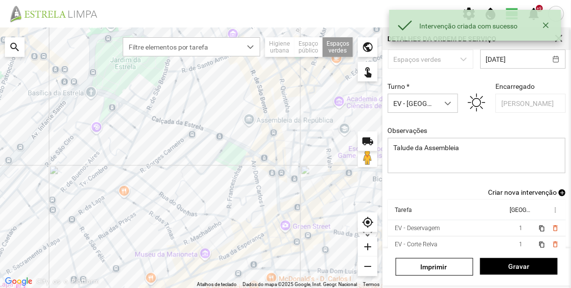
scroll to position [85, 0]
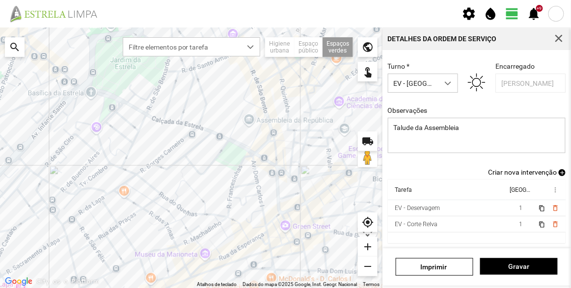
click at [514, 169] on span "Criar nova intervenção" at bounding box center [522, 172] width 69 height 8
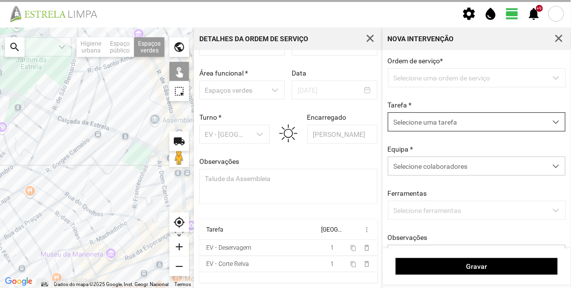
click at [434, 122] on span "Selecione uma tarefa" at bounding box center [467, 122] width 158 height 18
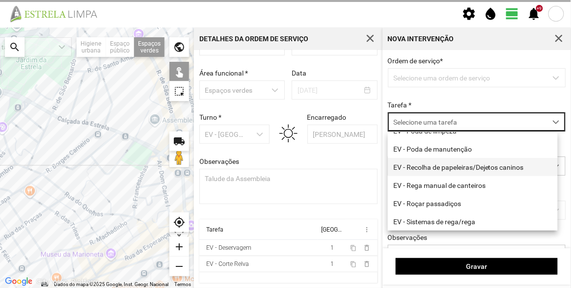
scroll to position [81, 0]
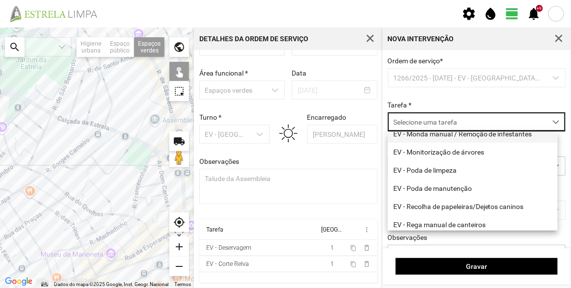
click at [452, 134] on li "EV - Monda manual / Remoção de infestantes" at bounding box center [473, 134] width 170 height 18
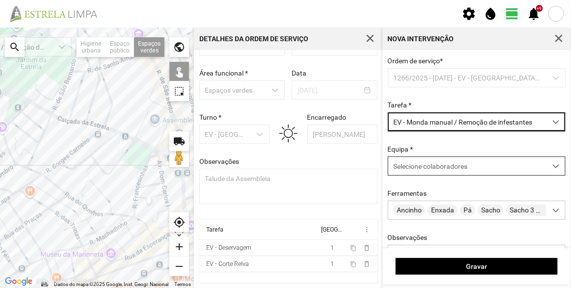
click at [465, 166] on span "Selecione colaboradores" at bounding box center [430, 166] width 74 height 8
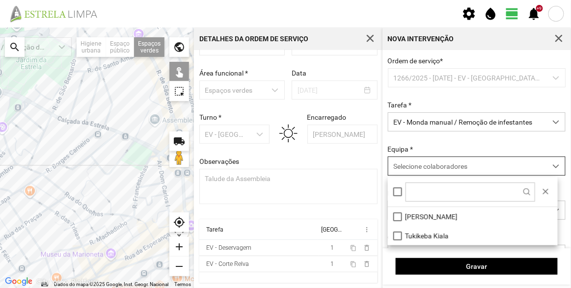
scroll to position [5, 41]
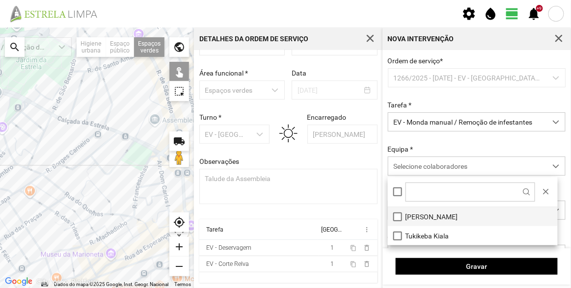
click at [435, 217] on li "[PERSON_NAME]" at bounding box center [473, 216] width 170 height 19
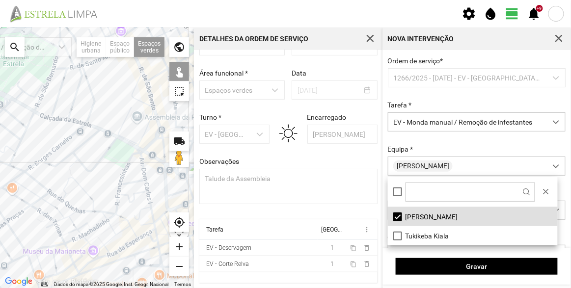
drag, startPoint x: 138, startPoint y: 122, endPoint x: 133, endPoint y: 122, distance: 5.4
click at [116, 117] on div at bounding box center [97, 157] width 194 height 261
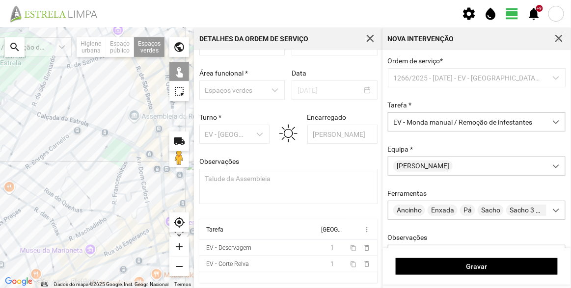
click at [150, 129] on div at bounding box center [97, 157] width 194 height 261
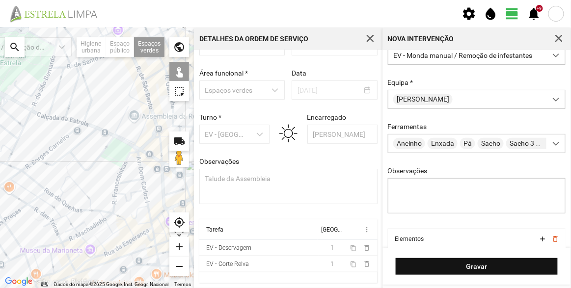
scroll to position [118, 0]
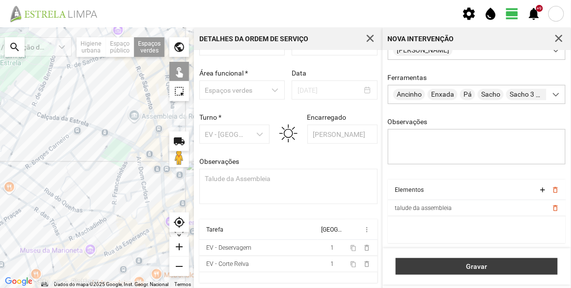
click at [494, 264] on span "Gravar" at bounding box center [477, 267] width 152 height 8
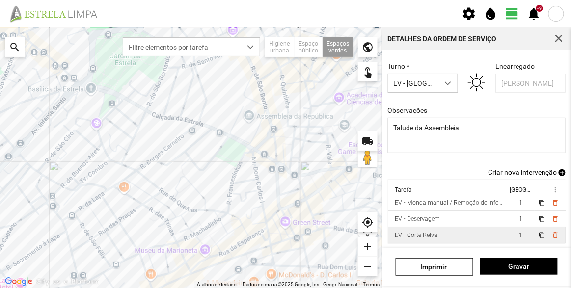
scroll to position [12, 0]
click at [526, 170] on span "Criar nova intervenção" at bounding box center [522, 172] width 69 height 8
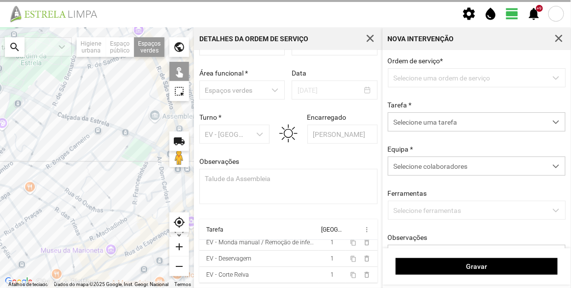
scroll to position [34, 0]
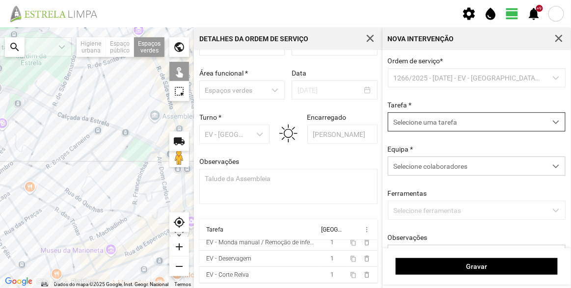
click at [438, 117] on span "Selecione uma tarefa" at bounding box center [467, 122] width 158 height 18
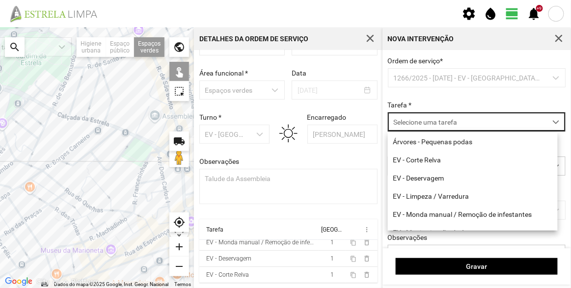
scroll to position [5, 41]
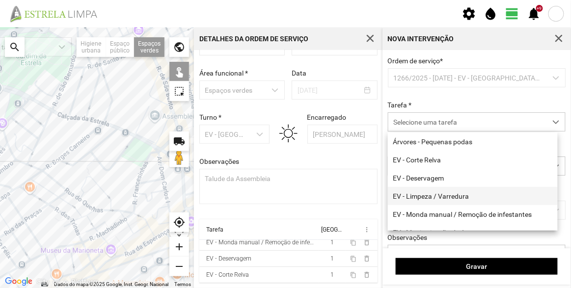
click at [443, 193] on li "EV - Limpeza / Varredura" at bounding box center [473, 196] width 170 height 18
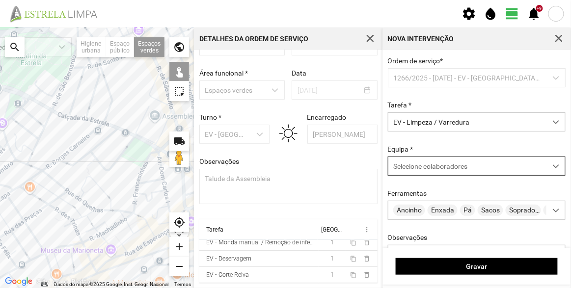
click at [440, 170] on span "Selecione colaboradores" at bounding box center [430, 166] width 74 height 8
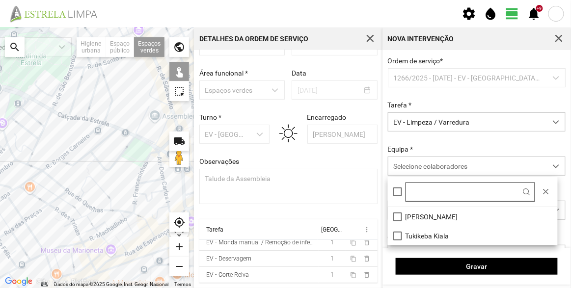
drag, startPoint x: 429, startPoint y: 217, endPoint x: 430, endPoint y: 200, distance: 17.2
click at [428, 217] on li "[PERSON_NAME]" at bounding box center [473, 216] width 170 height 19
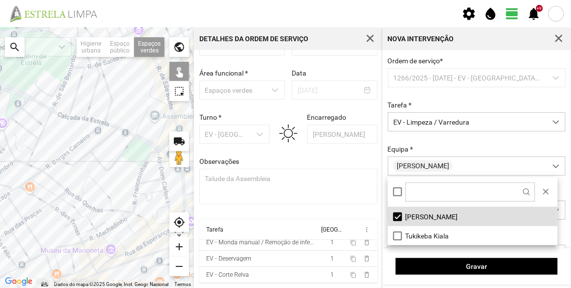
click at [457, 146] on div "Equipa * [PERSON_NAME]" at bounding box center [476, 160] width 185 height 30
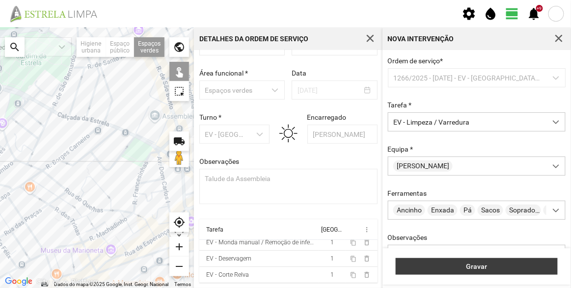
click at [474, 265] on span "Gravar" at bounding box center [477, 267] width 152 height 8
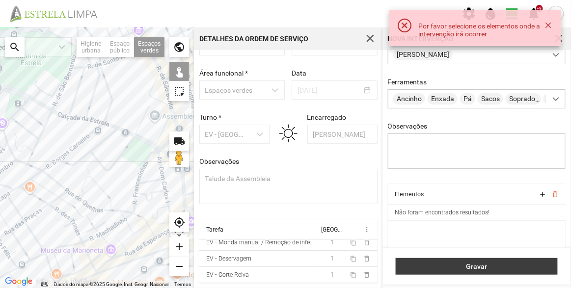
scroll to position [118, 0]
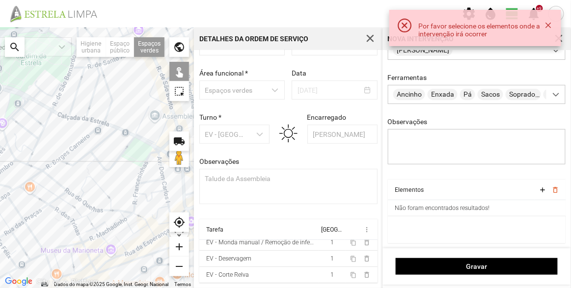
click at [164, 136] on div at bounding box center [97, 157] width 194 height 261
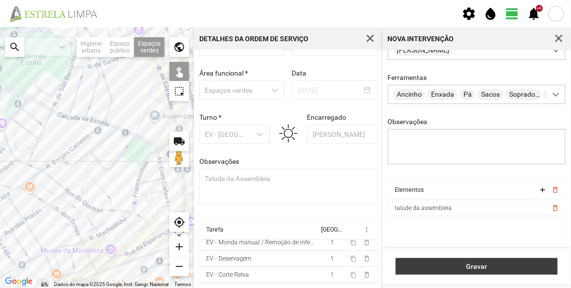
click at [494, 267] on span "Gravar" at bounding box center [477, 267] width 152 height 8
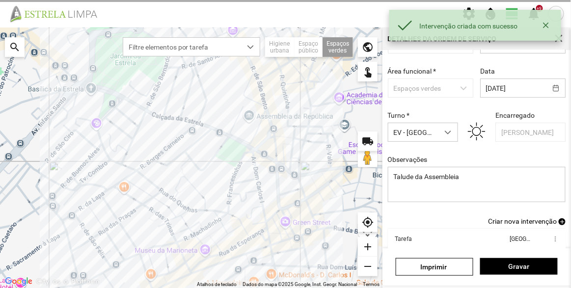
scroll to position [28, 0]
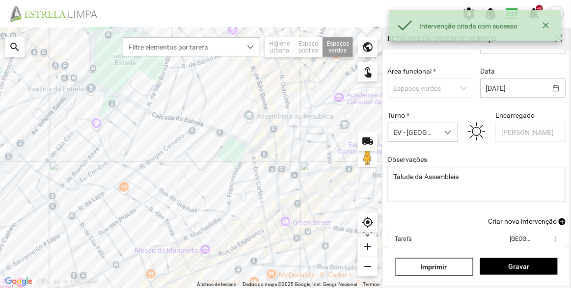
click at [526, 223] on span "Criar nova intervenção" at bounding box center [522, 221] width 69 height 8
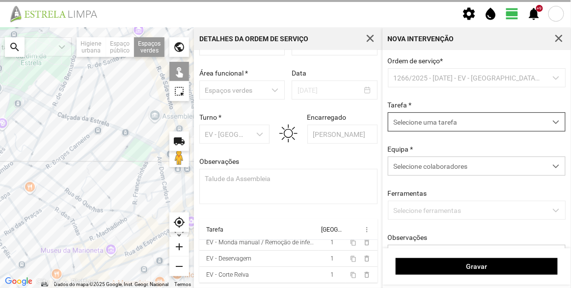
click at [439, 123] on span "Selecione uma tarefa" at bounding box center [467, 122] width 158 height 18
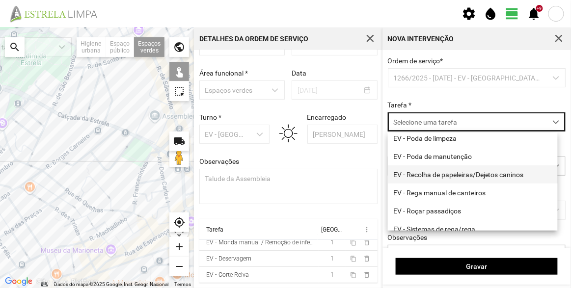
scroll to position [125, 0]
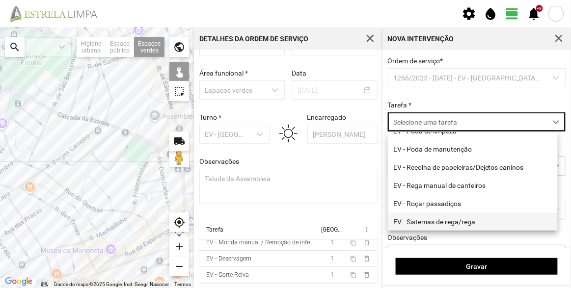
click at [447, 225] on li "EV - Sistemas de rega/rega" at bounding box center [473, 222] width 170 height 18
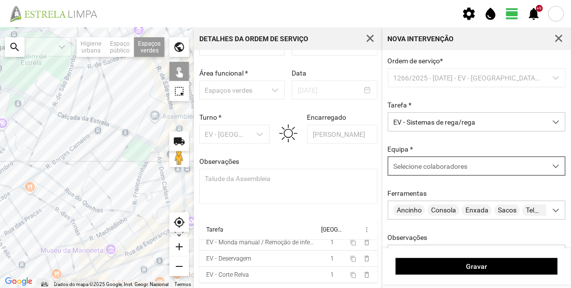
click at [451, 159] on div "Selecione colaboradores" at bounding box center [467, 166] width 158 height 18
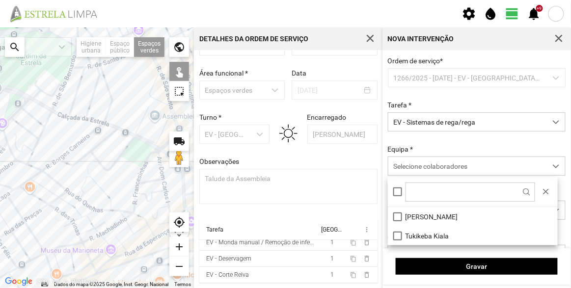
drag, startPoint x: 433, startPoint y: 216, endPoint x: 286, endPoint y: 193, distance: 149.2
click at [433, 216] on li "[PERSON_NAME]" at bounding box center [473, 216] width 170 height 19
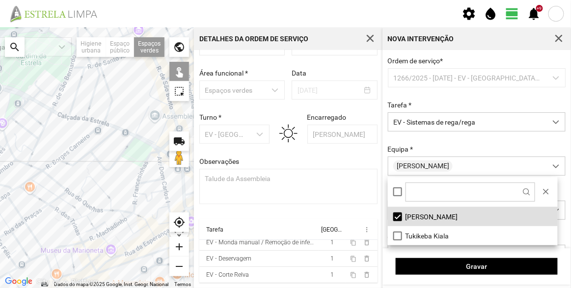
click at [165, 137] on div at bounding box center [97, 157] width 194 height 261
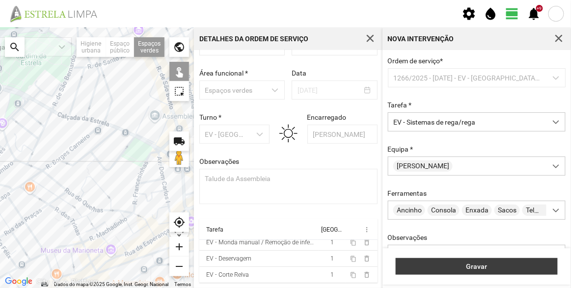
click at [453, 261] on button "Gravar" at bounding box center [477, 266] width 162 height 17
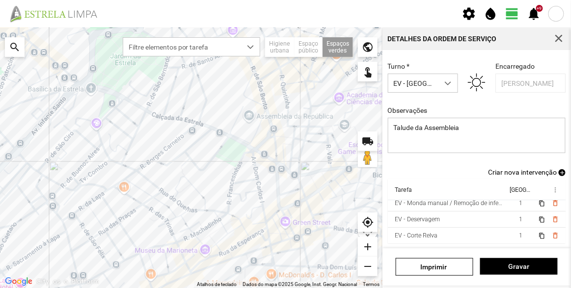
scroll to position [44, 0]
click at [514, 263] on span "Gravar" at bounding box center [519, 267] width 67 height 8
